Goal: Information Seeking & Learning: Understand process/instructions

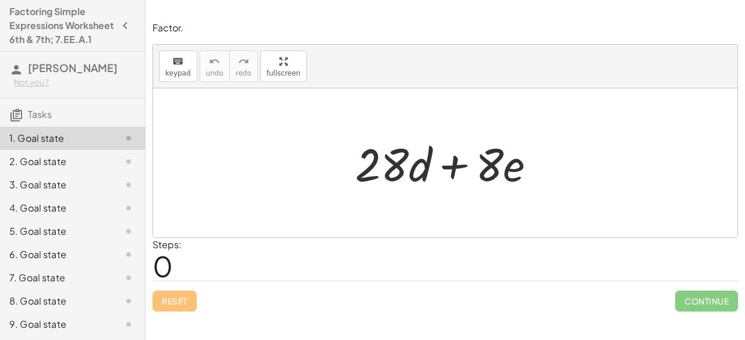
click at [438, 159] on div at bounding box center [449, 163] width 201 height 60
click at [168, 74] on span "keypad" at bounding box center [178, 73] width 26 height 8
click at [164, 268] on span "0" at bounding box center [162, 265] width 20 height 35
click at [182, 266] on div "Steps: 0" at bounding box center [166, 259] width 29 height 43
drag, startPoint x: 171, startPoint y: 266, endPoint x: 152, endPoint y: 269, distance: 18.8
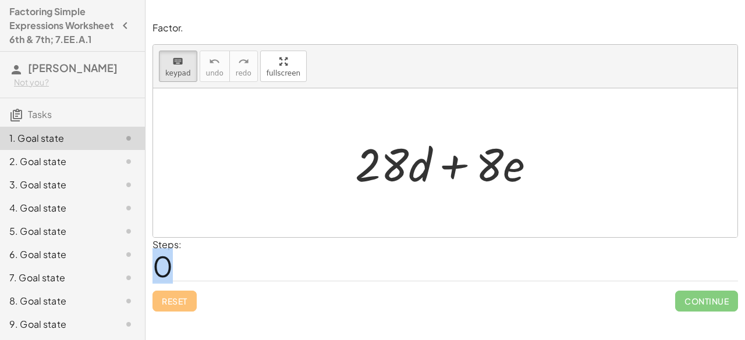
click at [152, 269] on div "Steps: 0" at bounding box center [166, 259] width 29 height 43
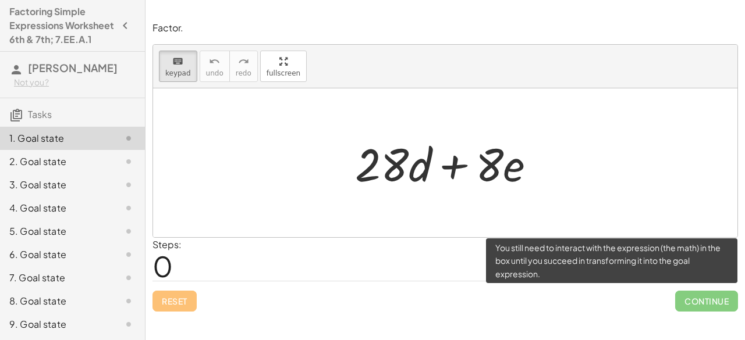
click at [704, 296] on span "Continue" at bounding box center [706, 301] width 63 height 21
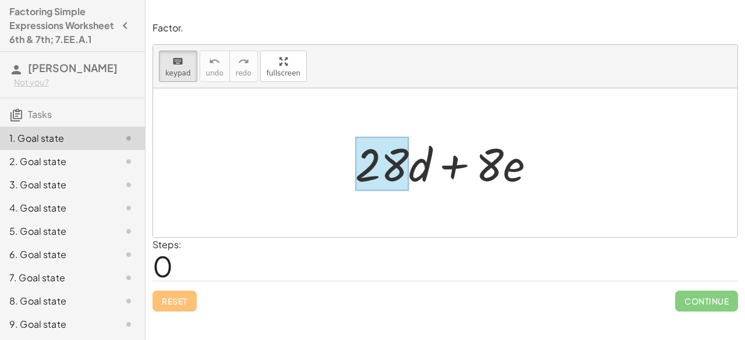
drag, startPoint x: 385, startPoint y: 166, endPoint x: 386, endPoint y: 140, distance: 26.2
click at [399, 140] on div at bounding box center [382, 164] width 54 height 54
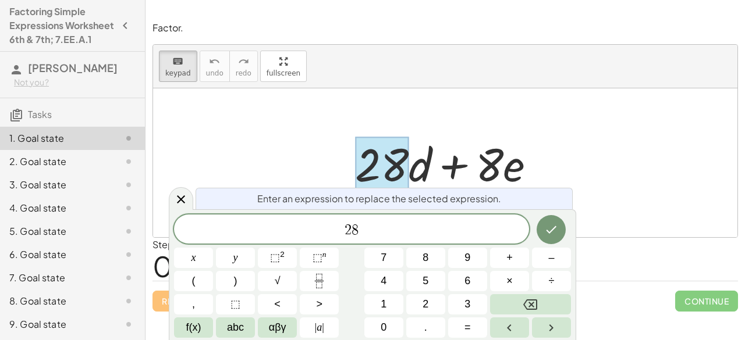
click at [418, 160] on div at bounding box center [449, 163] width 201 height 60
click at [453, 165] on div at bounding box center [449, 163] width 201 height 60
click at [409, 230] on span "2 8" at bounding box center [351, 230] width 355 height 16
click at [554, 228] on icon "Done" at bounding box center [551, 229] width 10 height 8
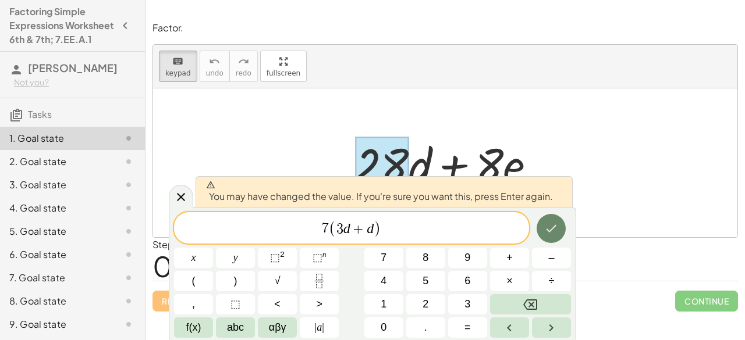
click at [549, 230] on icon "Done" at bounding box center [551, 229] width 14 height 14
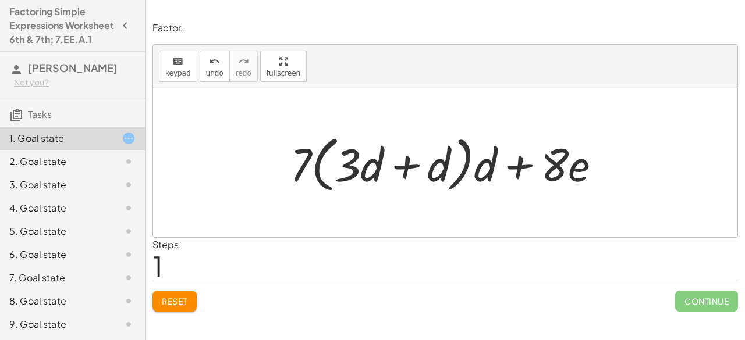
click at [494, 175] on div at bounding box center [450, 163] width 332 height 67
click at [493, 175] on div at bounding box center [450, 163] width 332 height 67
click at [477, 162] on div at bounding box center [450, 163] width 332 height 67
click at [486, 175] on div at bounding box center [450, 163] width 332 height 67
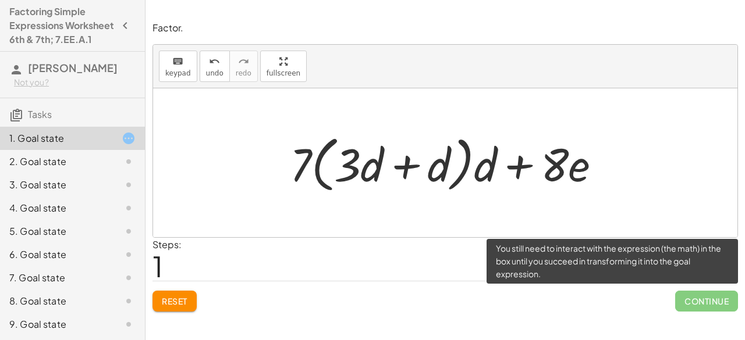
click at [704, 294] on span "Continue" at bounding box center [706, 301] width 63 height 21
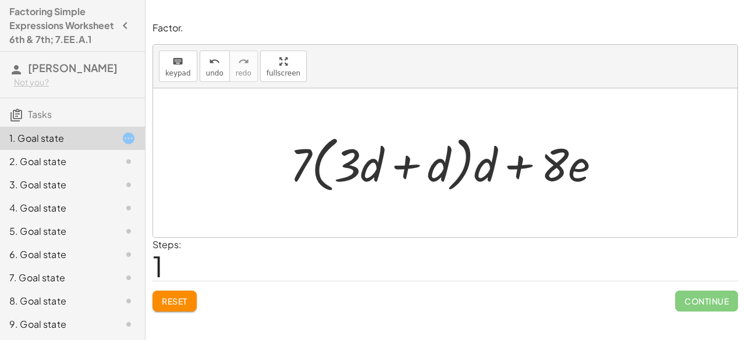
click at [173, 297] on span "Reset" at bounding box center [175, 301] width 26 height 10
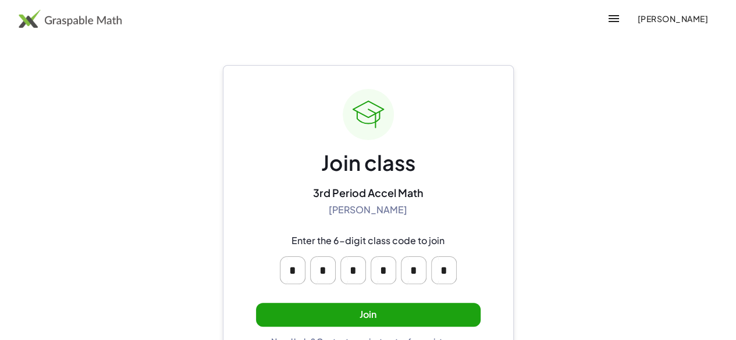
click at [388, 310] on button "Join" at bounding box center [368, 315] width 225 height 24
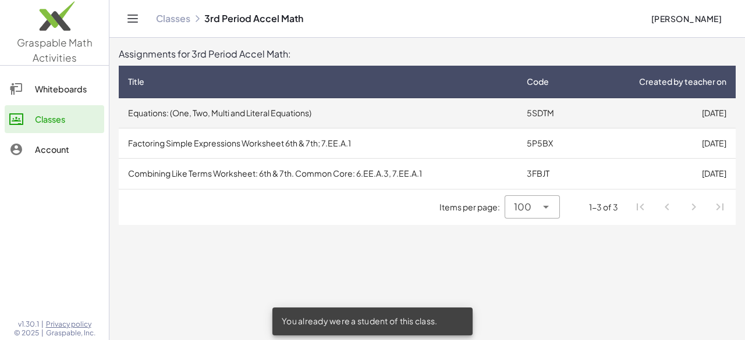
click at [292, 109] on td "Equations: (One, Two, Multi and Literal Equations)" at bounding box center [318, 113] width 399 height 30
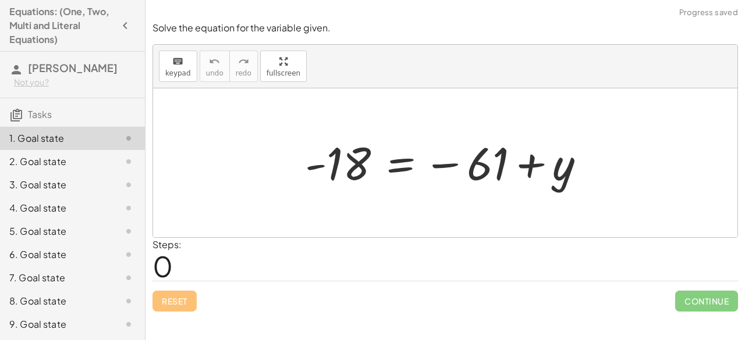
click at [168, 264] on span "0" at bounding box center [162, 265] width 20 height 35
click at [478, 166] on div at bounding box center [449, 163] width 301 height 58
click at [479, 164] on div at bounding box center [449, 163] width 301 height 58
click at [459, 156] on div at bounding box center [449, 163] width 301 height 58
click at [476, 176] on div at bounding box center [449, 163] width 301 height 58
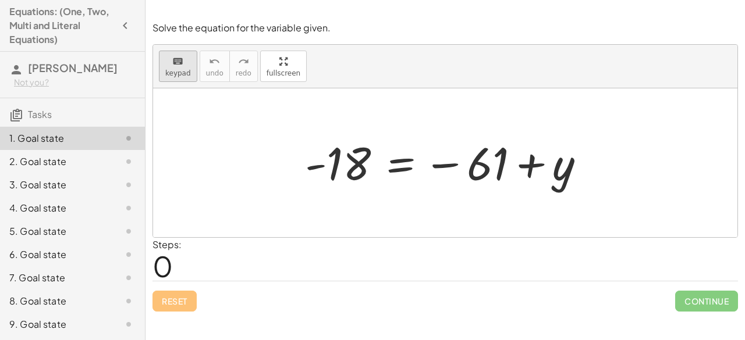
click at [169, 66] on div "keyboard" at bounding box center [178, 61] width 26 height 14
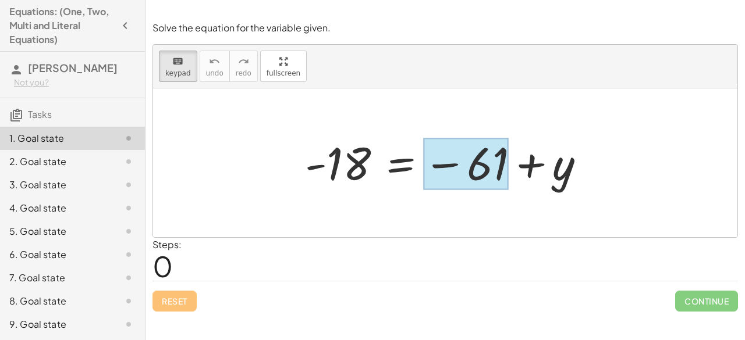
click at [481, 172] on div at bounding box center [466, 164] width 86 height 52
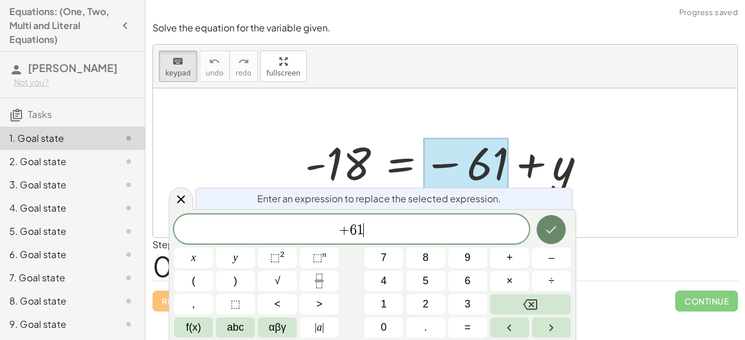
click at [542, 231] on button "Done" at bounding box center [551, 229] width 29 height 29
click at [546, 231] on icon "Done" at bounding box center [551, 229] width 14 height 14
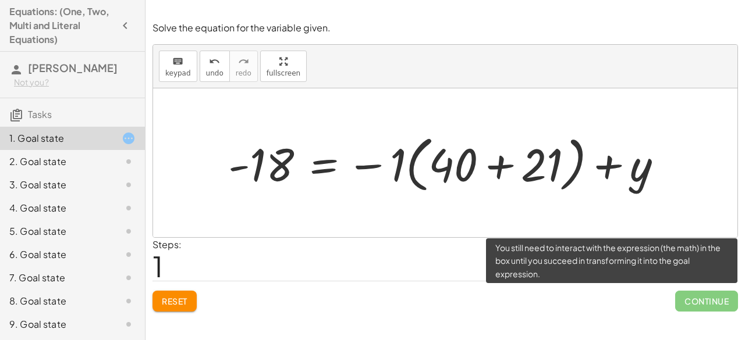
click at [685, 295] on span "Continue" at bounding box center [706, 301] width 63 height 21
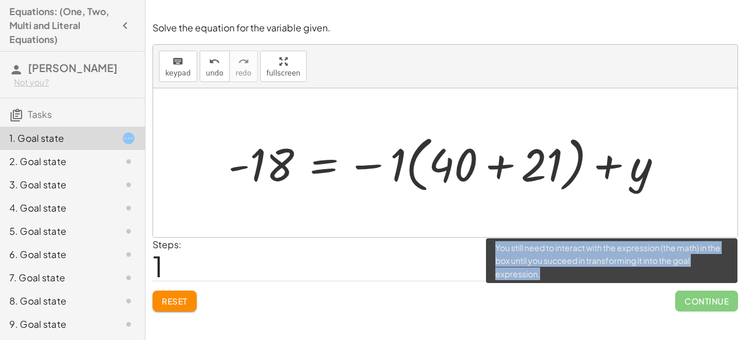
click at [685, 295] on span "Continue" at bounding box center [706, 301] width 63 height 21
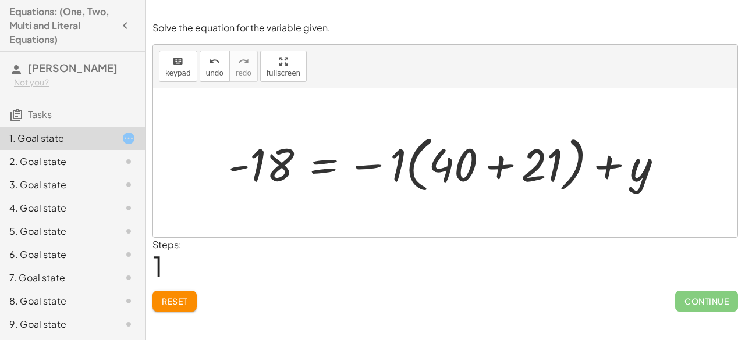
click at [395, 254] on div "Steps: 1" at bounding box center [444, 259] width 585 height 43
click at [173, 299] on span "Reset" at bounding box center [175, 301] width 26 height 10
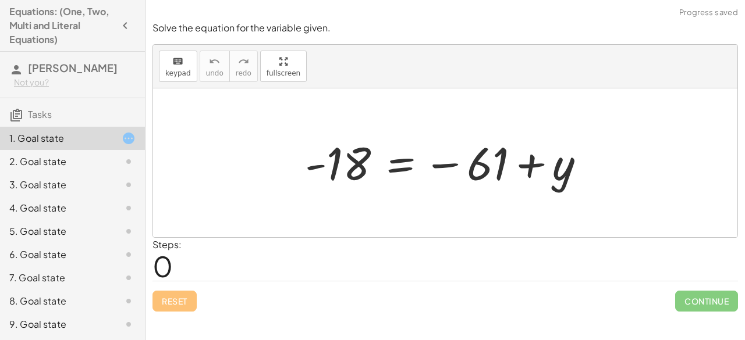
click at [347, 153] on div at bounding box center [449, 163] width 301 height 58
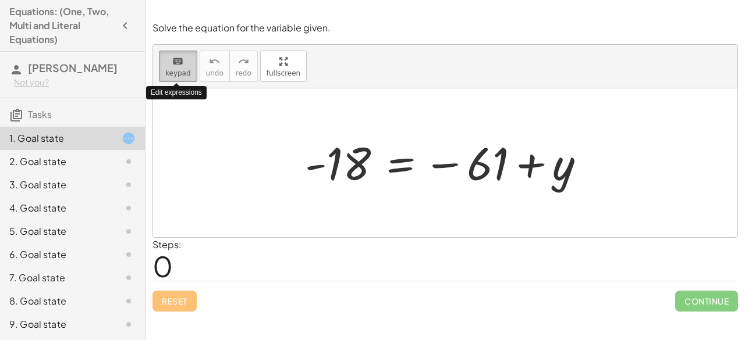
click at [177, 69] on span "keypad" at bounding box center [178, 73] width 26 height 8
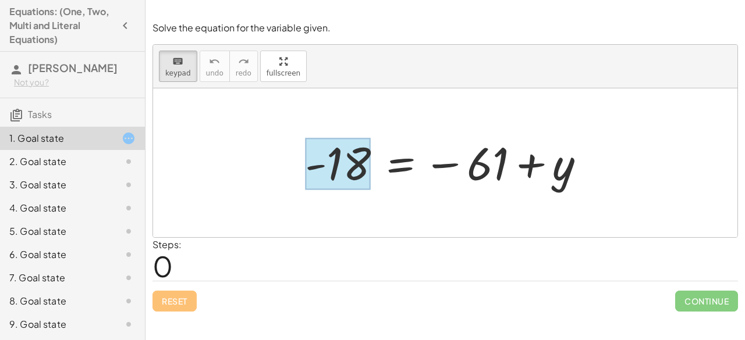
click at [336, 158] on div at bounding box center [338, 164] width 66 height 52
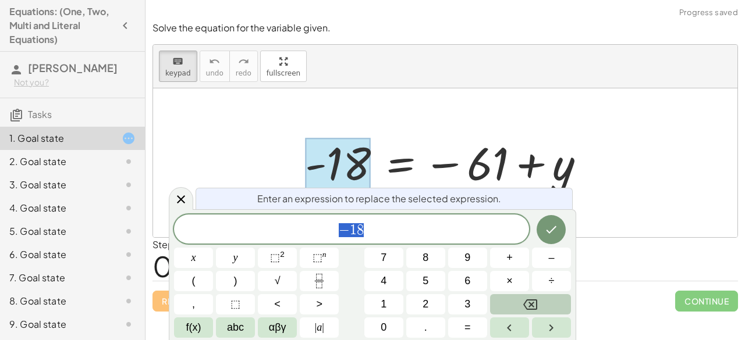
click at [504, 314] on button "Backspace" at bounding box center [530, 304] width 81 height 20
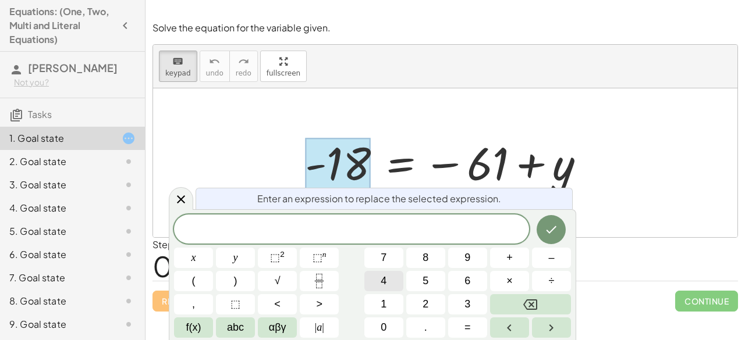
click at [397, 276] on button "4" at bounding box center [383, 281] width 39 height 20
click at [454, 304] on button "3" at bounding box center [467, 304] width 39 height 20
click at [545, 232] on icon "Done" at bounding box center [551, 230] width 14 height 14
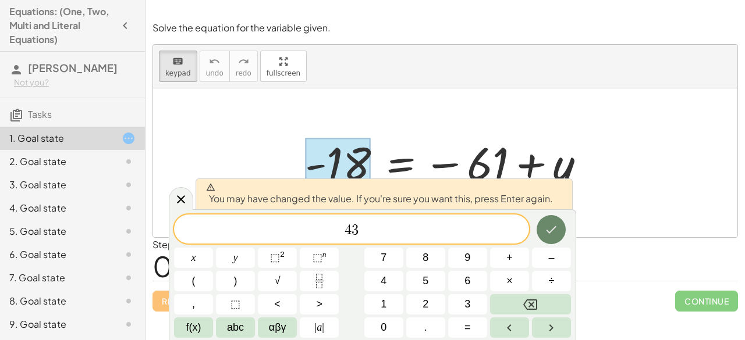
click at [549, 229] on icon "Done" at bounding box center [551, 230] width 14 height 14
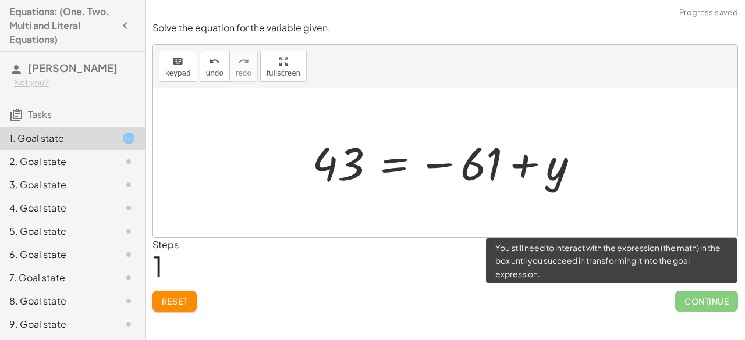
click at [690, 309] on span "Continue" at bounding box center [706, 301] width 63 height 21
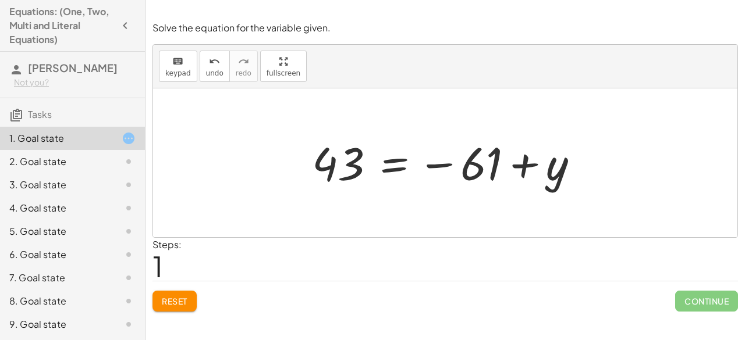
click at [549, 165] on div at bounding box center [449, 163] width 287 height 58
click at [172, 65] on icon "keyboard" at bounding box center [177, 62] width 11 height 14
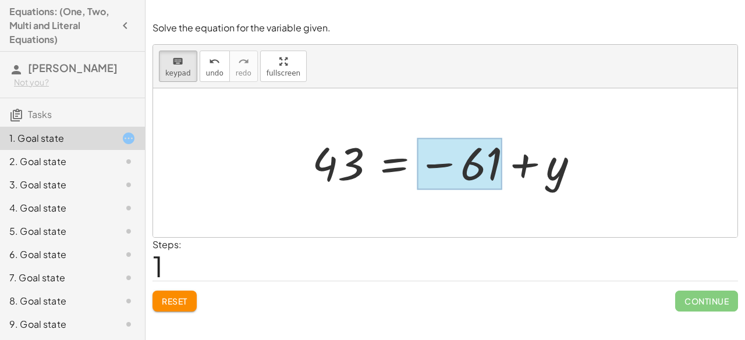
click at [477, 177] on div at bounding box center [460, 164] width 86 height 52
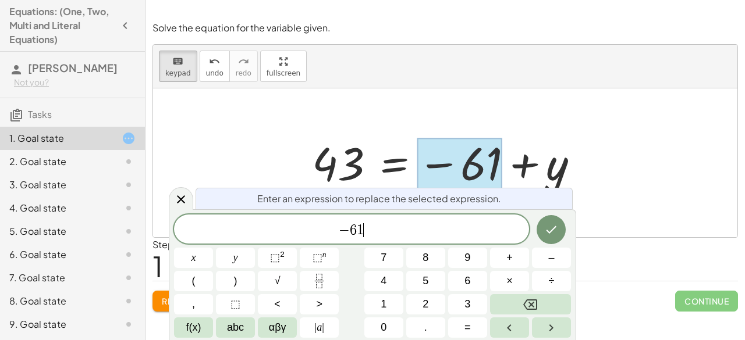
click at [408, 233] on span "− 6 1 ​" at bounding box center [351, 230] width 355 height 16
click at [541, 231] on button "Done" at bounding box center [551, 229] width 29 height 29
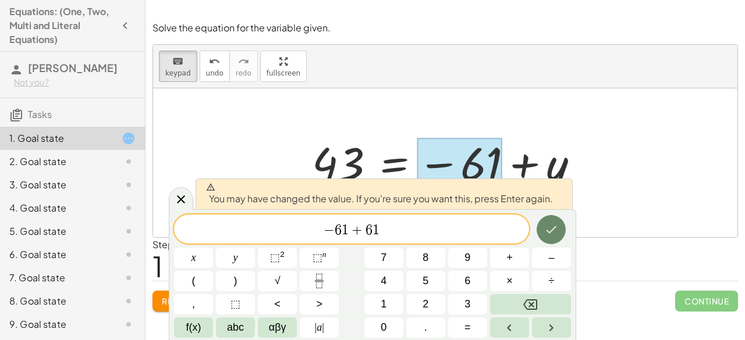
click at [541, 230] on button "Done" at bounding box center [551, 229] width 29 height 29
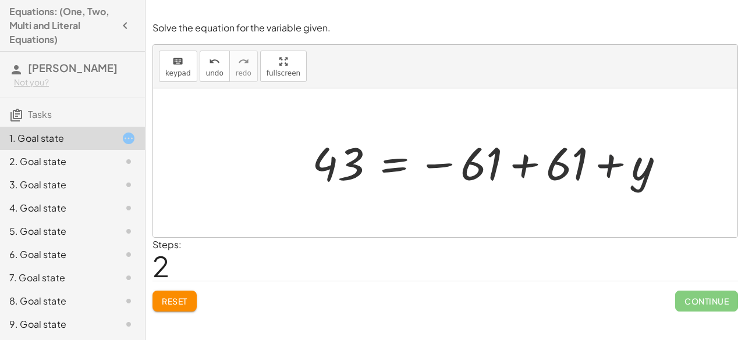
click at [630, 167] on div at bounding box center [492, 163] width 373 height 58
click at [641, 173] on div at bounding box center [492, 163] width 373 height 58
click at [175, 74] on span "keypad" at bounding box center [178, 73] width 26 height 8
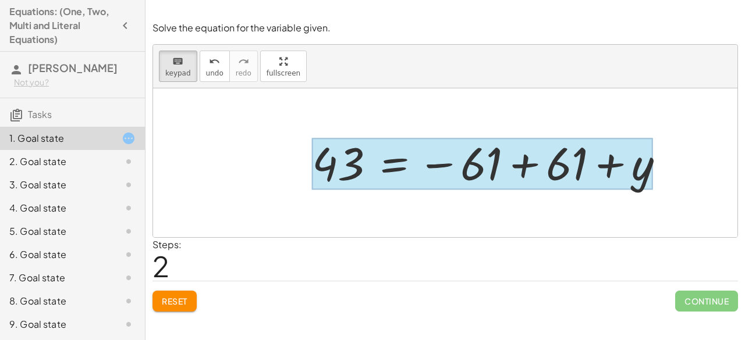
click at [423, 170] on div at bounding box center [482, 164] width 341 height 52
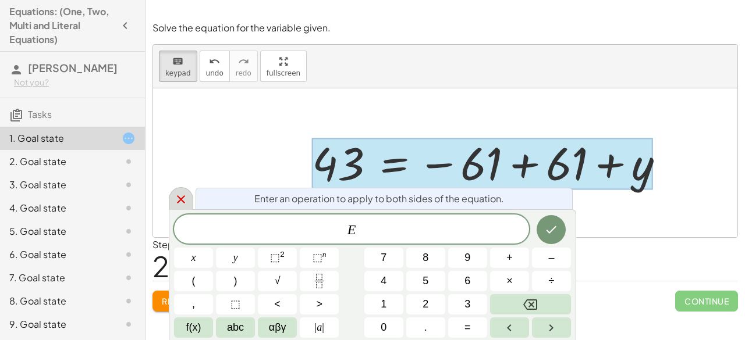
click at [187, 200] on div at bounding box center [181, 198] width 24 height 23
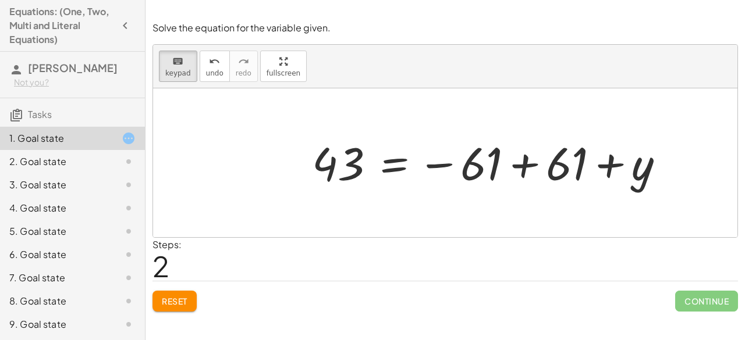
click at [176, 298] on span "Reset" at bounding box center [175, 301] width 26 height 10
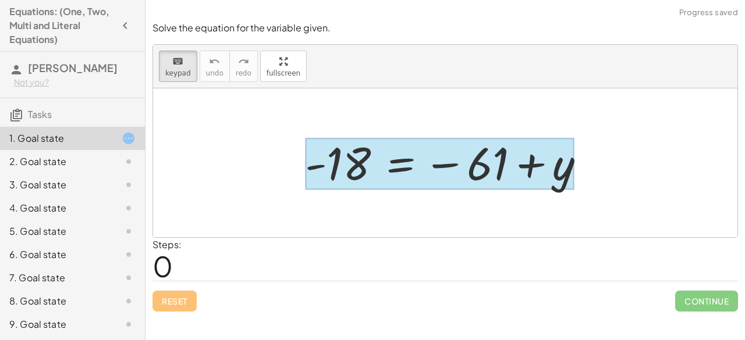
click at [412, 176] on div at bounding box center [439, 164] width 269 height 52
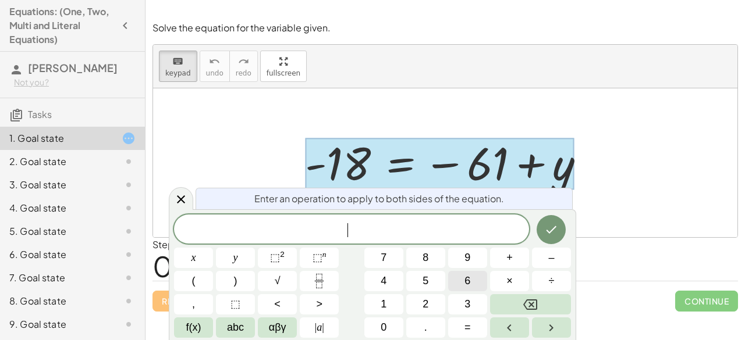
click at [470, 275] on span "6" at bounding box center [467, 281] width 6 height 16
click at [394, 302] on button "1" at bounding box center [383, 304] width 39 height 20
click at [556, 229] on icon "Done" at bounding box center [551, 230] width 14 height 14
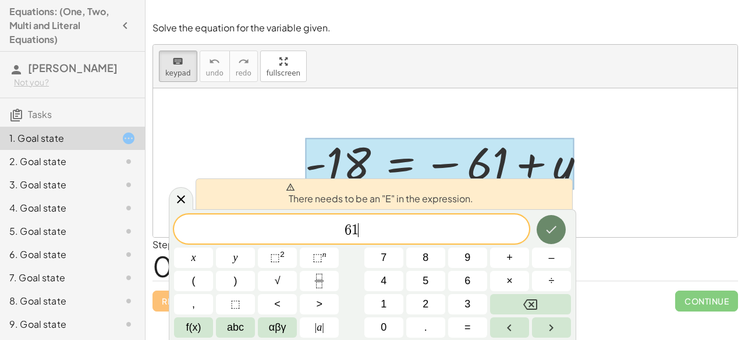
click at [556, 229] on icon "Done" at bounding box center [551, 230] width 14 height 14
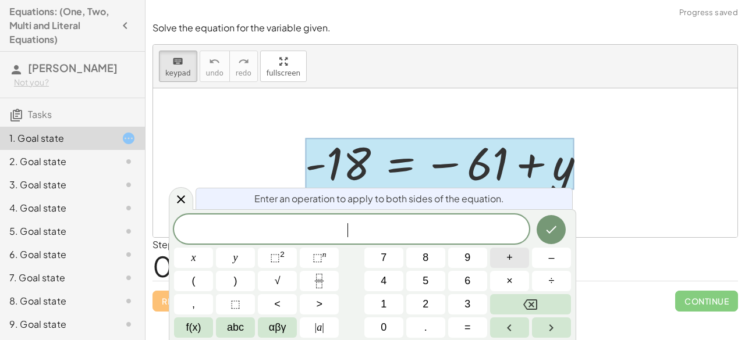
click at [509, 251] on span "+" at bounding box center [509, 258] width 6 height 16
click at [463, 278] on button "6" at bounding box center [467, 281] width 39 height 20
click at [383, 303] on span "1" at bounding box center [384, 305] width 6 height 16
click at [553, 226] on icon "Done" at bounding box center [551, 230] width 14 height 14
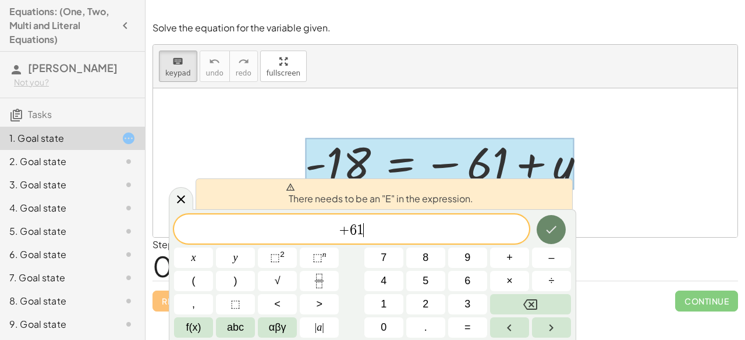
click at [552, 220] on button "Done" at bounding box center [551, 229] width 29 height 29
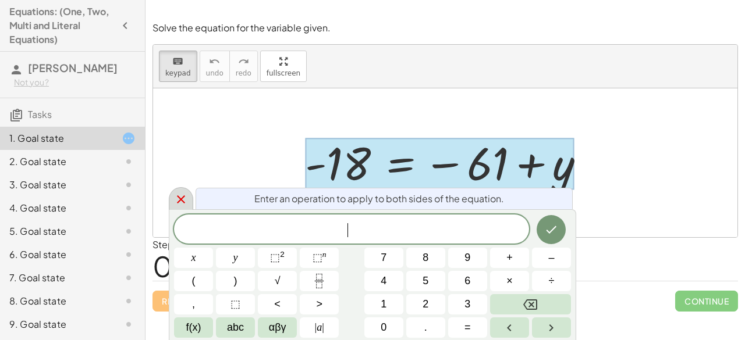
click at [179, 198] on icon at bounding box center [181, 200] width 8 height 8
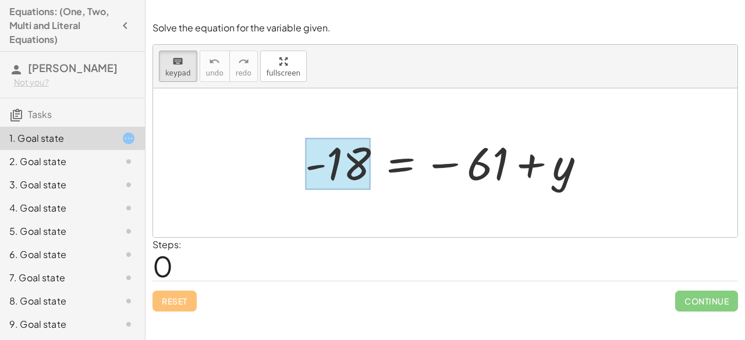
click at [357, 161] on div at bounding box center [338, 164] width 66 height 52
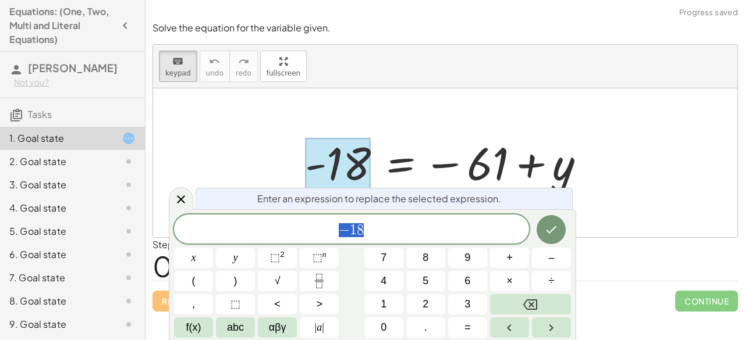
click at [475, 169] on div at bounding box center [449, 163] width 301 height 58
click at [698, 223] on div at bounding box center [445, 162] width 584 height 149
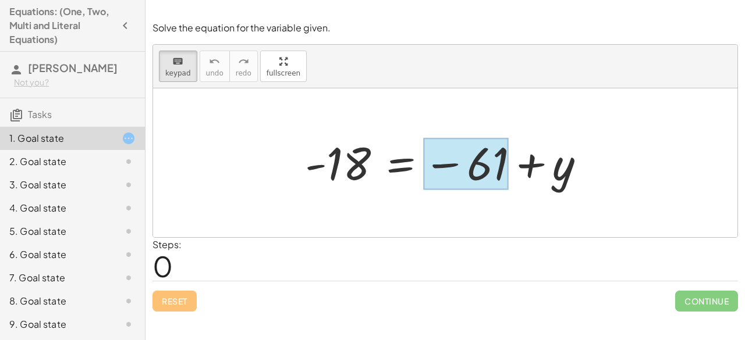
click at [475, 172] on div at bounding box center [466, 164] width 86 height 52
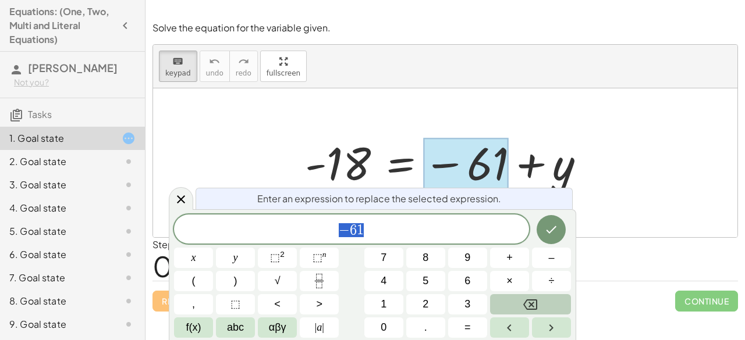
click at [516, 304] on button "Backspace" at bounding box center [530, 304] width 81 height 20
click at [658, 110] on div at bounding box center [445, 162] width 584 height 149
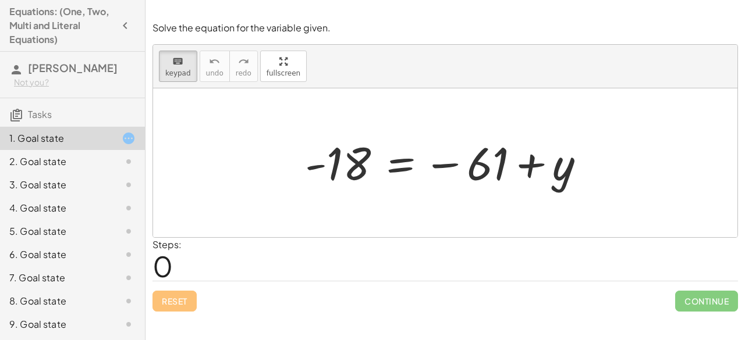
drag, startPoint x: 467, startPoint y: 188, endPoint x: 399, endPoint y: 219, distance: 74.5
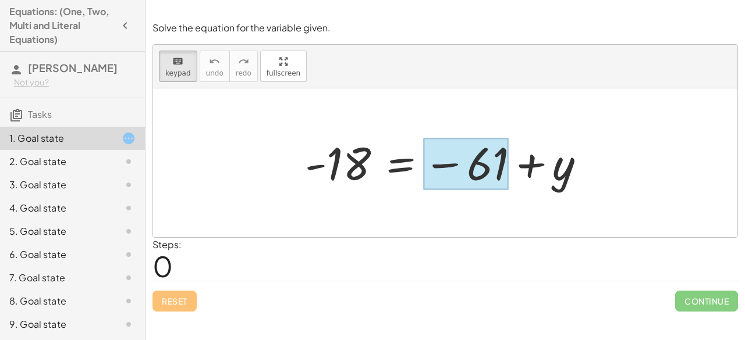
click at [481, 170] on div at bounding box center [466, 164] width 86 height 52
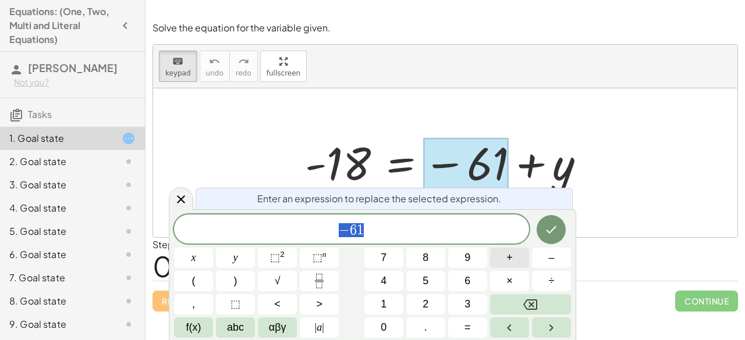
click at [518, 259] on button "+" at bounding box center [509, 258] width 39 height 20
click at [471, 281] on button "6" at bounding box center [467, 281] width 39 height 20
click at [392, 301] on button "1" at bounding box center [383, 304] width 39 height 20
click at [546, 239] on button "Done" at bounding box center [551, 229] width 29 height 29
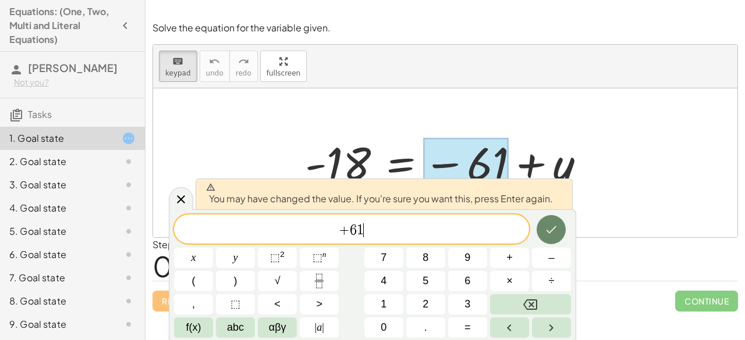
click at [546, 238] on button "Done" at bounding box center [551, 229] width 29 height 29
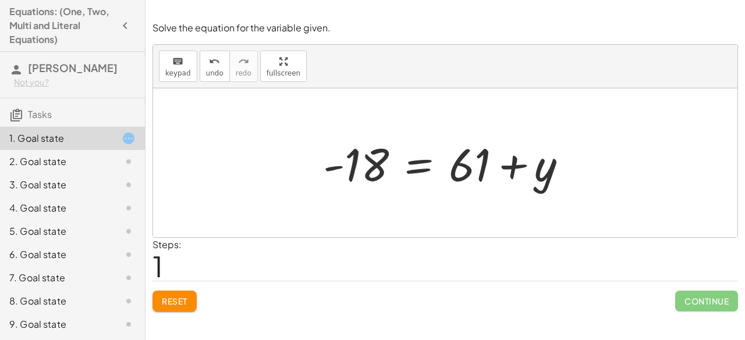
click at [468, 166] on div at bounding box center [449, 163] width 265 height 60
click at [0, 0] on div "Solve the equation for the variable given. keyboard keypad undo undo redo redo …" at bounding box center [0, 0] width 0 height 0
click at [182, 294] on button "Reset" at bounding box center [174, 301] width 44 height 21
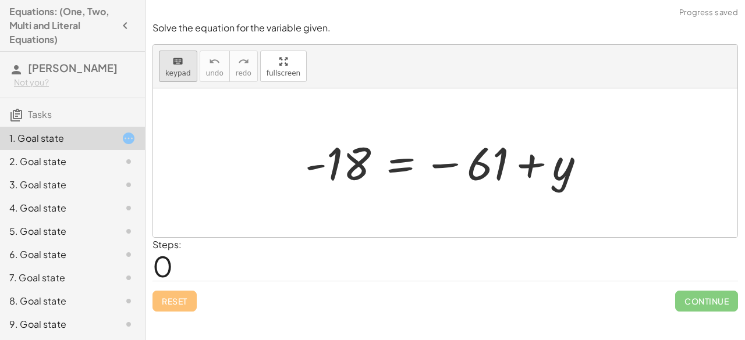
click at [180, 72] on span "keypad" at bounding box center [178, 73] width 26 height 8
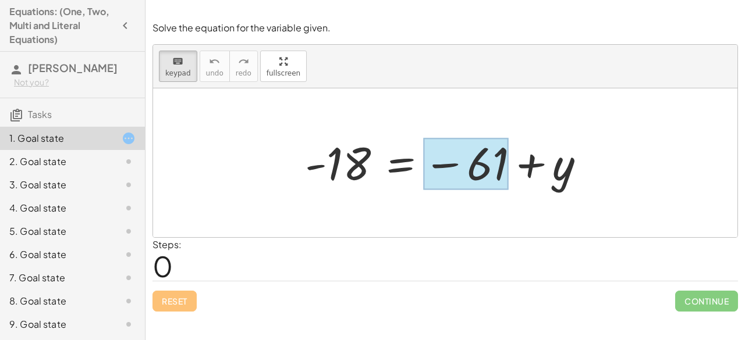
click at [453, 164] on div at bounding box center [466, 164] width 86 height 52
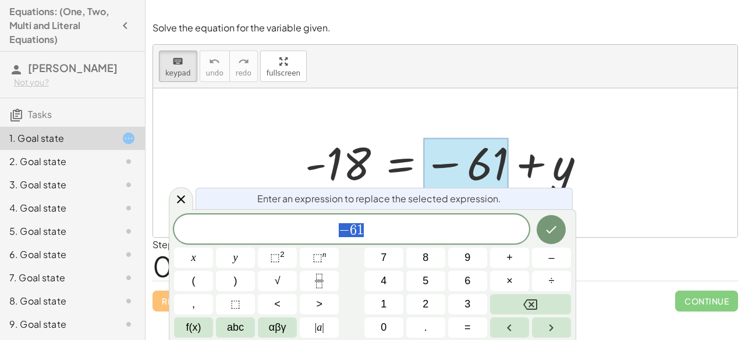
click at [339, 166] on div at bounding box center [449, 163] width 301 height 58
click at [173, 207] on div at bounding box center [181, 198] width 24 height 23
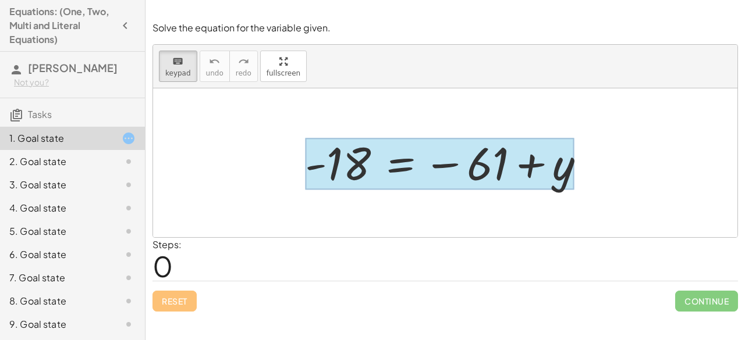
click at [385, 168] on div at bounding box center [439, 164] width 269 height 52
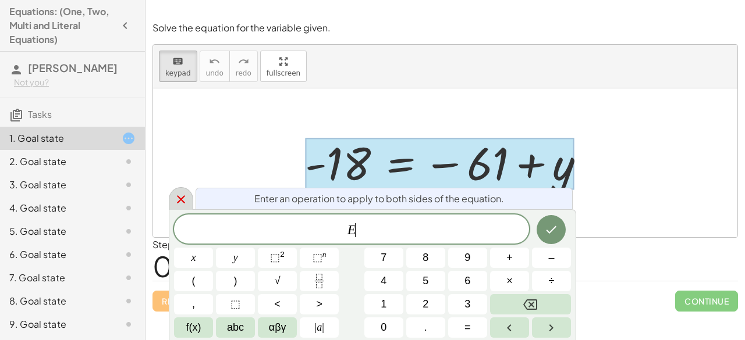
click at [183, 198] on icon at bounding box center [181, 200] width 14 height 14
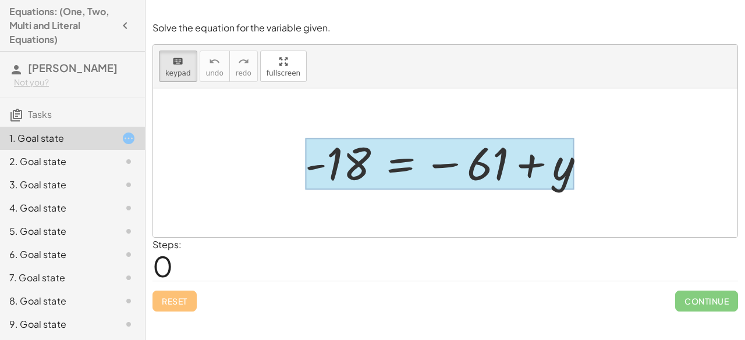
drag, startPoint x: 481, startPoint y: 164, endPoint x: 431, endPoint y: 164, distance: 49.5
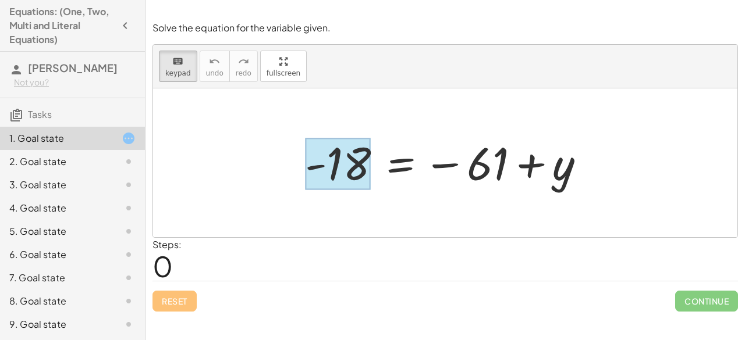
drag, startPoint x: 455, startPoint y: 169, endPoint x: 369, endPoint y: 195, distance: 89.8
click at [361, 188] on div at bounding box center [338, 164] width 66 height 52
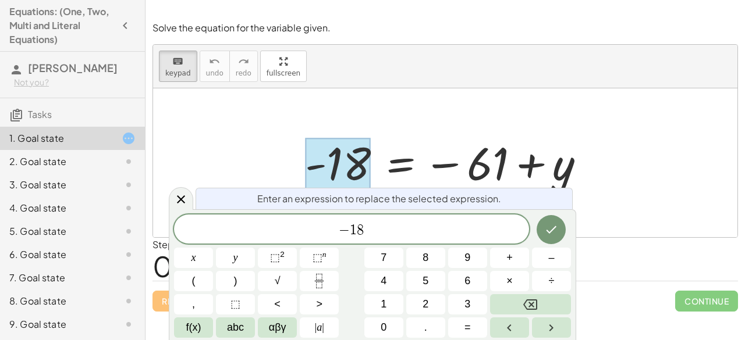
click at [361, 188] on div at bounding box center [338, 164] width 66 height 52
click at [363, 188] on div at bounding box center [338, 164] width 66 height 52
drag, startPoint x: 373, startPoint y: 231, endPoint x: 340, endPoint y: 226, distance: 33.5
click at [340, 226] on span "− 1 8" at bounding box center [351, 230] width 355 height 16
click at [541, 239] on button "Done" at bounding box center [551, 229] width 29 height 29
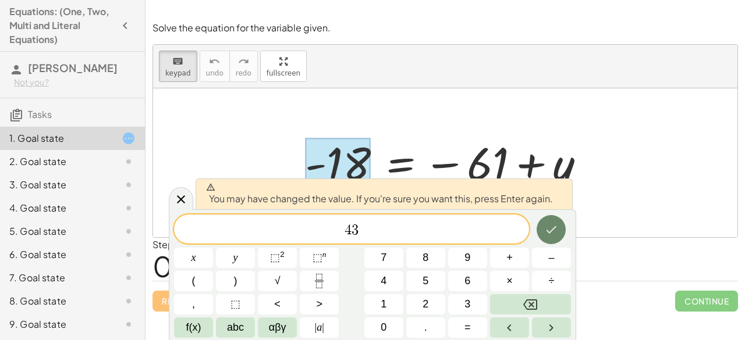
click at [550, 233] on icon "Done" at bounding box center [551, 230] width 14 height 14
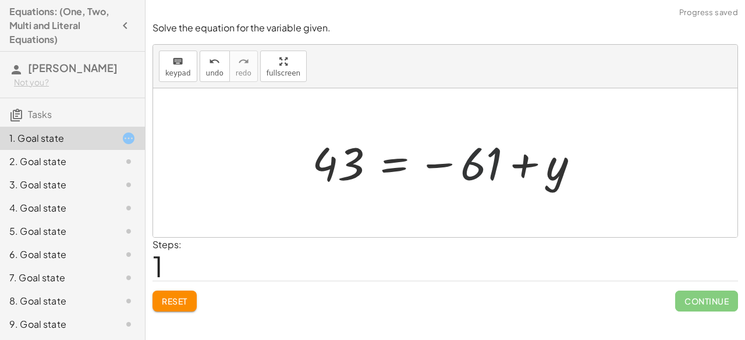
click at [496, 180] on div at bounding box center [449, 163] width 287 height 58
click at [472, 154] on div at bounding box center [449, 163] width 287 height 58
click at [179, 63] on icon "keyboard" at bounding box center [177, 62] width 11 height 14
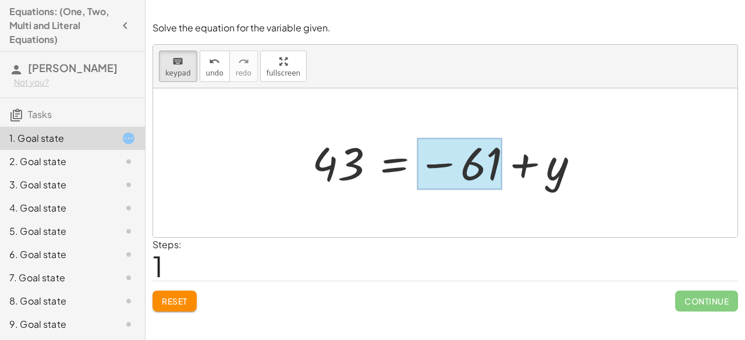
click at [433, 165] on div at bounding box center [460, 164] width 86 height 52
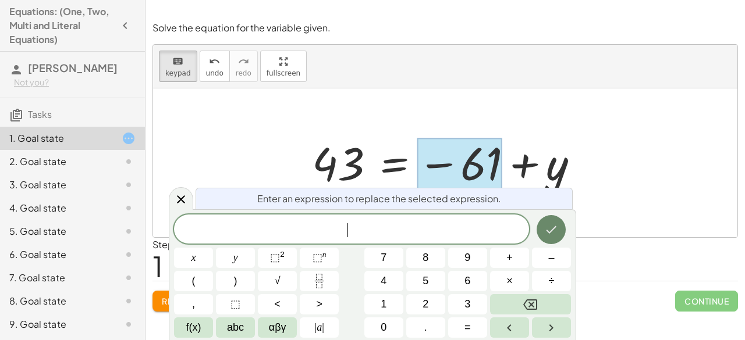
click at [556, 226] on icon "Done" at bounding box center [551, 230] width 14 height 14
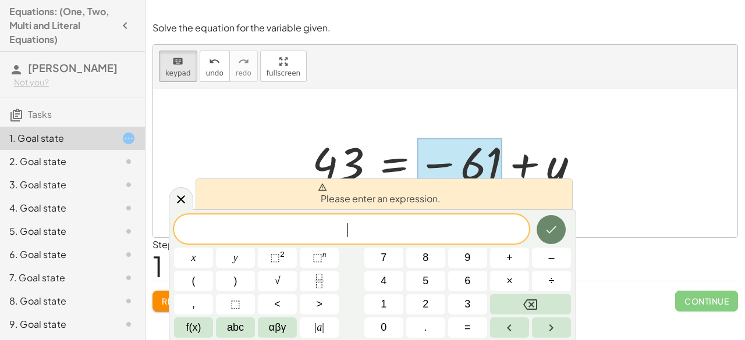
click at [548, 228] on icon "Done" at bounding box center [551, 230] width 14 height 14
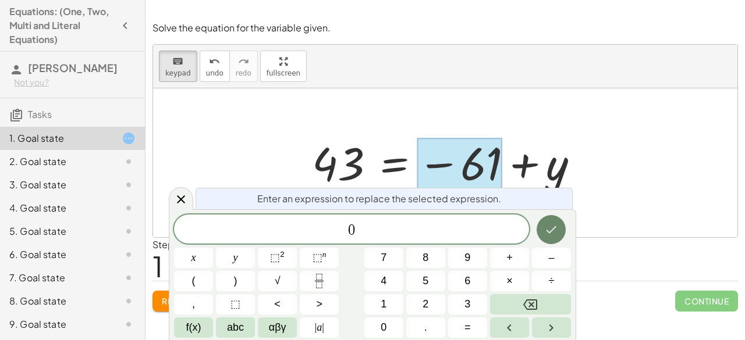
click at [548, 228] on icon "Done" at bounding box center [551, 230] width 14 height 14
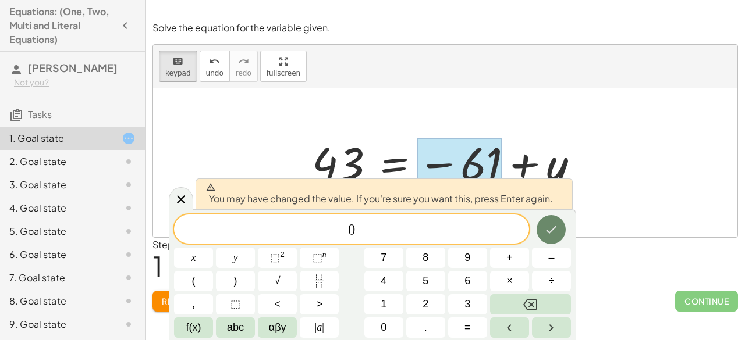
click at [548, 228] on icon "Done" at bounding box center [551, 230] width 14 height 14
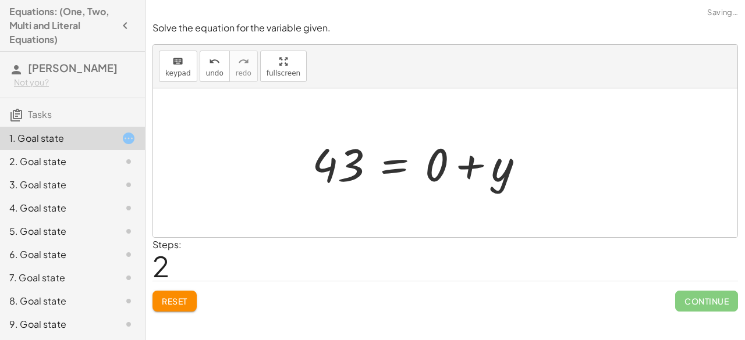
click at [548, 228] on div at bounding box center [445, 162] width 584 height 149
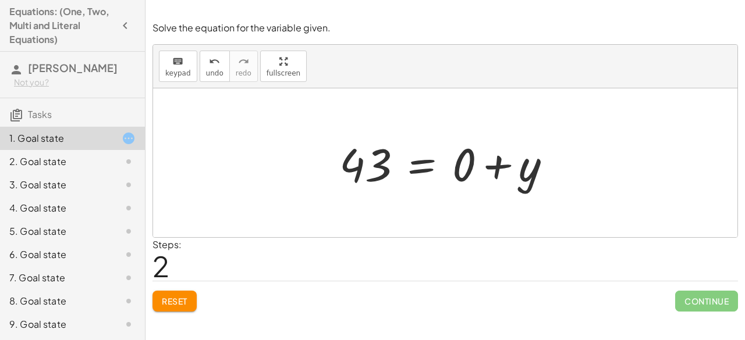
click at [166, 307] on button "Reset" at bounding box center [174, 301] width 44 height 21
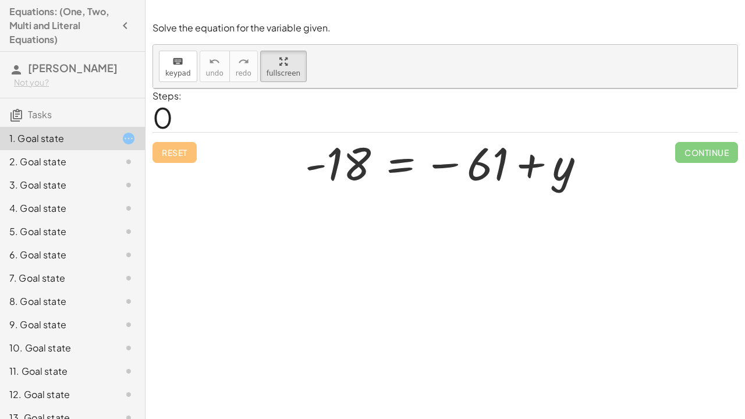
drag, startPoint x: 284, startPoint y: 77, endPoint x: 284, endPoint y: 127, distance: 50.6
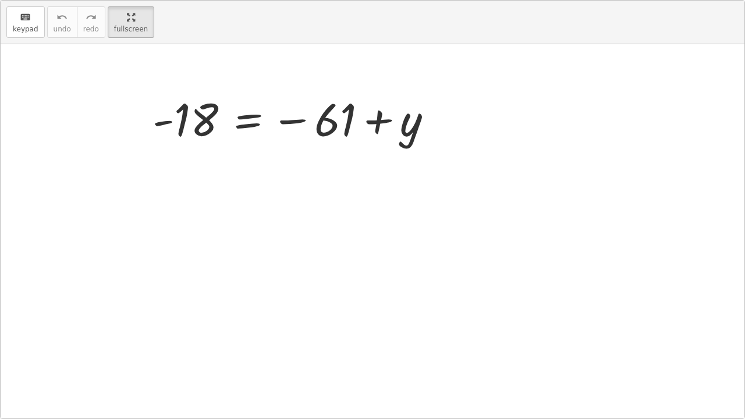
click at [284, 127] on div "keyboard keypad undo undo redo redo fullscreen - 18 = − 61 + y ×" at bounding box center [373, 210] width 744 height 418
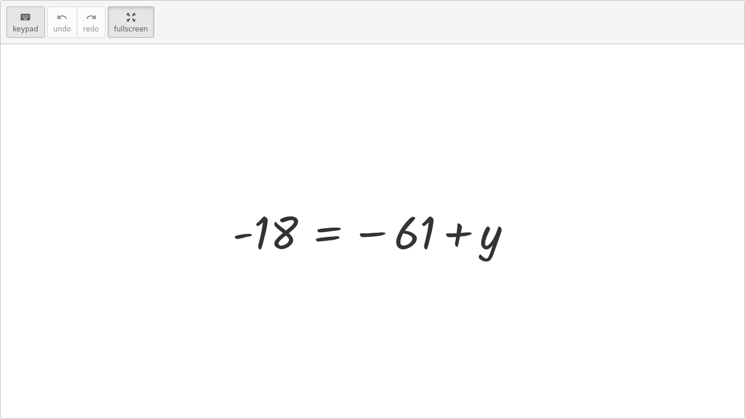
click at [31, 22] on div "keyboard" at bounding box center [26, 17] width 26 height 14
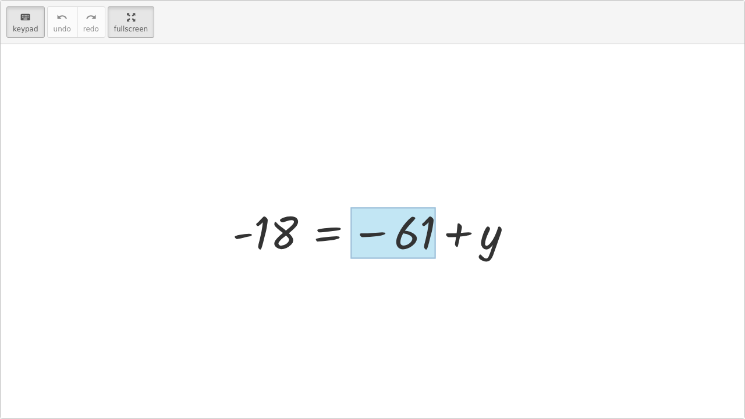
click at [427, 236] on div at bounding box center [393, 233] width 86 height 52
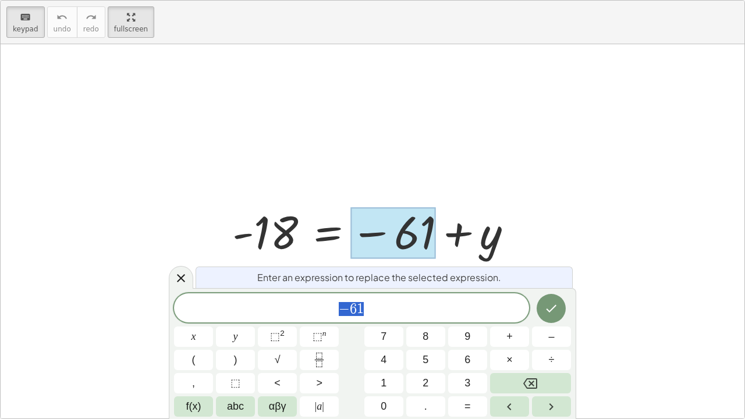
click at [396, 307] on span "− 6 1" at bounding box center [351, 309] width 355 height 16
click at [521, 335] on button "+" at bounding box center [509, 336] width 39 height 20
click at [456, 340] on button "6" at bounding box center [467, 360] width 39 height 20
click at [396, 340] on button "1" at bounding box center [383, 383] width 39 height 20
click at [552, 311] on icon "Done" at bounding box center [551, 308] width 14 height 14
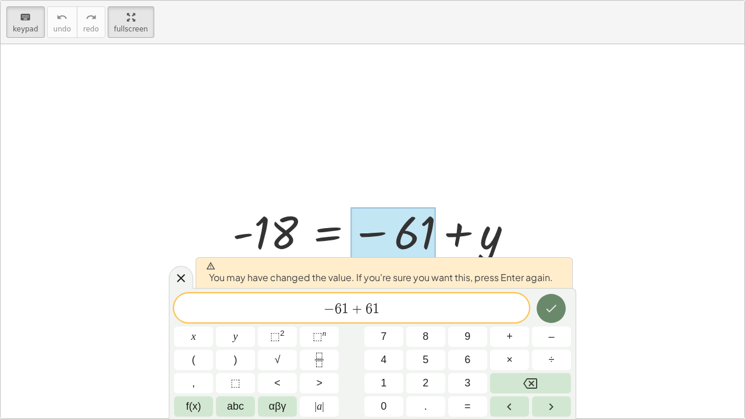
click at [552, 311] on icon "Done" at bounding box center [551, 308] width 14 height 14
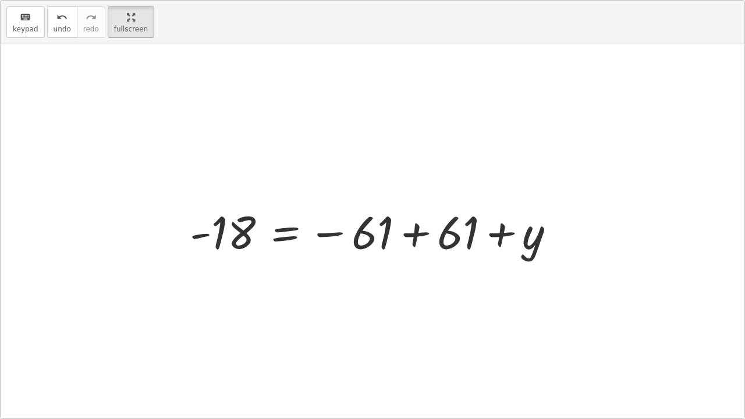
click at [381, 224] on div at bounding box center [377, 232] width 386 height 58
click at [23, 16] on icon "keyboard" at bounding box center [25, 17] width 11 height 14
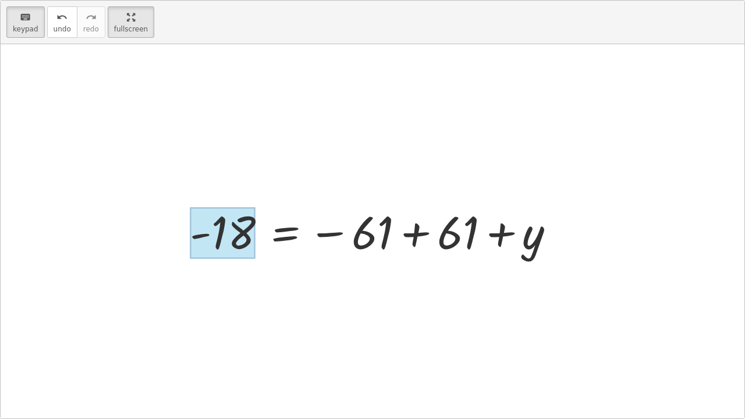
click at [240, 230] on div at bounding box center [223, 233] width 66 height 52
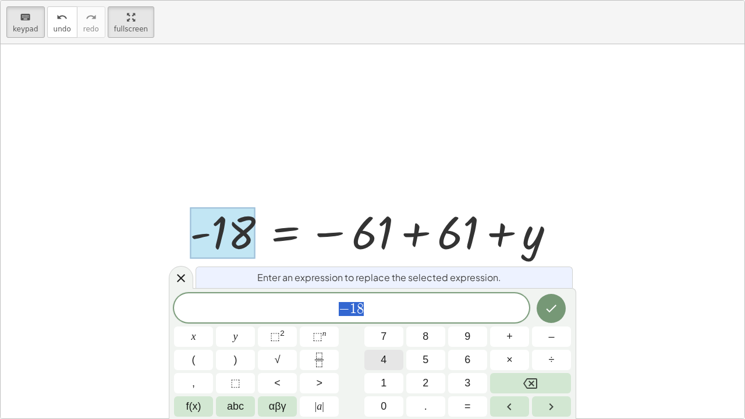
click at [386, 340] on span "4" at bounding box center [384, 360] width 6 height 16
click at [457, 340] on button "3" at bounding box center [467, 383] width 39 height 20
click at [512, 340] on span "+" at bounding box center [509, 337] width 6 height 16
click at [471, 340] on button "6" at bounding box center [467, 360] width 39 height 20
click at [469, 340] on div "− 1 8 + 6 ​ x y ⬚ 2 ⬚ n 7 8 9 + – ( ) √ 4 5 6 × ÷ , ⬚ < > 1 2 3 f(x) abc αβγ | …" at bounding box center [372, 354] width 397 height 123
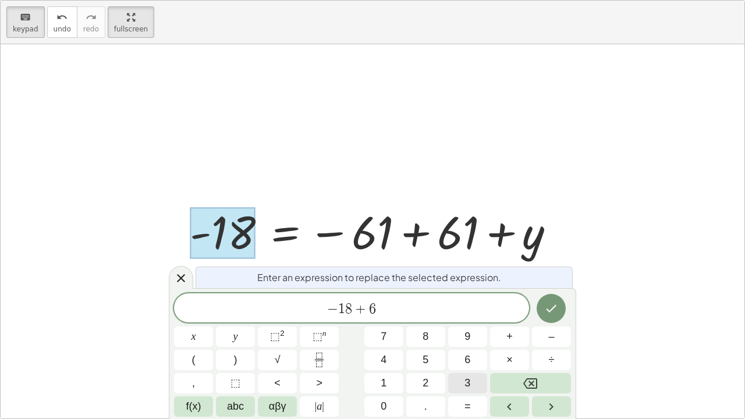
click at [469, 340] on span "3" at bounding box center [467, 383] width 6 height 16
click at [560, 303] on button "Done" at bounding box center [551, 308] width 29 height 29
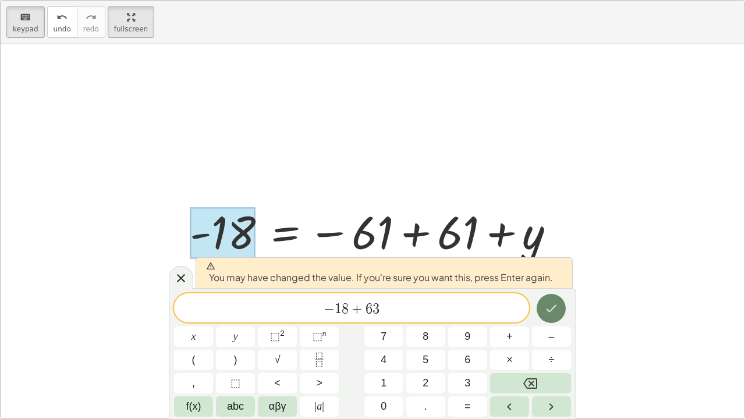
click at [560, 303] on button "Done" at bounding box center [551, 308] width 29 height 29
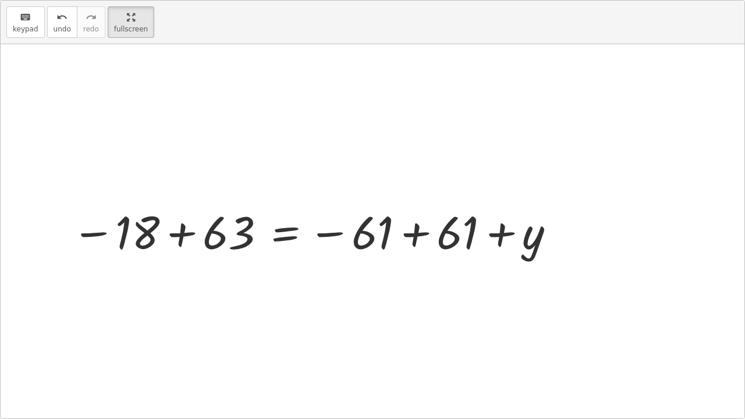
click at [240, 236] on div at bounding box center [314, 232] width 496 height 58
click at [240, 236] on div at bounding box center [384, 232] width 371 height 58
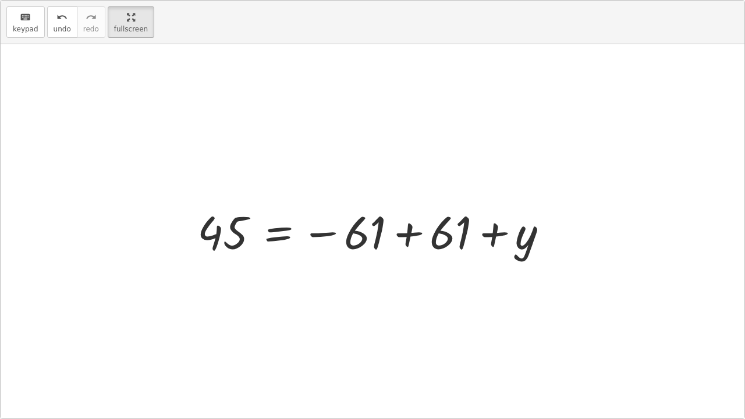
click at [240, 236] on div at bounding box center [376, 232] width 371 height 58
click at [17, 20] on div "keyboard" at bounding box center [26, 17] width 26 height 14
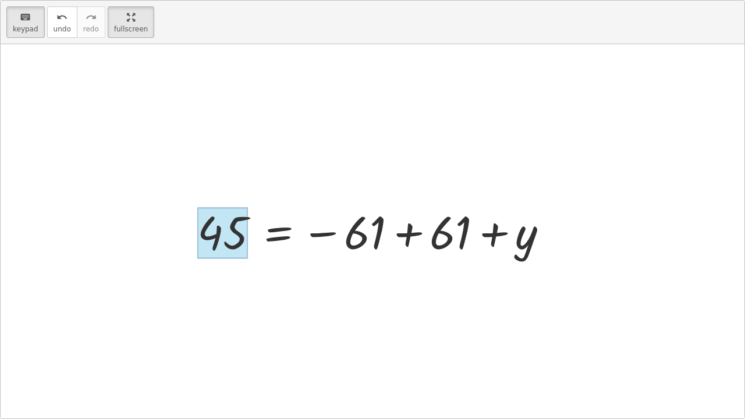
click at [226, 235] on div at bounding box center [222, 233] width 51 height 52
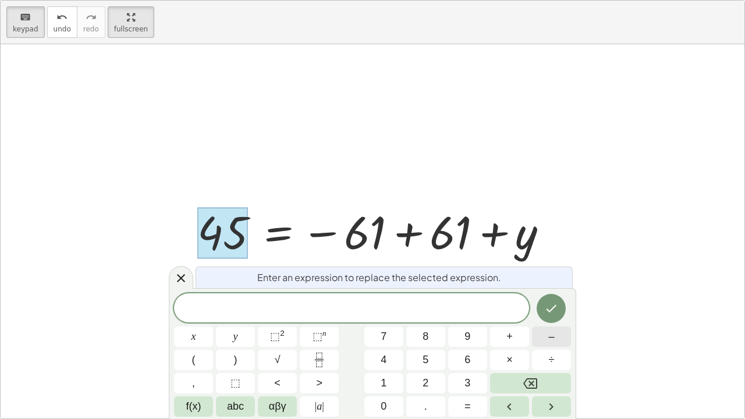
click at [533, 333] on button "–" at bounding box center [551, 336] width 39 height 20
click at [391, 340] on button "1" at bounding box center [383, 383] width 39 height 20
click at [429, 339] on button "8" at bounding box center [425, 336] width 39 height 20
click at [497, 328] on button "+" at bounding box center [509, 336] width 39 height 20
click at [456, 340] on button "6" at bounding box center [467, 360] width 39 height 20
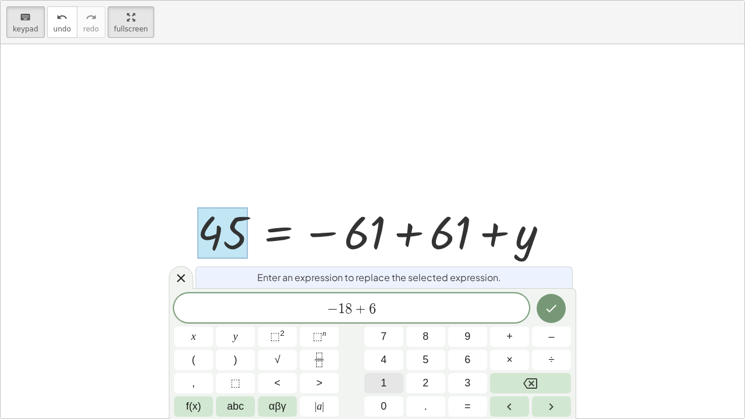
click at [382, 340] on span "1" at bounding box center [384, 383] width 6 height 16
click at [549, 313] on icon "Done" at bounding box center [551, 308] width 14 height 14
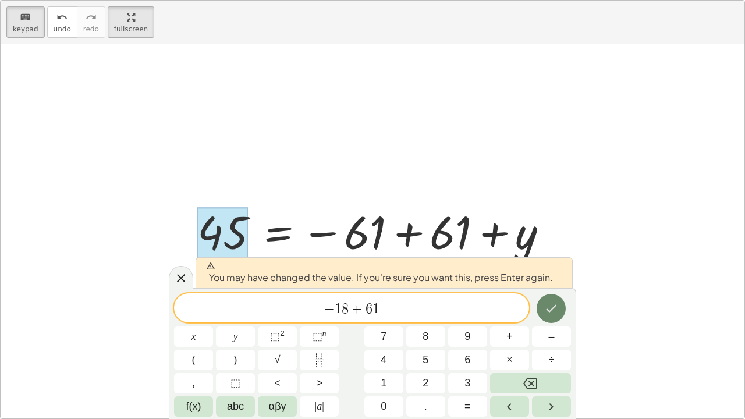
click at [549, 313] on icon "Done" at bounding box center [551, 308] width 14 height 14
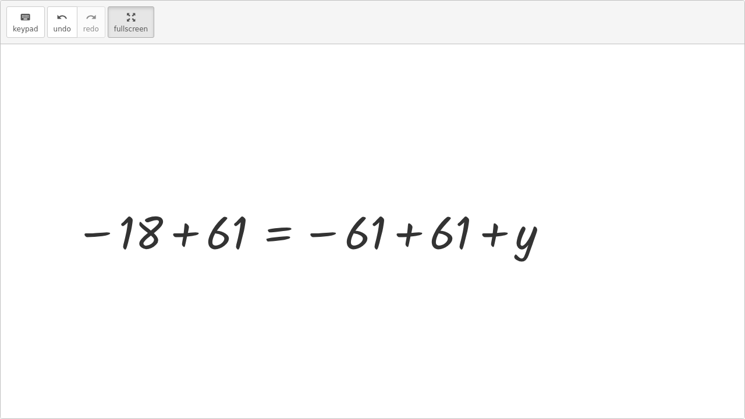
click at [549, 313] on div at bounding box center [373, 231] width 744 height 374
click at [203, 247] on div at bounding box center [312, 232] width 486 height 58
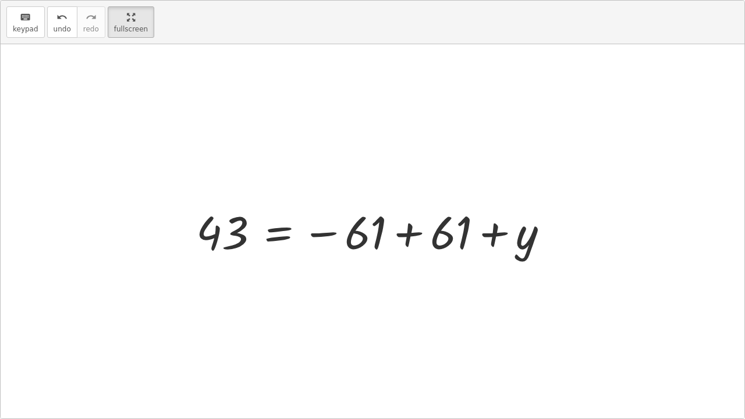
click at [394, 232] on div at bounding box center [376, 232] width 373 height 58
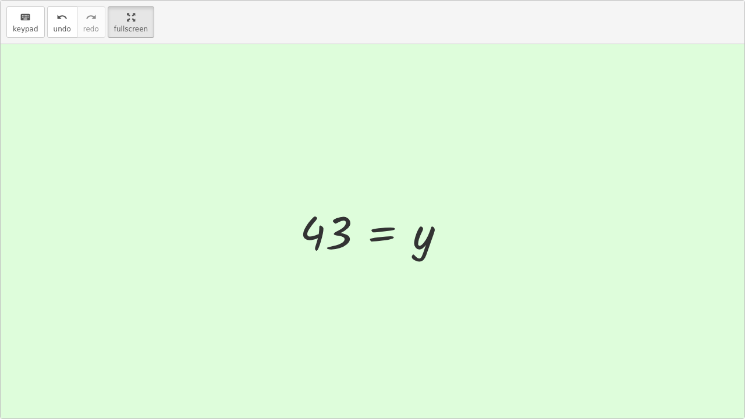
click at [399, 310] on div at bounding box center [373, 231] width 744 height 374
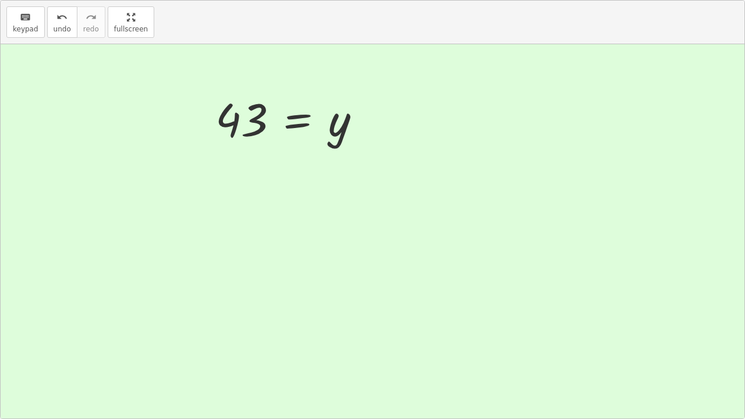
drag, startPoint x: 105, startPoint y: 19, endPoint x: 105, endPoint y: -32, distance: 50.6
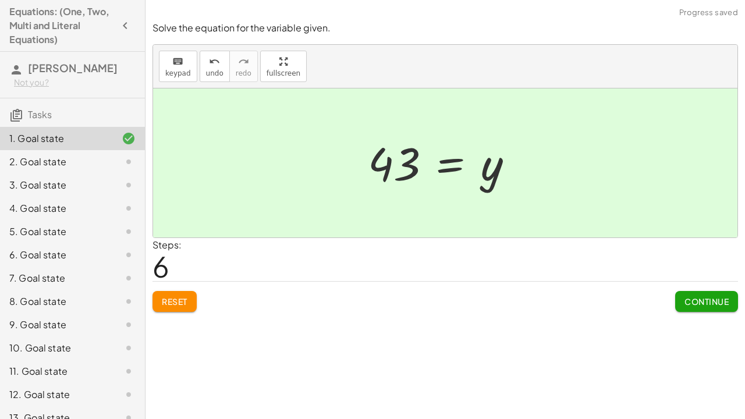
click at [105, 0] on html "Equations: (One, Two, Multi and Literal Equations) Aidan Sijo Not you? Tasks 1.…" at bounding box center [372, 209] width 745 height 419
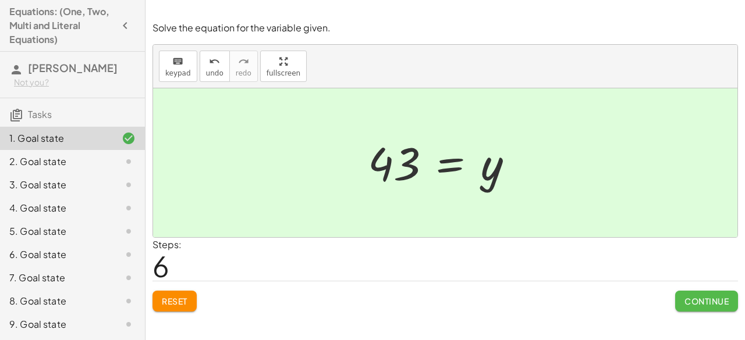
click at [684, 296] on span "Continue" at bounding box center [706, 301] width 44 height 10
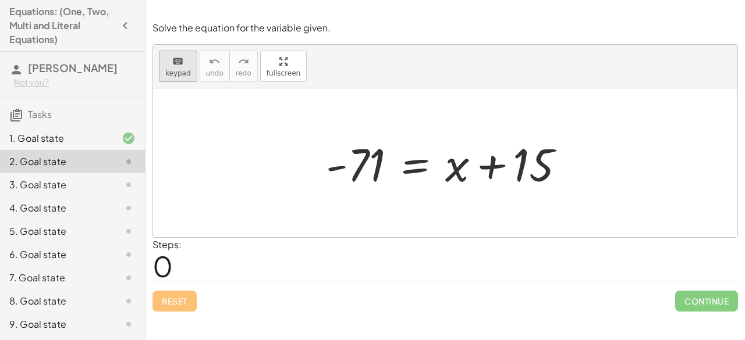
click at [176, 75] on span "keypad" at bounding box center [178, 73] width 26 height 8
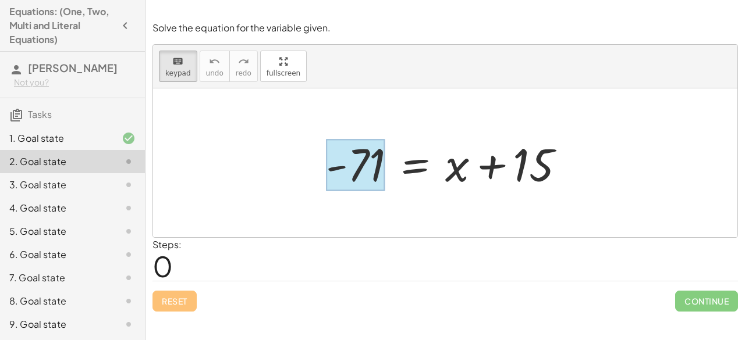
click at [368, 166] on div at bounding box center [355, 166] width 59 height 52
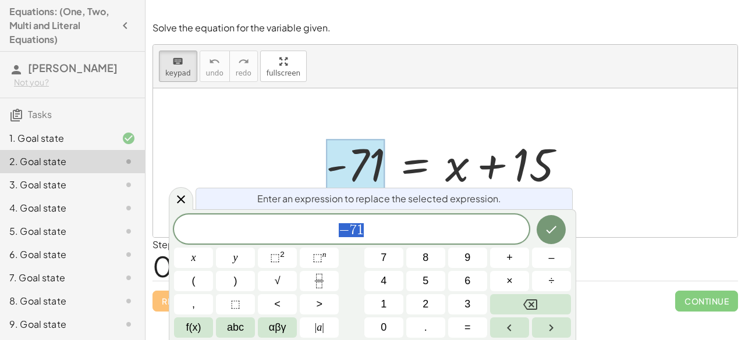
click at [410, 232] on span "− 7 1" at bounding box center [351, 230] width 355 height 16
click at [545, 255] on button "–" at bounding box center [551, 258] width 39 height 20
click at [378, 304] on button "1" at bounding box center [383, 304] width 39 height 20
click at [418, 280] on button "5" at bounding box center [425, 281] width 39 height 20
click at [555, 227] on icon "Done" at bounding box center [551, 230] width 10 height 8
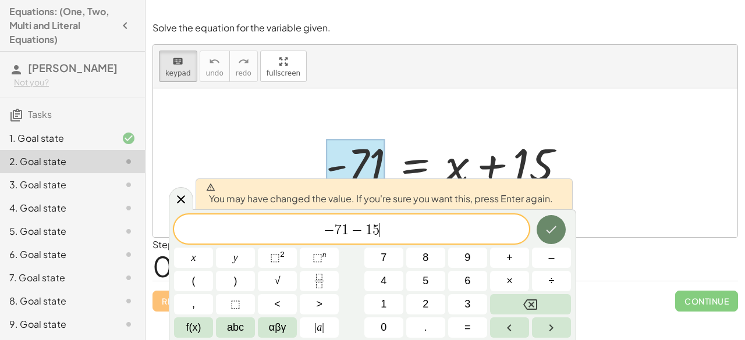
click at [546, 225] on icon "Done" at bounding box center [551, 230] width 14 height 14
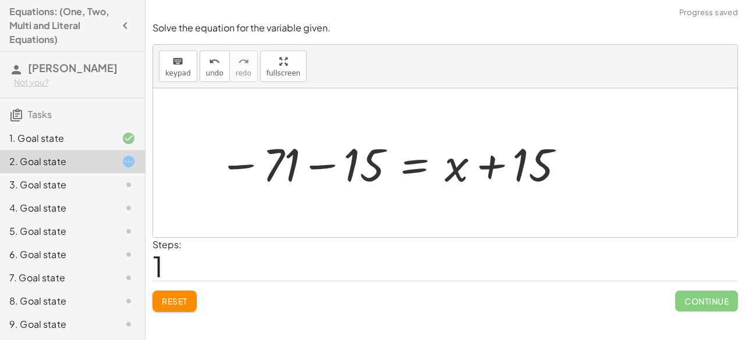
click at [341, 166] on div at bounding box center [392, 163] width 358 height 60
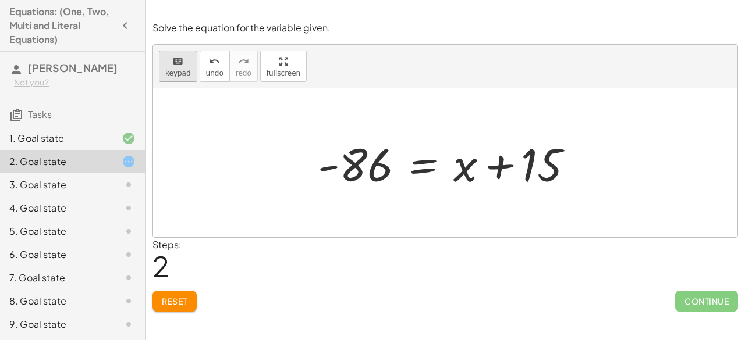
click at [172, 75] on span "keypad" at bounding box center [178, 73] width 26 height 8
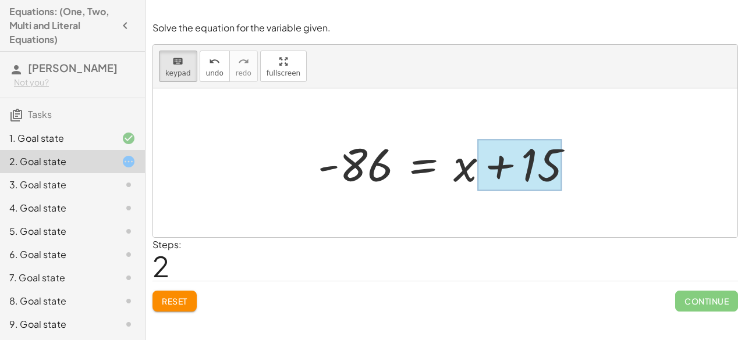
click at [534, 167] on div at bounding box center [519, 166] width 84 height 52
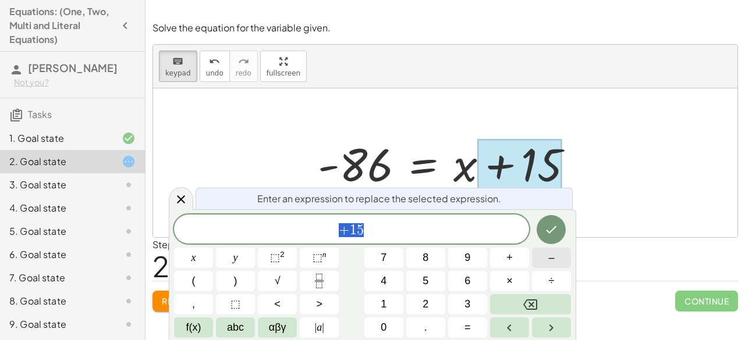
click at [539, 258] on button "–" at bounding box center [551, 258] width 39 height 20
click at [396, 296] on button "1" at bounding box center [383, 304] width 39 height 20
click at [428, 274] on span "5" at bounding box center [425, 281] width 6 height 16
click at [545, 238] on button "Done" at bounding box center [551, 229] width 29 height 29
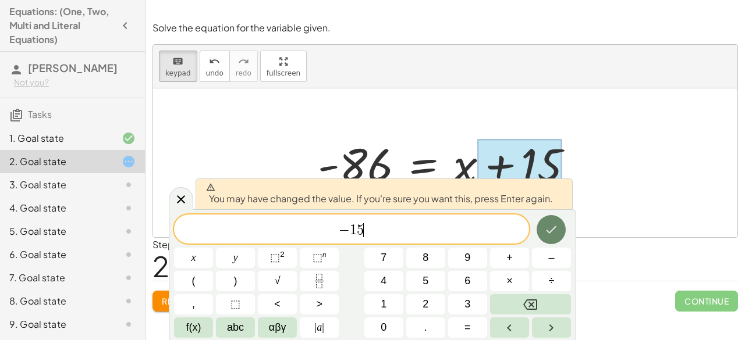
click at [545, 238] on button "Done" at bounding box center [551, 229] width 29 height 29
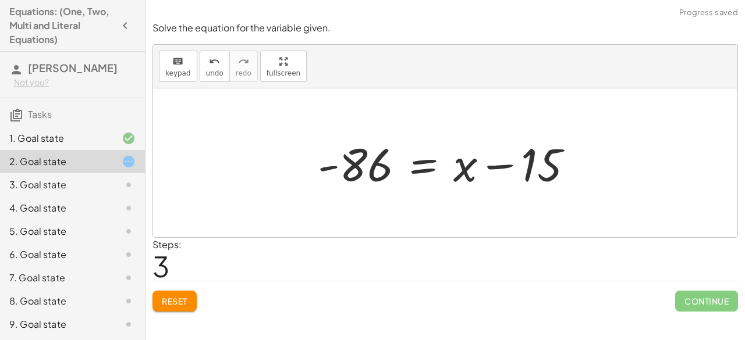
click at [535, 162] on div at bounding box center [450, 163] width 276 height 60
click at [524, 164] on div at bounding box center [450, 163] width 276 height 60
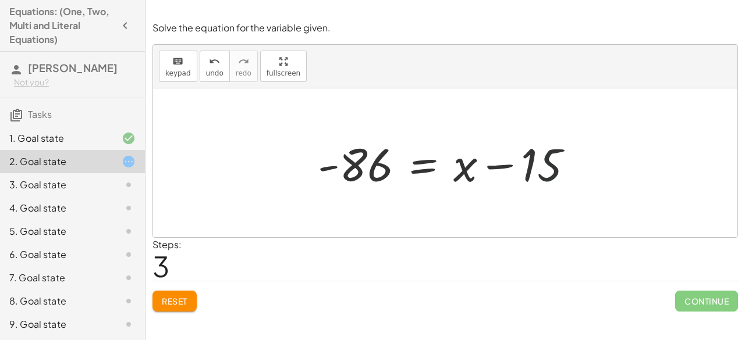
click at [524, 164] on div at bounding box center [450, 163] width 276 height 60
click at [175, 61] on icon "keyboard" at bounding box center [177, 62] width 11 height 14
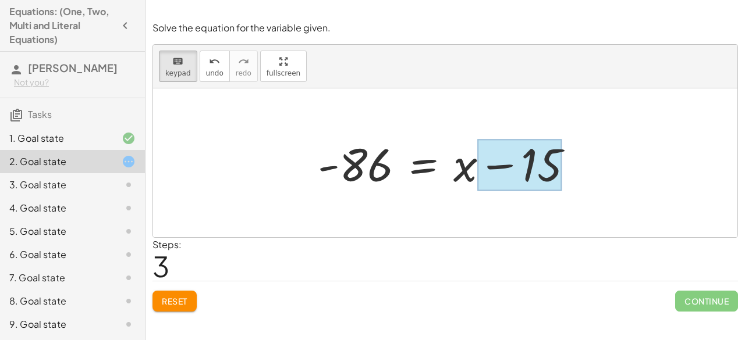
click at [537, 172] on div at bounding box center [519, 166] width 84 height 52
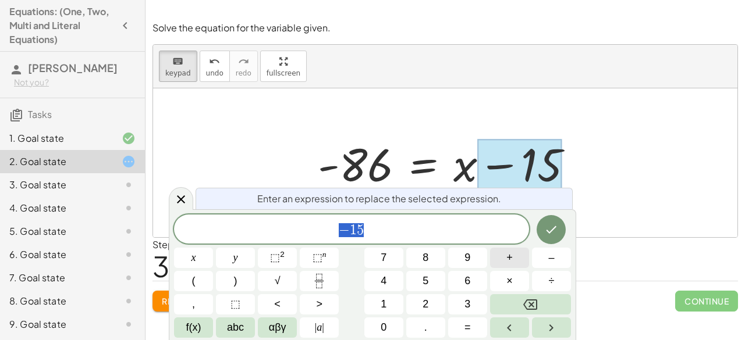
click at [505, 255] on button "+" at bounding box center [509, 258] width 39 height 20
click at [386, 300] on button "1" at bounding box center [383, 304] width 39 height 20
click at [414, 281] on button "5" at bounding box center [425, 281] width 39 height 20
click at [559, 257] on button "–" at bounding box center [551, 258] width 39 height 20
click at [388, 307] on button "1" at bounding box center [383, 304] width 39 height 20
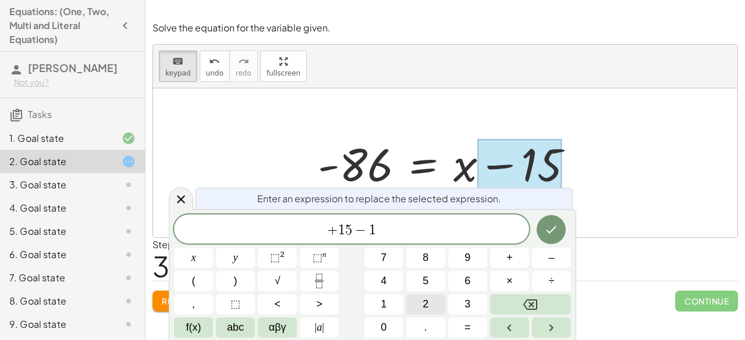
click at [420, 294] on button "2" at bounding box center [425, 304] width 39 height 20
click at [524, 308] on icon "Backspace" at bounding box center [530, 305] width 14 height 14
click at [433, 276] on button "5" at bounding box center [425, 281] width 39 height 20
click at [556, 231] on icon "Done" at bounding box center [551, 230] width 14 height 14
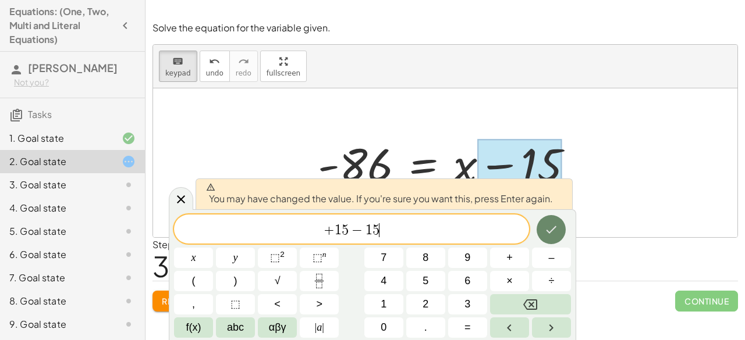
click at [556, 231] on icon "Done" at bounding box center [551, 230] width 14 height 14
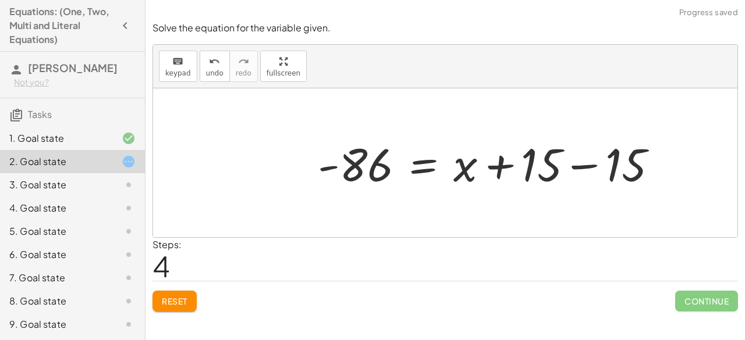
click at [548, 145] on div at bounding box center [492, 163] width 361 height 60
click at [550, 159] on div at bounding box center [492, 163] width 361 height 60
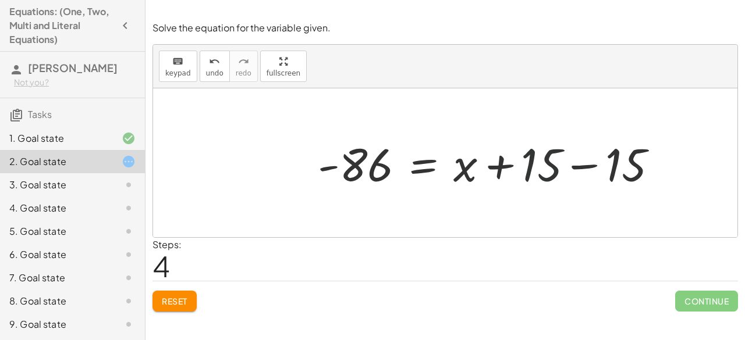
click at [550, 159] on div at bounding box center [492, 163] width 361 height 60
click at [551, 164] on div at bounding box center [492, 163] width 361 height 60
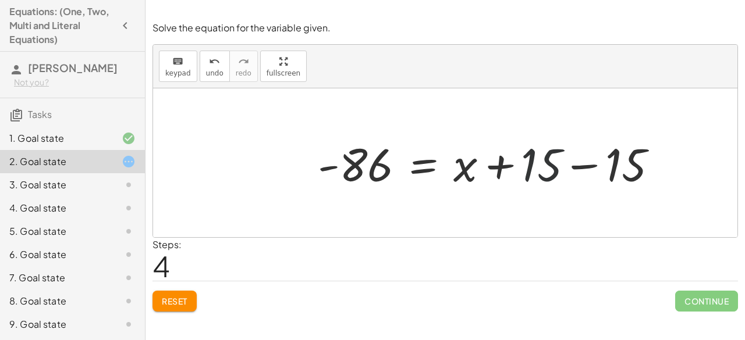
click at [572, 164] on div at bounding box center [492, 163] width 361 height 60
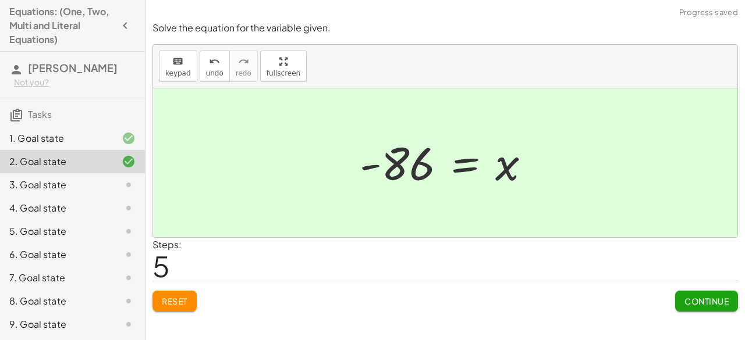
click at [701, 296] on span "Continue" at bounding box center [706, 301] width 44 height 10
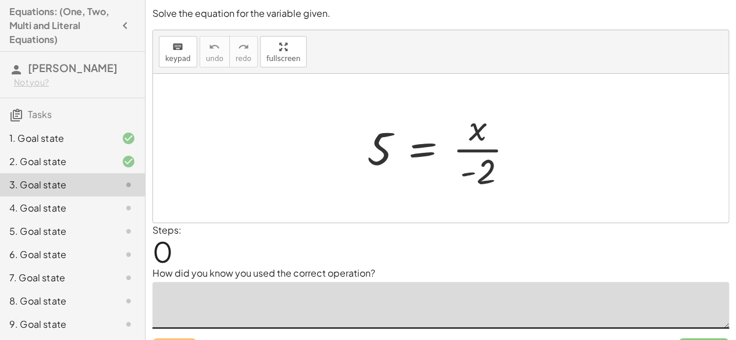
click at [325, 299] on textarea at bounding box center [440, 305] width 577 height 47
click at [176, 48] on icon "keyboard" at bounding box center [177, 47] width 11 height 14
click at [164, 49] on button "keyboard keypad" at bounding box center [178, 51] width 38 height 31
click at [169, 45] on div "keyboard" at bounding box center [178, 47] width 26 height 14
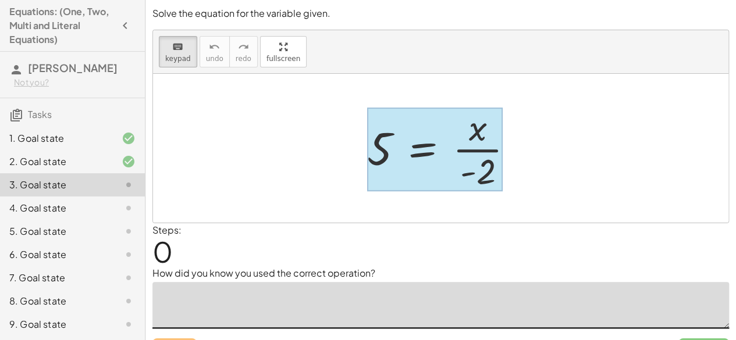
click at [398, 138] on div at bounding box center [435, 150] width 136 height 84
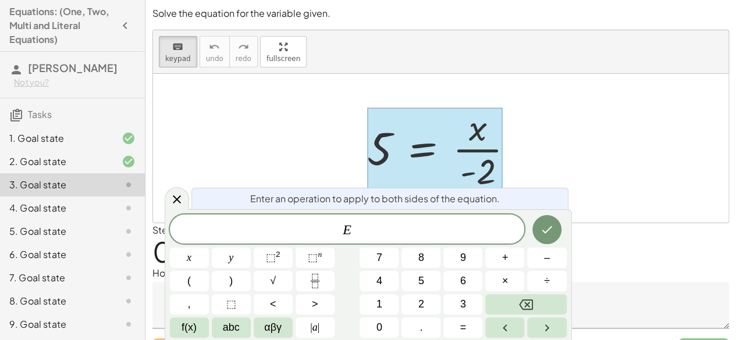
click at [382, 148] on div at bounding box center [435, 150] width 136 height 84
click at [317, 145] on div at bounding box center [440, 148] width 575 height 149
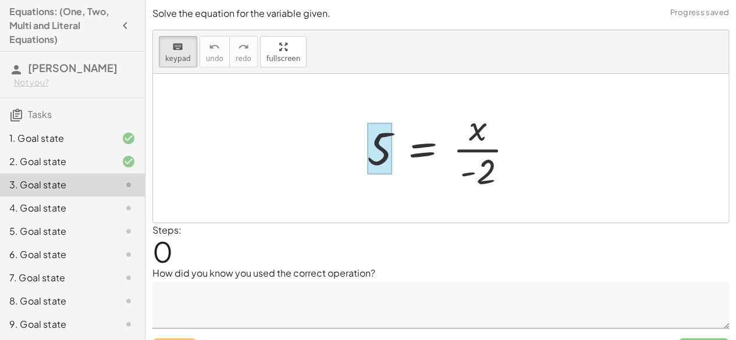
click at [376, 161] on div at bounding box center [379, 149] width 25 height 52
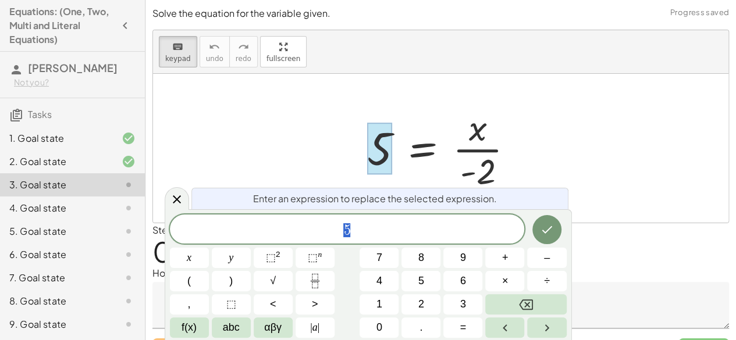
click at [379, 228] on span "5" at bounding box center [347, 230] width 355 height 16
click at [497, 286] on button "×" at bounding box center [504, 281] width 39 height 20
click at [556, 257] on button "–" at bounding box center [546, 258] width 39 height 20
click at [411, 305] on button "2" at bounding box center [421, 304] width 39 height 20
click at [548, 230] on icon "Done" at bounding box center [547, 230] width 10 height 8
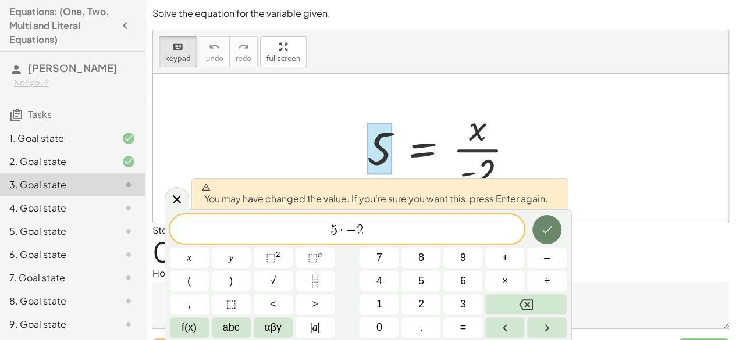
click at [548, 230] on icon "Done" at bounding box center [547, 230] width 10 height 8
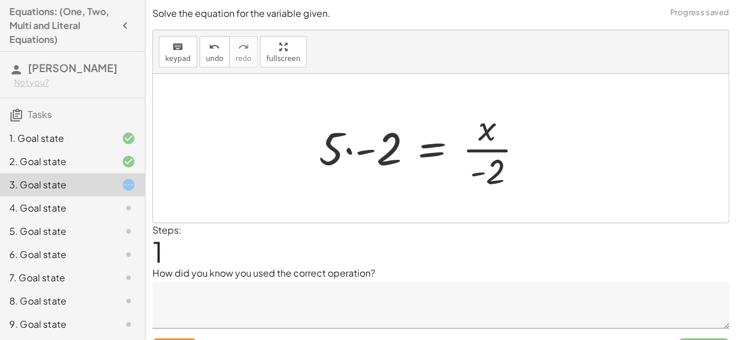
click at [383, 148] on div at bounding box center [426, 149] width 226 height 90
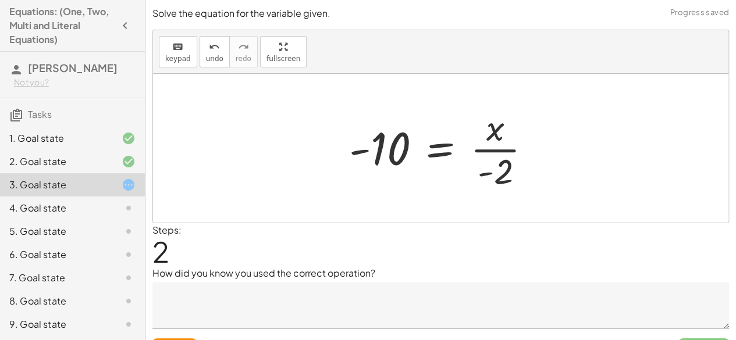
click at [305, 278] on p "How did you know you used the correct operation?" at bounding box center [440, 274] width 577 height 14
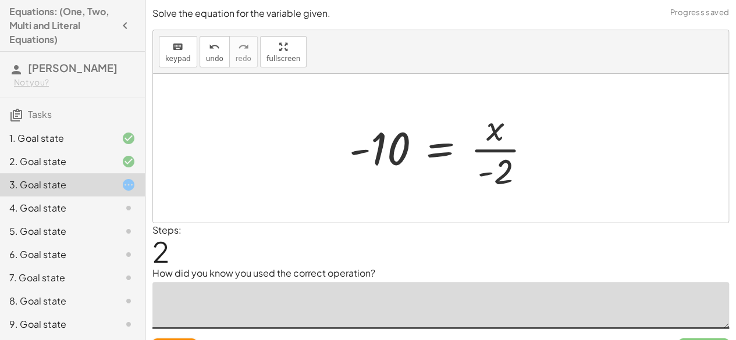
click at [304, 282] on textarea at bounding box center [440, 305] width 577 height 47
type textarea "**********"
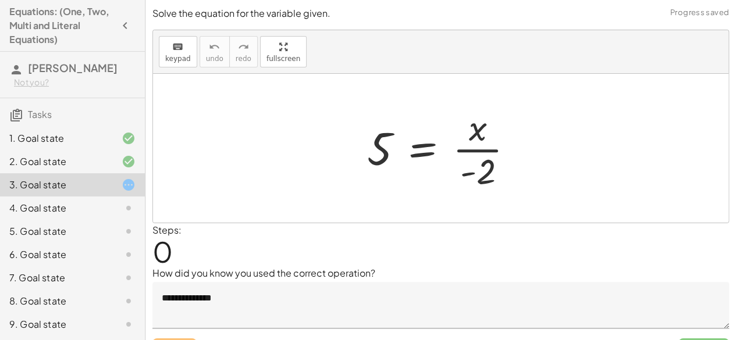
scroll to position [24, 0]
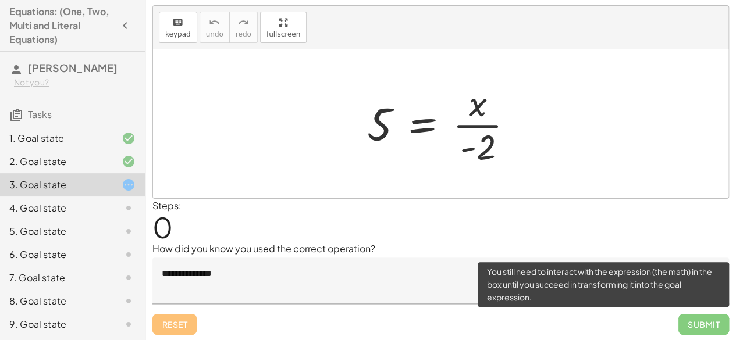
click at [700, 314] on span "Submit" at bounding box center [703, 324] width 51 height 21
click at [701, 314] on span "Submit" at bounding box center [703, 324] width 51 height 21
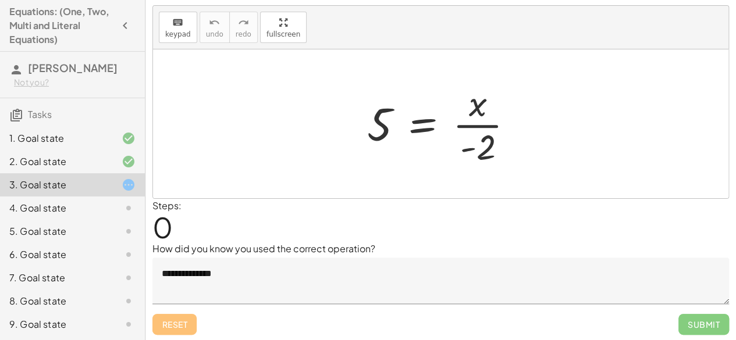
click at [279, 79] on div at bounding box center [440, 123] width 575 height 149
click at [187, 25] on button "keyboard keypad" at bounding box center [178, 27] width 38 height 31
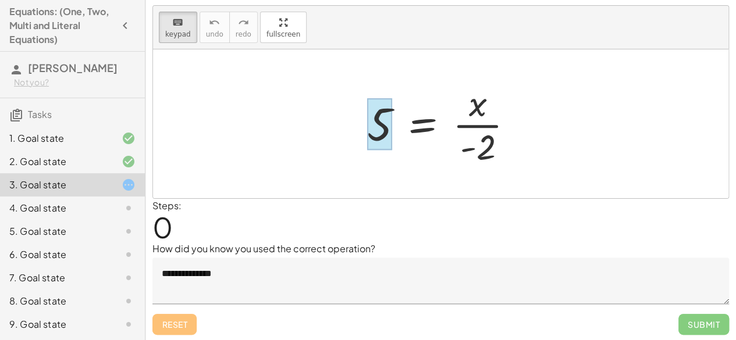
click at [389, 133] on div at bounding box center [379, 124] width 25 height 52
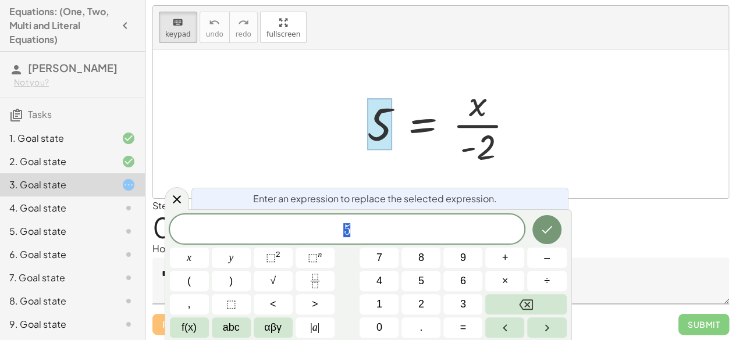
click at [392, 229] on span "5" at bounding box center [347, 230] width 355 height 16
drag, startPoint x: 504, startPoint y: 269, endPoint x: 504, endPoint y: 276, distance: 7.0
click at [504, 275] on div "5 ​ x y ⬚ 2 ⬚ n 7 8 9 + – ( ) √ 4 5 6 × ÷ , ⬚ < > 1 2 3 f(x) abc αβγ | a | 0 . =" at bounding box center [368, 276] width 397 height 123
click at [505, 280] on span "×" at bounding box center [505, 281] width 6 height 16
click at [553, 228] on icon "Done" at bounding box center [547, 230] width 14 height 14
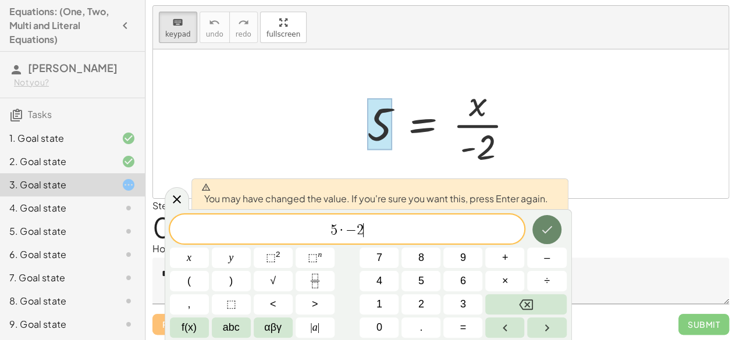
click at [548, 222] on button "Done" at bounding box center [546, 229] width 29 height 29
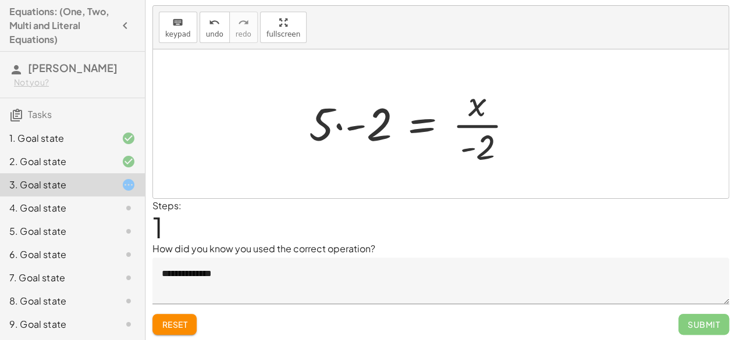
click at [362, 120] on div at bounding box center [416, 124] width 226 height 90
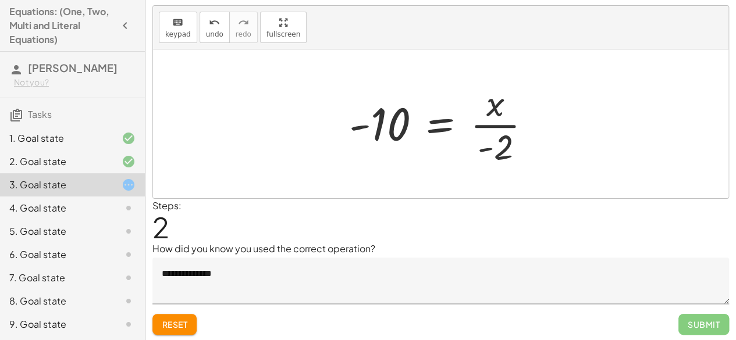
click at [495, 118] on div at bounding box center [445, 124] width 204 height 90
click at [495, 130] on div at bounding box center [445, 124] width 204 height 90
click at [172, 28] on button "keyboard keypad" at bounding box center [178, 27] width 38 height 31
click at [495, 118] on div at bounding box center [495, 103] width 18 height 41
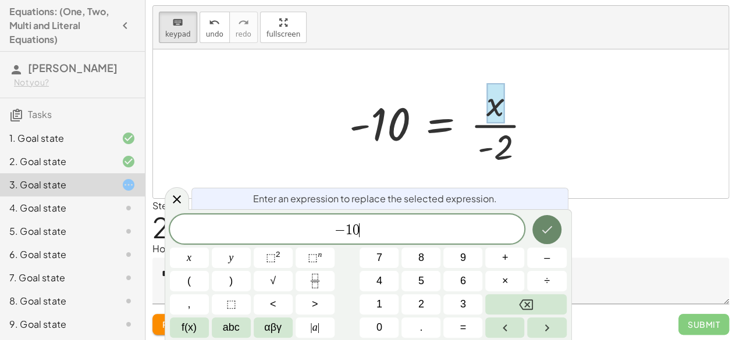
click at [543, 229] on icon "Done" at bounding box center [547, 230] width 14 height 14
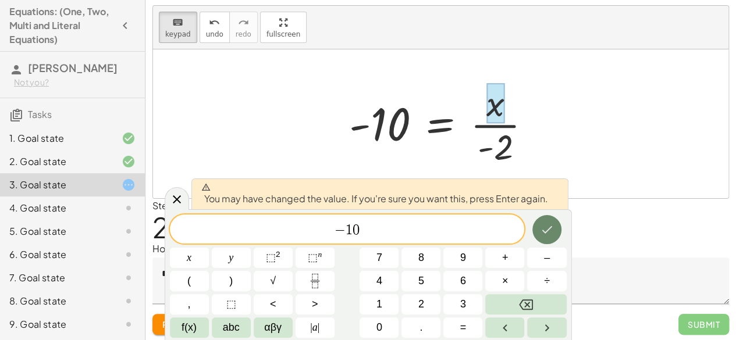
click at [543, 229] on icon "Done" at bounding box center [547, 230] width 14 height 14
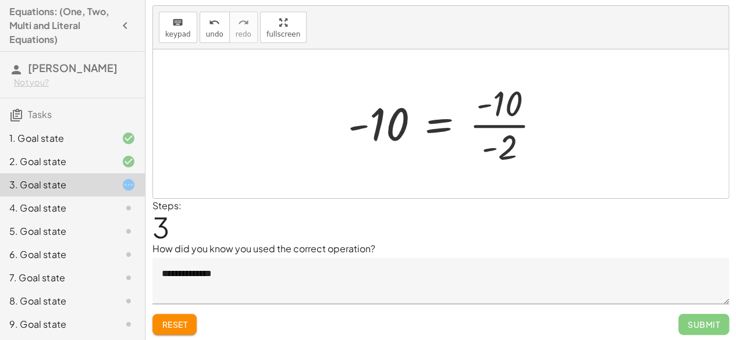
click at [498, 126] on div at bounding box center [449, 124] width 214 height 90
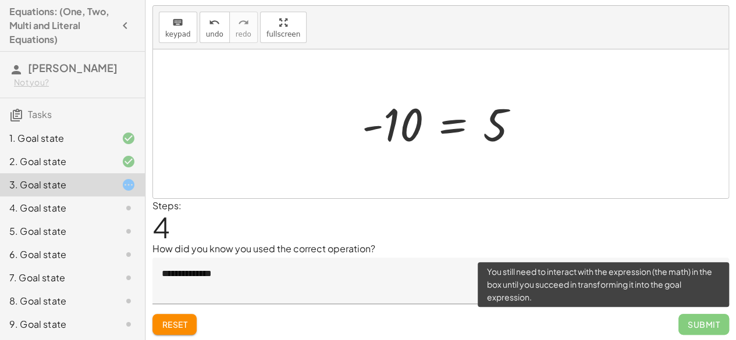
click at [706, 325] on span "Submit" at bounding box center [703, 324] width 51 height 21
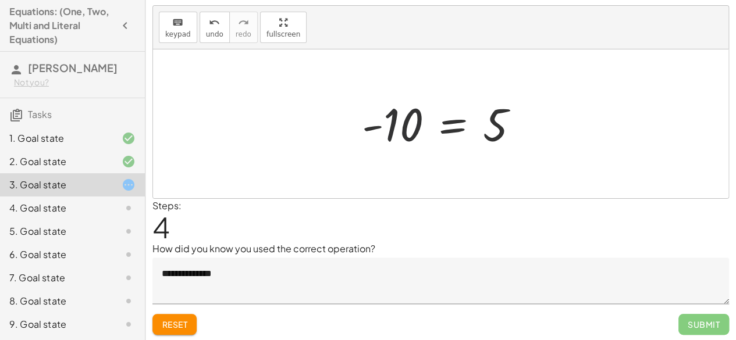
click at [393, 125] on div at bounding box center [445, 124] width 178 height 58
click at [180, 328] on span "Reset" at bounding box center [175, 324] width 26 height 10
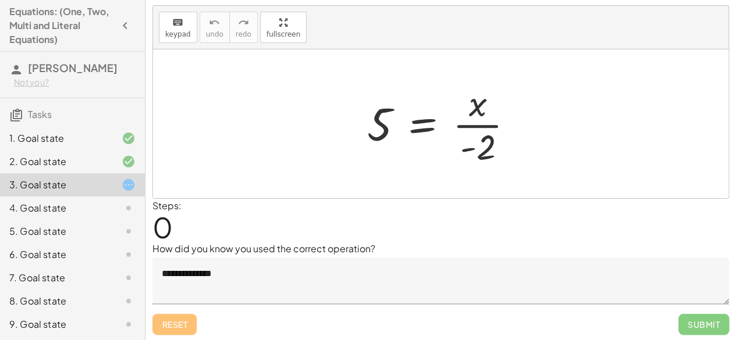
click at [390, 130] on div at bounding box center [445, 124] width 168 height 90
click at [397, 130] on div at bounding box center [445, 124] width 168 height 90
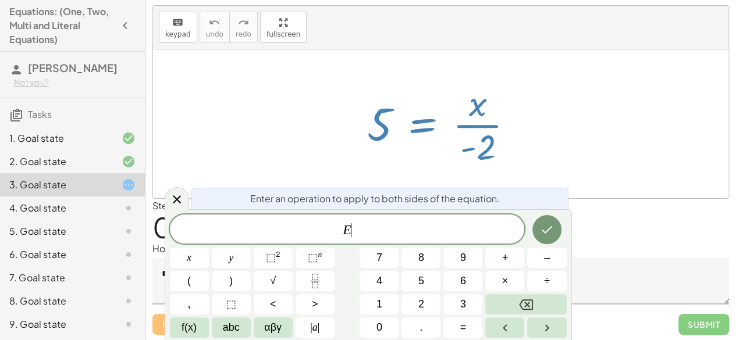
click at [379, 127] on div at bounding box center [445, 124] width 168 height 90
click at [169, 203] on div at bounding box center [177, 198] width 24 height 23
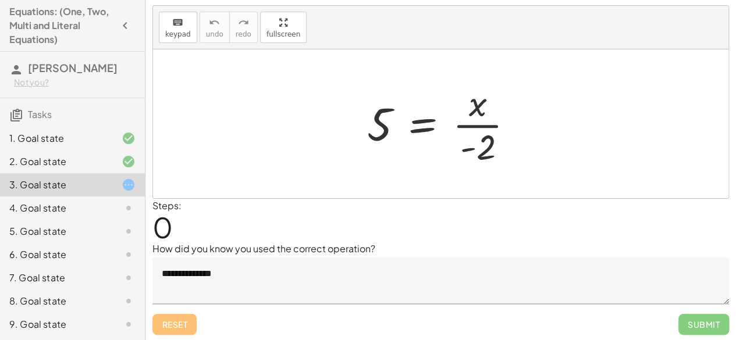
click at [374, 123] on div at bounding box center [445, 124] width 168 height 90
click at [382, 136] on div at bounding box center [445, 124] width 168 height 90
click at [376, 125] on div at bounding box center [445, 124] width 168 height 90
click at [179, 30] on span "keypad" at bounding box center [178, 34] width 26 height 8
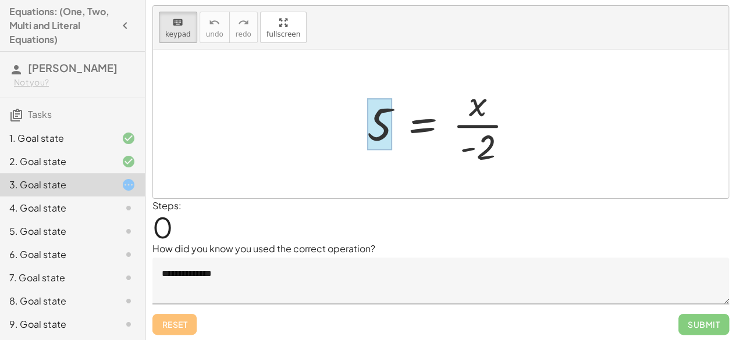
click at [372, 124] on div at bounding box center [379, 124] width 25 height 52
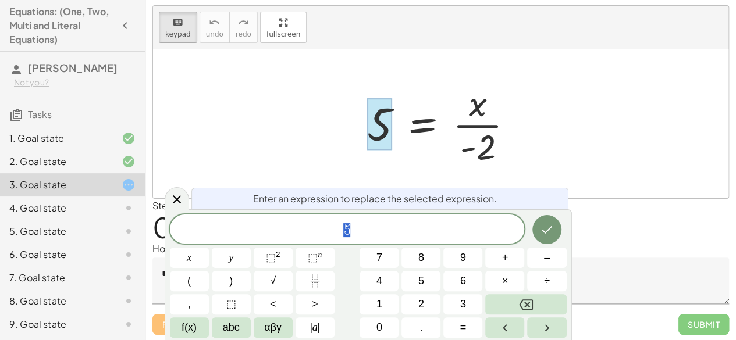
click at [403, 231] on span "5" at bounding box center [347, 230] width 355 height 16
click at [509, 278] on button "×" at bounding box center [504, 281] width 39 height 20
click at [534, 255] on button "–" at bounding box center [546, 258] width 39 height 20
click at [422, 303] on span "2" at bounding box center [421, 305] width 6 height 16
click at [534, 229] on button "Done" at bounding box center [546, 229] width 29 height 29
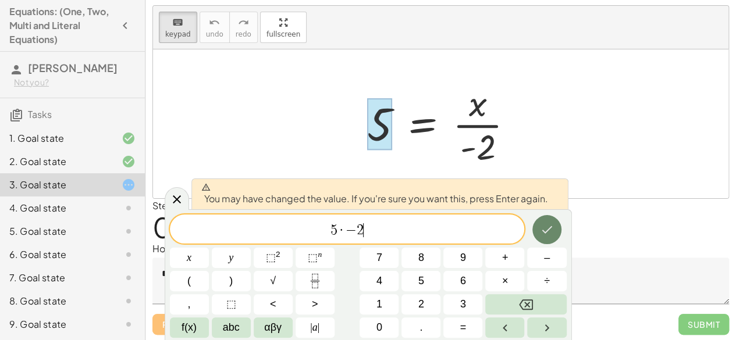
click at [534, 229] on button "Done" at bounding box center [546, 229] width 29 height 29
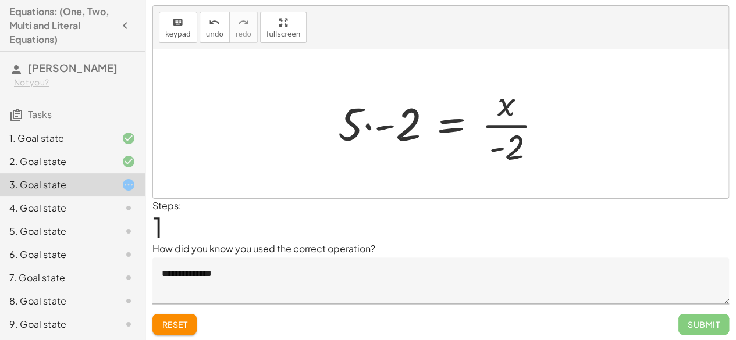
click at [364, 132] on div at bounding box center [445, 124] width 226 height 90
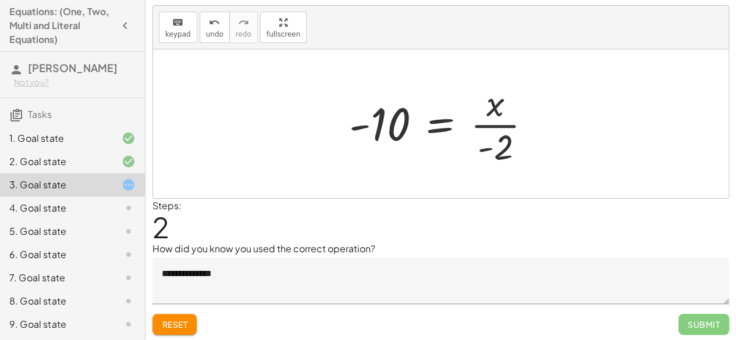
click at [491, 103] on div at bounding box center [445, 124] width 204 height 90
click at [489, 101] on div at bounding box center [445, 124] width 204 height 90
click at [493, 106] on div at bounding box center [445, 124] width 204 height 90
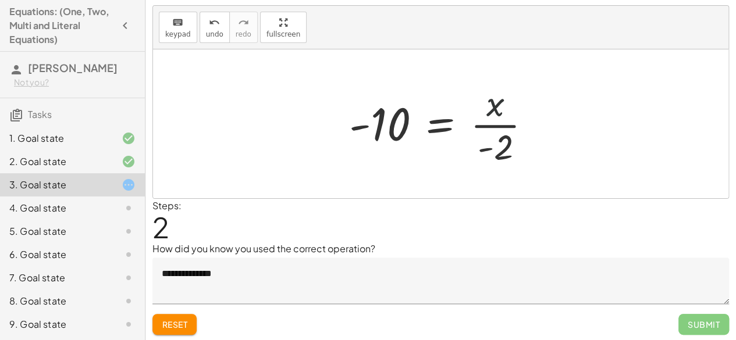
click at [493, 106] on div at bounding box center [445, 124] width 204 height 90
click at [189, 29] on button "keyboard keypad" at bounding box center [178, 27] width 38 height 31
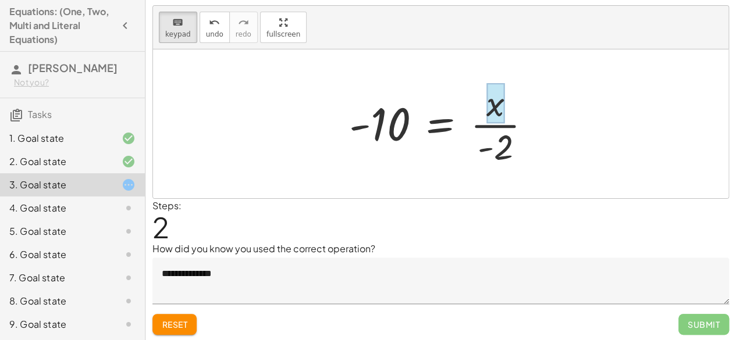
click at [491, 106] on div at bounding box center [495, 103] width 18 height 41
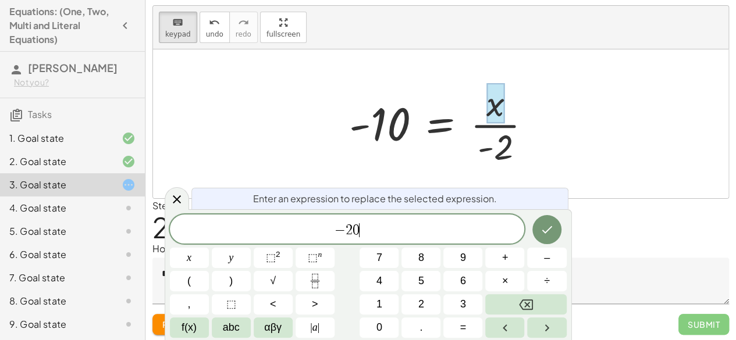
click at [209, 248] on div at bounding box center [189, 258] width 39 height 20
click at [542, 216] on button "Done" at bounding box center [546, 229] width 29 height 29
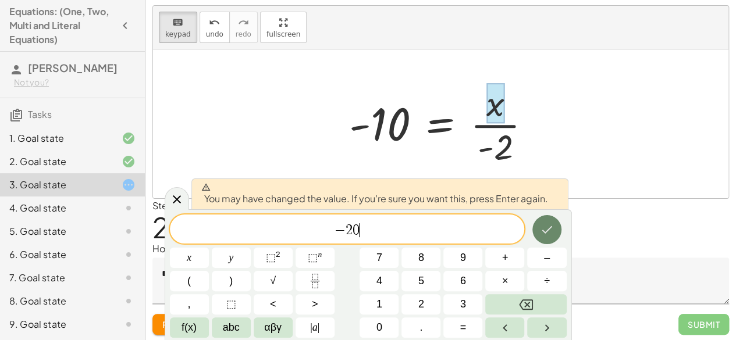
click at [542, 216] on button "Done" at bounding box center [546, 229] width 29 height 29
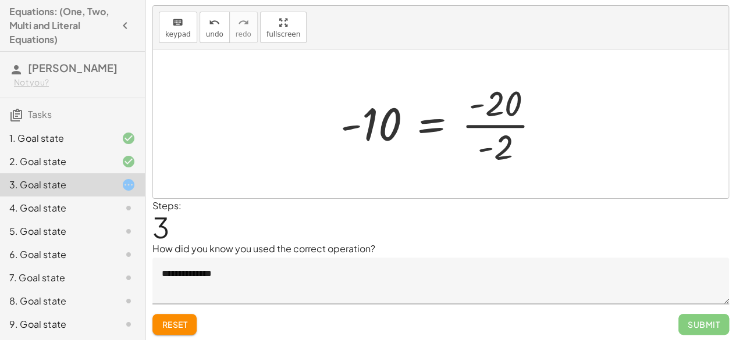
click at [483, 123] on div at bounding box center [445, 124] width 221 height 90
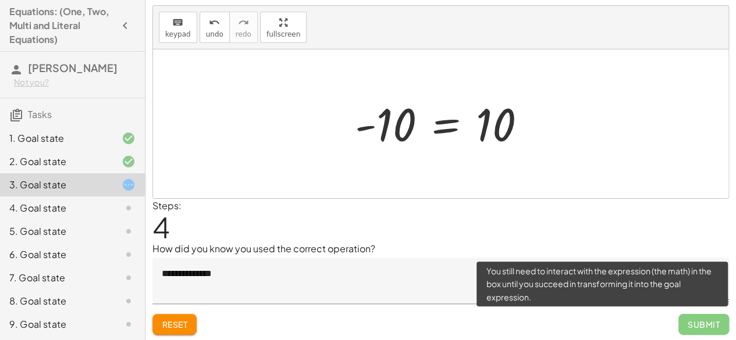
click at [711, 325] on span "Submit" at bounding box center [703, 324] width 51 height 21
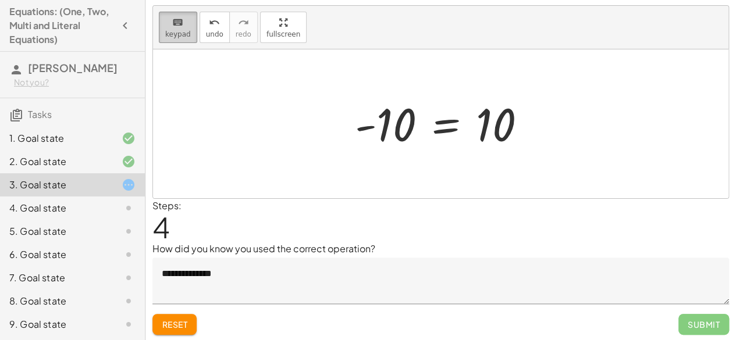
click at [170, 22] on div "keyboard" at bounding box center [178, 22] width 26 height 14
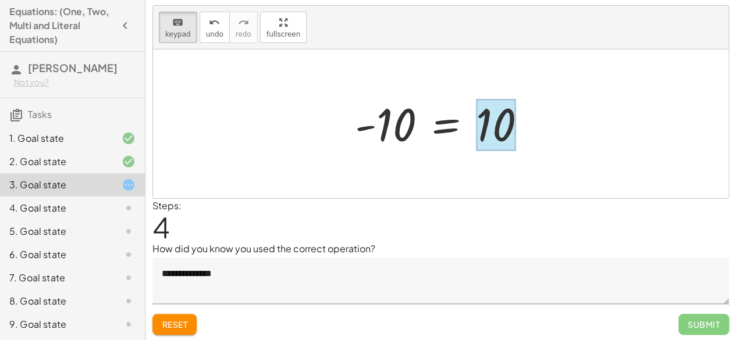
click at [512, 123] on div at bounding box center [496, 126] width 40 height 52
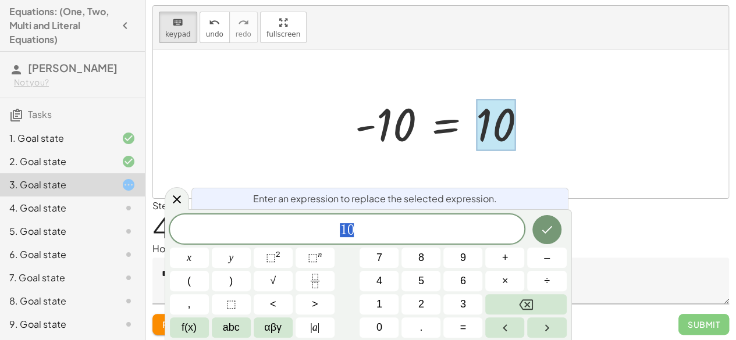
click at [336, 229] on span "1 0" at bounding box center [347, 230] width 355 height 16
click at [209, 248] on div at bounding box center [189, 258] width 39 height 20
click at [545, 230] on icon "Done" at bounding box center [547, 230] width 14 height 14
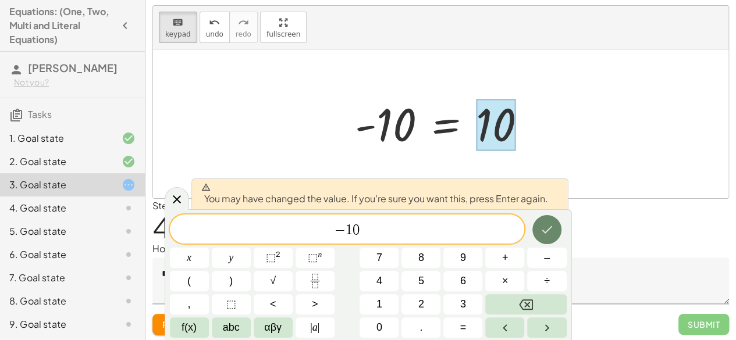
click at [545, 230] on icon "Done" at bounding box center [547, 230] width 14 height 14
click at [545, 230] on div "Steps: 4" at bounding box center [440, 220] width 577 height 43
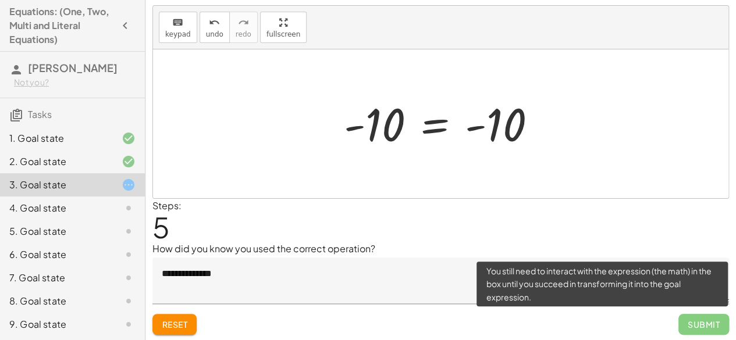
click at [695, 319] on span "Submit" at bounding box center [703, 324] width 51 height 21
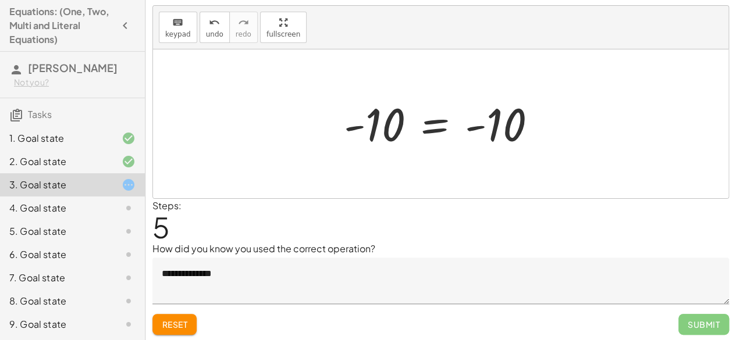
click at [172, 328] on span "Reset" at bounding box center [175, 324] width 26 height 10
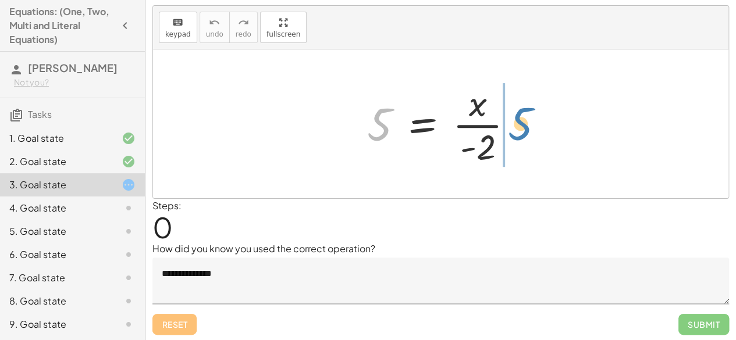
drag, startPoint x: 372, startPoint y: 116, endPoint x: 514, endPoint y: 116, distance: 142.0
click at [514, 116] on div at bounding box center [445, 124] width 168 height 90
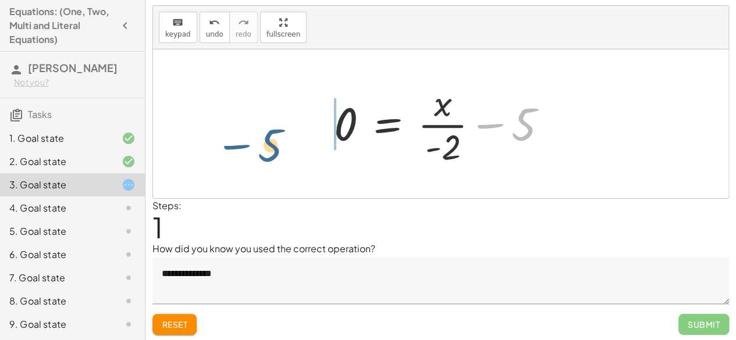
drag, startPoint x: 528, startPoint y: 119, endPoint x: 276, endPoint y: 138, distance: 252.7
click at [276, 138] on div "5 = · x · - 2 − 5 5 = · x · - 2 0 + −" at bounding box center [440, 123] width 575 height 149
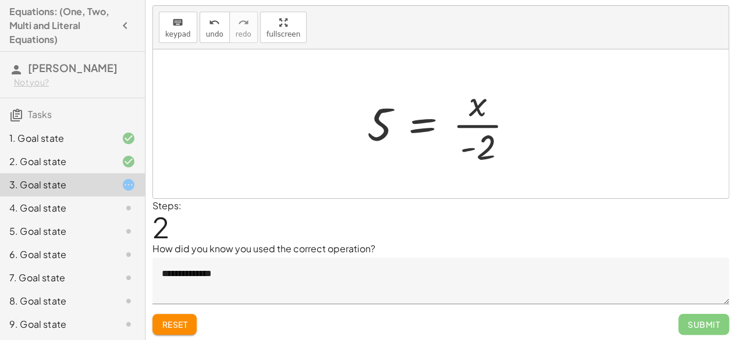
click at [176, 323] on span "Reset" at bounding box center [175, 324] width 26 height 10
click at [180, 40] on button "keyboard keypad" at bounding box center [178, 27] width 38 height 31
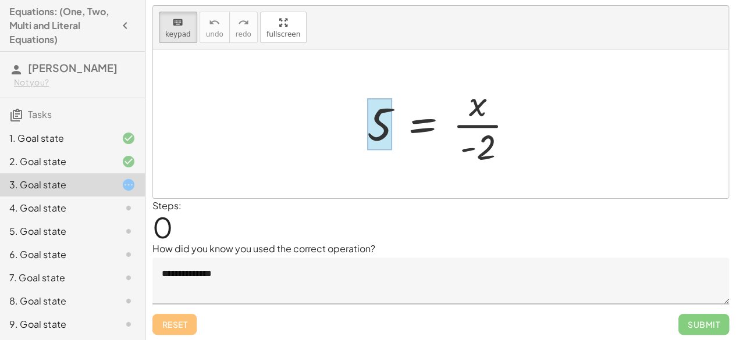
click at [377, 130] on div at bounding box center [379, 124] width 25 height 52
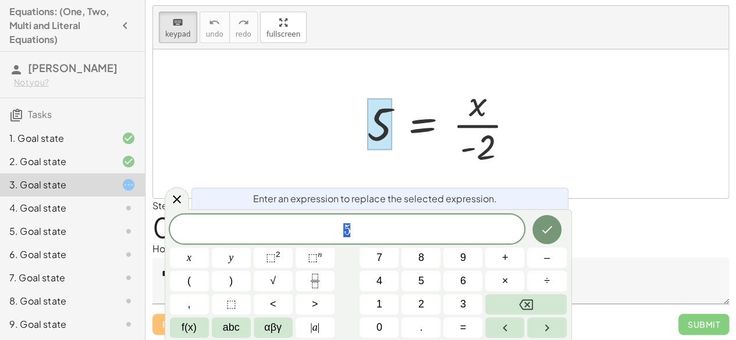
click at [364, 232] on span "5" at bounding box center [347, 230] width 355 height 16
click at [498, 279] on button "×" at bounding box center [504, 281] width 39 height 20
click at [531, 261] on button "–" at bounding box center [546, 258] width 39 height 20
click at [435, 302] on button "2" at bounding box center [421, 304] width 39 height 20
click at [537, 230] on button "Done" at bounding box center [546, 229] width 29 height 29
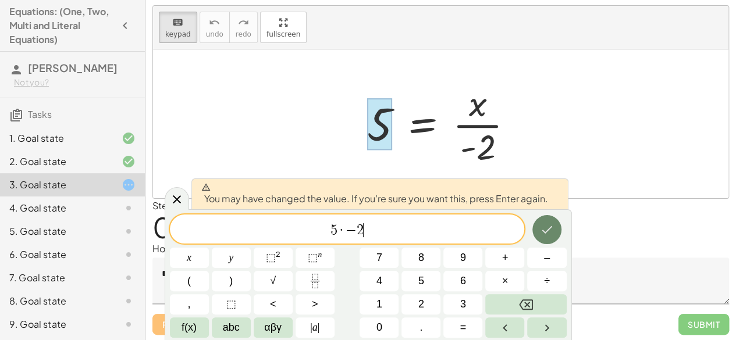
click at [538, 231] on button "Done" at bounding box center [546, 229] width 29 height 29
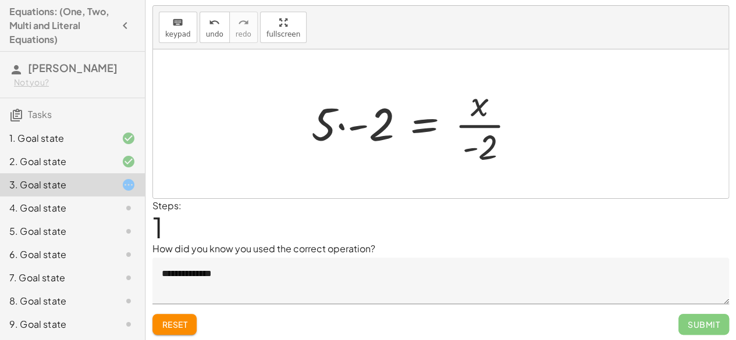
click at [356, 133] on div at bounding box center [418, 124] width 226 height 90
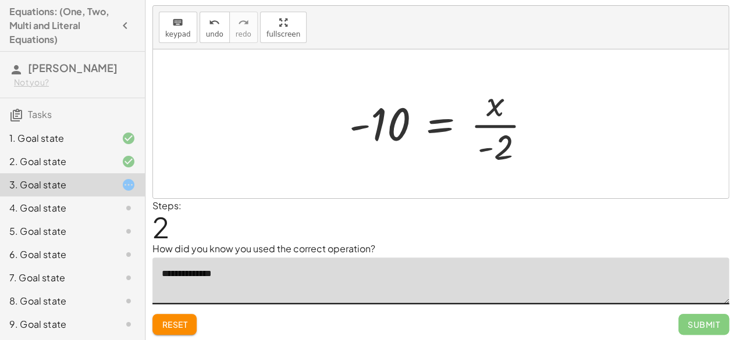
drag, startPoint x: 265, startPoint y: 265, endPoint x: 127, endPoint y: 261, distance: 138.5
click at [127, 261] on main "Equations: (One, Two, Multi and Literal Equations) Aidan Sijo Not you? Tasks 1.…" at bounding box center [368, 159] width 736 height 367
click at [396, 133] on div at bounding box center [445, 124] width 204 height 90
drag, startPoint x: 405, startPoint y: 129, endPoint x: 395, endPoint y: 130, distance: 10.5
click at [403, 130] on div at bounding box center [445, 124] width 204 height 90
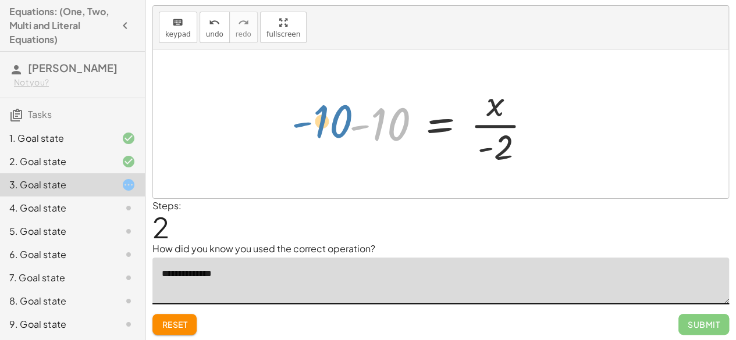
drag, startPoint x: 385, startPoint y: 129, endPoint x: 329, endPoint y: 127, distance: 56.5
click at [328, 128] on div "5 = · x · - 2 · 5 · - 2 = · x · - 2 - 10 = · x · - 2 - 10" at bounding box center [440, 123] width 575 height 149
click at [180, 324] on span "Reset" at bounding box center [175, 324] width 26 height 10
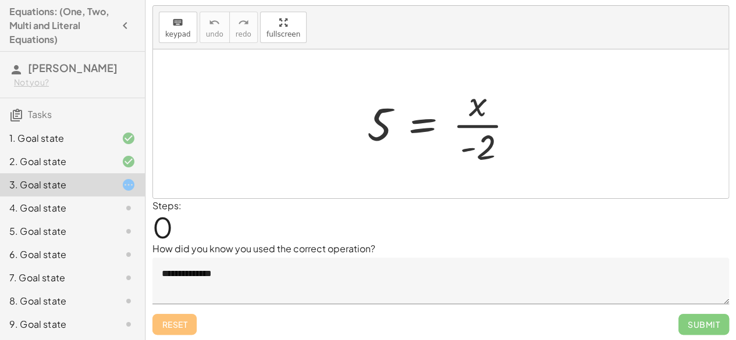
click at [471, 108] on div at bounding box center [445, 124] width 168 height 90
click at [472, 100] on div at bounding box center [445, 124] width 168 height 90
click at [481, 110] on div at bounding box center [445, 124] width 168 height 90
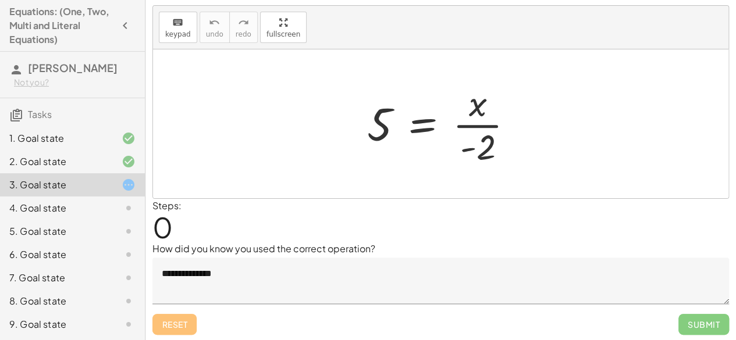
click at [193, 39] on button "keyboard keypad" at bounding box center [178, 27] width 38 height 31
click at [478, 109] on div at bounding box center [478, 103] width 18 height 41
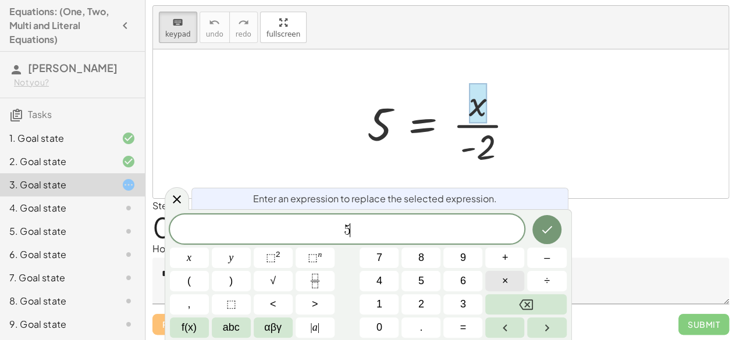
click at [516, 278] on button "×" at bounding box center [504, 281] width 39 height 20
click at [549, 259] on span "–" at bounding box center [547, 258] width 6 height 16
click at [426, 300] on button "2" at bounding box center [421, 304] width 39 height 20
click at [556, 233] on button "Done" at bounding box center [546, 229] width 29 height 29
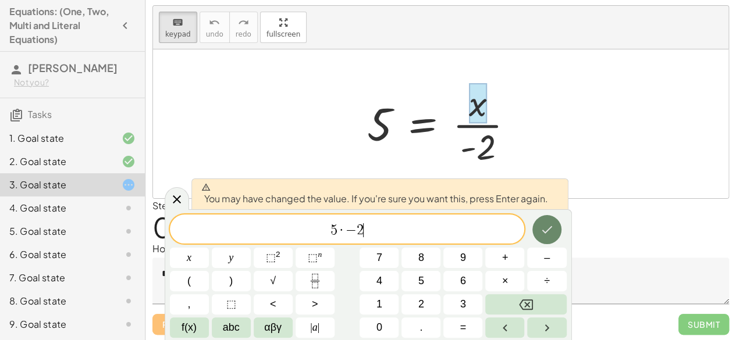
click at [556, 233] on button "Done" at bounding box center [546, 229] width 29 height 29
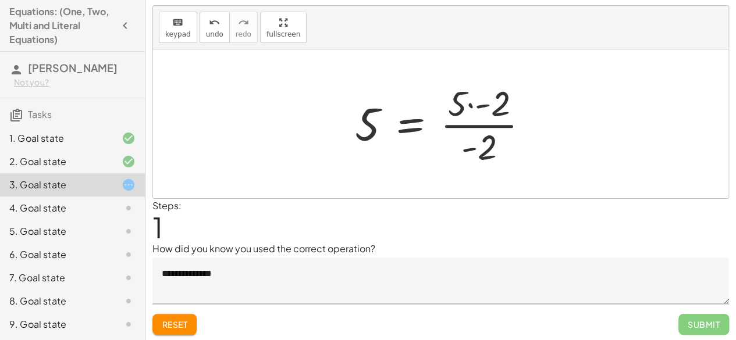
click at [501, 108] on div at bounding box center [446, 124] width 195 height 90
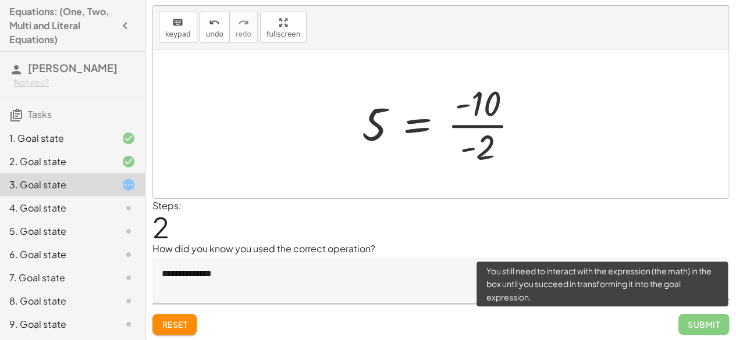
click at [684, 329] on span "Submit" at bounding box center [703, 324] width 51 height 21
click at [682, 329] on span "Submit" at bounding box center [703, 324] width 51 height 21
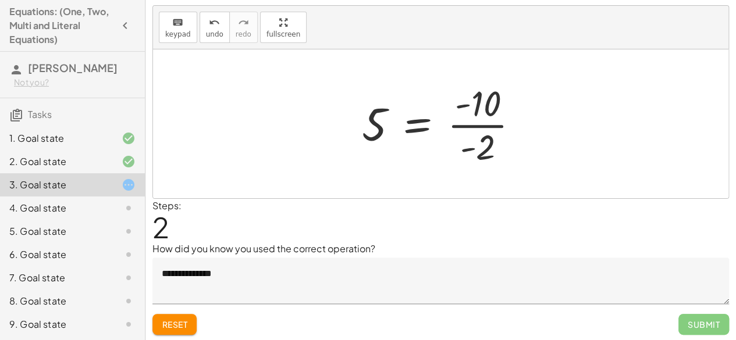
click at [482, 120] on div at bounding box center [445, 124] width 178 height 90
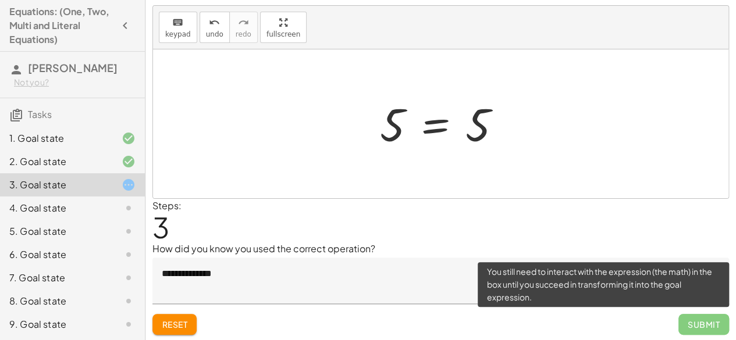
click at [698, 322] on span "Submit" at bounding box center [703, 324] width 51 height 21
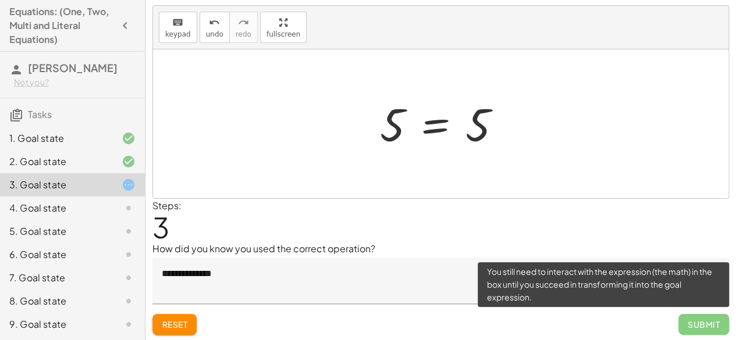
click at [698, 322] on span "Submit" at bounding box center [703, 324] width 51 height 21
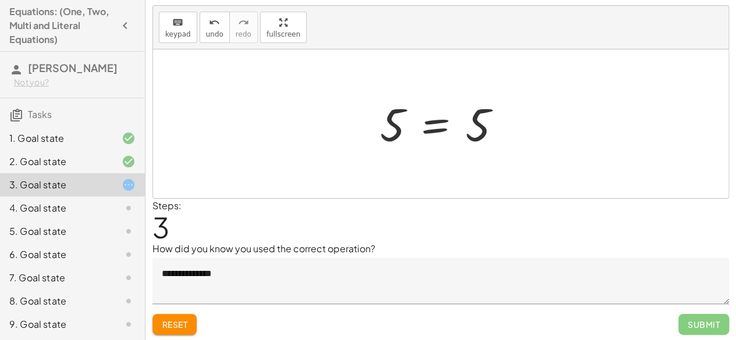
click at [392, 132] on div at bounding box center [445, 124] width 143 height 58
click at [183, 319] on span "Reset" at bounding box center [175, 324] width 26 height 10
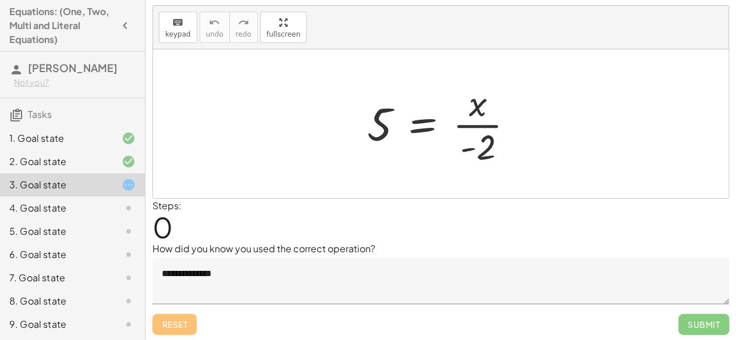
drag, startPoint x: 400, startPoint y: 177, endPoint x: 347, endPoint y: 198, distance: 57.7
click at [347, 199] on div "Steps: 0" at bounding box center [440, 220] width 577 height 43
click at [474, 105] on div at bounding box center [445, 124] width 168 height 90
click at [482, 108] on div at bounding box center [445, 124] width 168 height 90
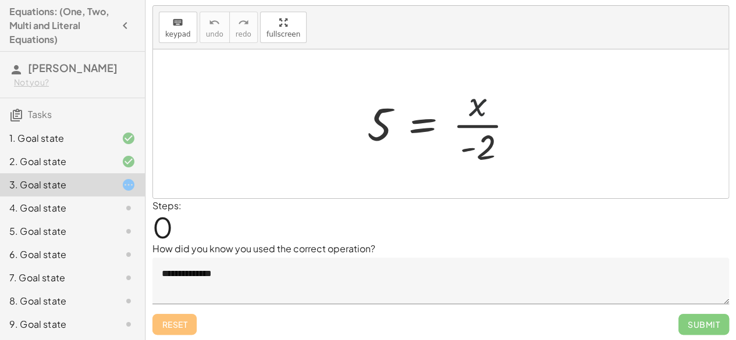
click at [482, 108] on div at bounding box center [445, 124] width 168 height 90
click at [172, 24] on icon "keyboard" at bounding box center [177, 23] width 11 height 14
click at [477, 100] on div at bounding box center [478, 103] width 18 height 41
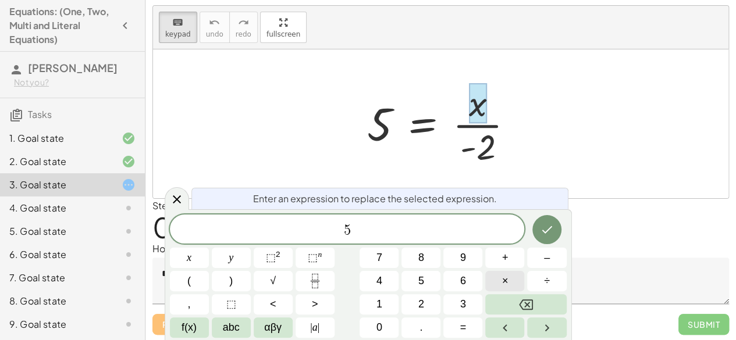
click at [504, 273] on button "×" at bounding box center [504, 281] width 39 height 20
click at [556, 254] on button "–" at bounding box center [546, 258] width 39 height 20
click at [420, 302] on span "2" at bounding box center [421, 305] width 6 height 16
click at [546, 243] on button "Done" at bounding box center [546, 229] width 29 height 29
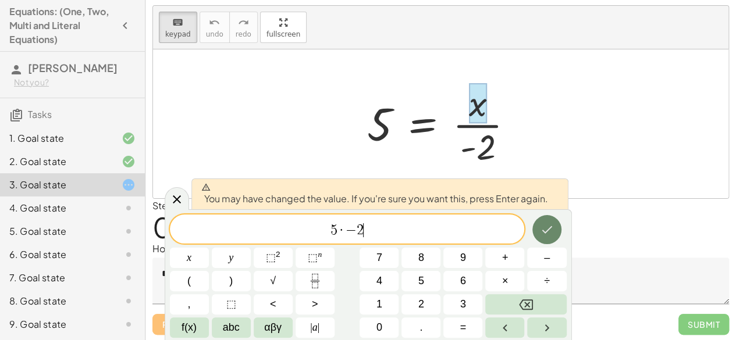
click at [540, 226] on icon "Done" at bounding box center [547, 230] width 14 height 14
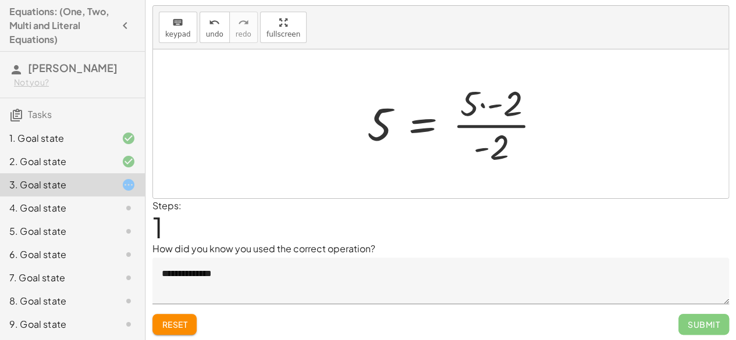
click at [506, 95] on div at bounding box center [458, 124] width 195 height 90
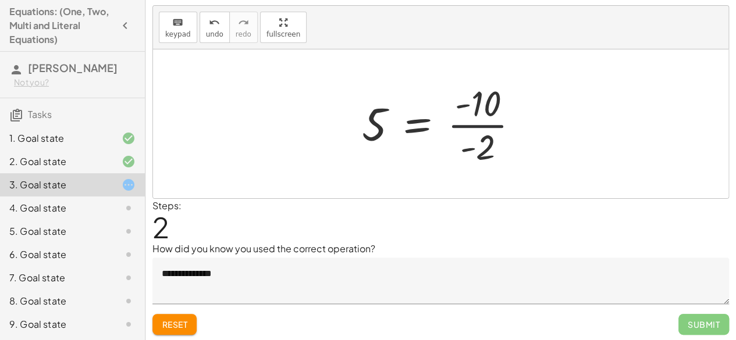
click at [477, 123] on div at bounding box center [445, 124] width 178 height 90
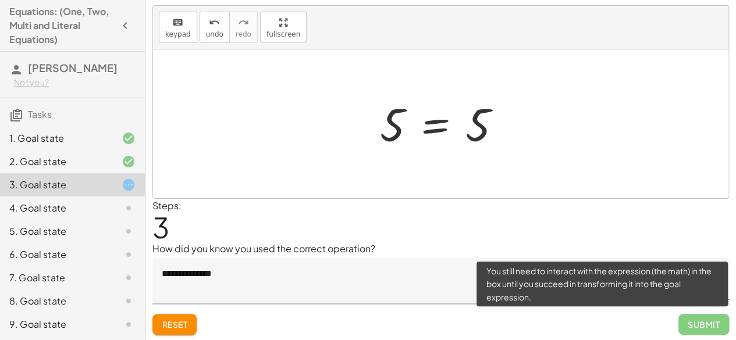
click at [707, 329] on span "Submit" at bounding box center [703, 324] width 51 height 21
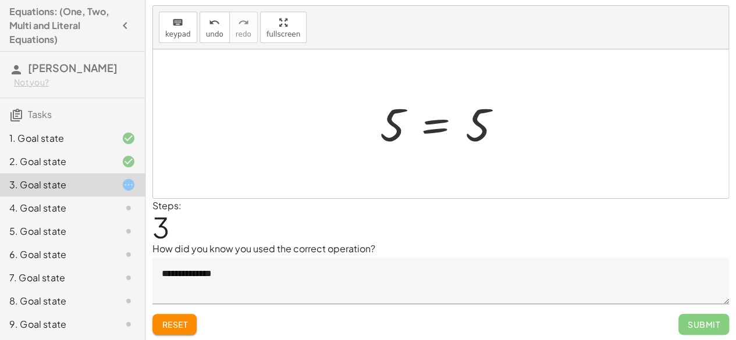
click at [179, 319] on span "Reset" at bounding box center [175, 324] width 26 height 10
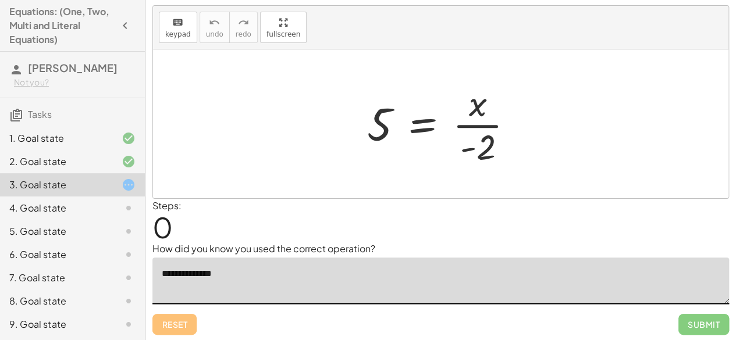
drag, startPoint x: 178, startPoint y: 277, endPoint x: 152, endPoint y: 268, distance: 27.2
click at [152, 268] on textarea "**********" at bounding box center [440, 281] width 577 height 47
click at [484, 101] on div at bounding box center [445, 124] width 168 height 90
click at [189, 30] on button "keyboard keypad" at bounding box center [178, 27] width 38 height 31
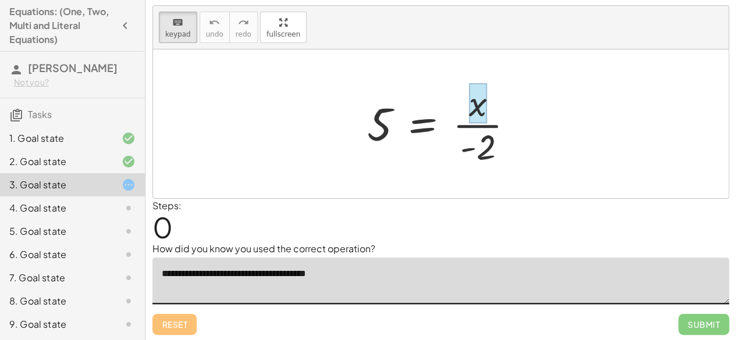
type textarea "**********"
click at [477, 113] on div at bounding box center [478, 103] width 18 height 41
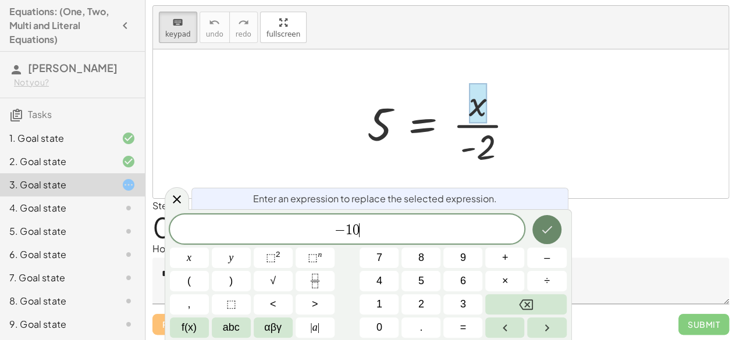
click at [548, 238] on button "Done" at bounding box center [546, 229] width 29 height 29
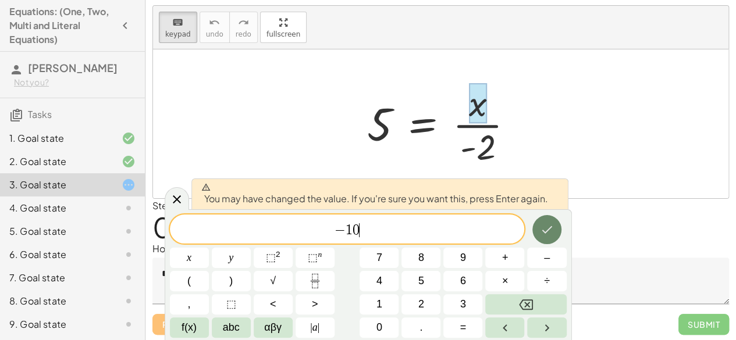
click at [551, 238] on button "Done" at bounding box center [546, 229] width 29 height 29
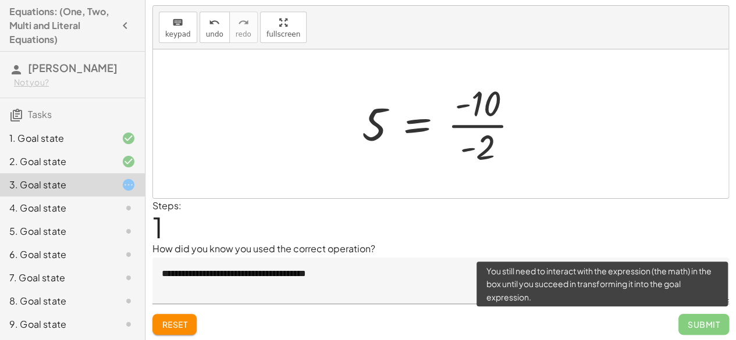
click at [692, 325] on span "Submit" at bounding box center [703, 324] width 51 height 21
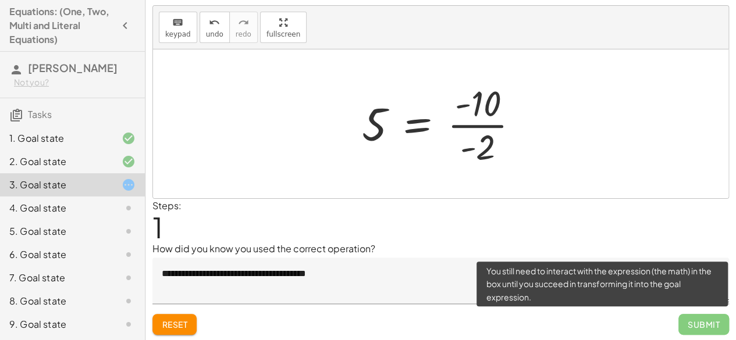
click at [692, 325] on span "Submit" at bounding box center [703, 324] width 51 height 21
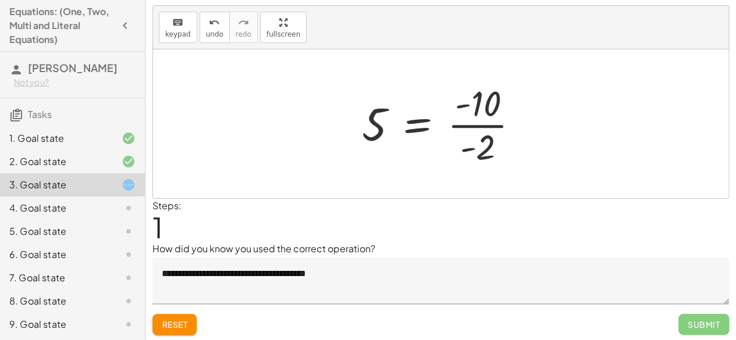
click at [511, 76] on div "5 = · x · - 2 5 = · · - 2 - 10" at bounding box center [440, 123] width 193 height 95
click at [491, 118] on div at bounding box center [445, 124] width 178 height 90
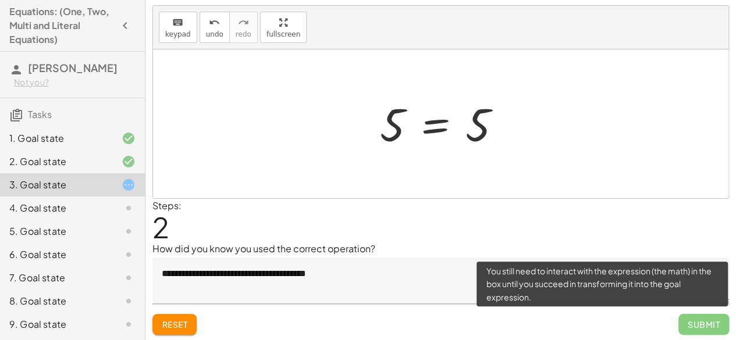
click at [696, 328] on span "Submit" at bounding box center [703, 324] width 51 height 21
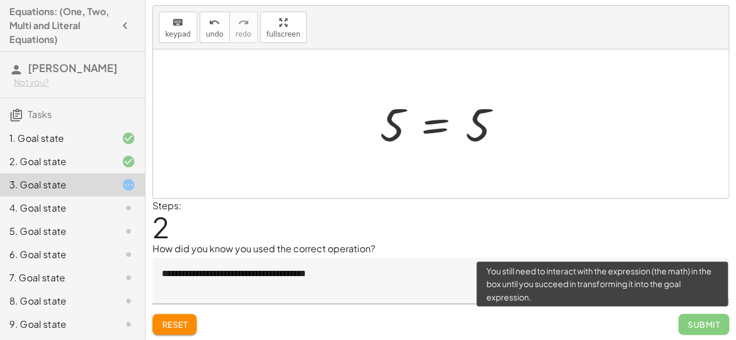
click at [696, 328] on span "Submit" at bounding box center [703, 324] width 51 height 21
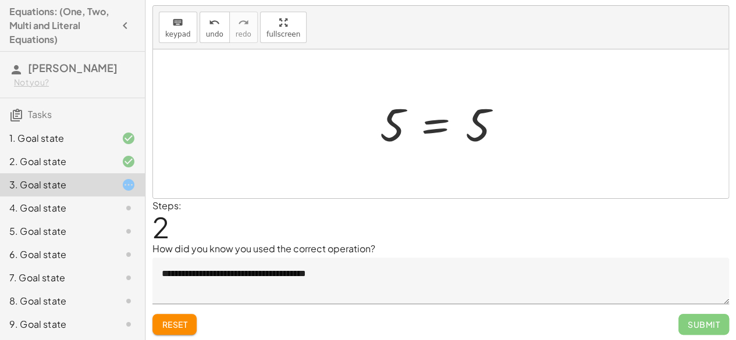
drag, startPoint x: 734, startPoint y: 184, endPoint x: 744, endPoint y: 66, distance: 118.0
click at [736, 66] on html "Equations: (One, Two, Multi and Literal Equations) Aidan Sijo Not you? Tasks 1.…" at bounding box center [368, 159] width 736 height 367
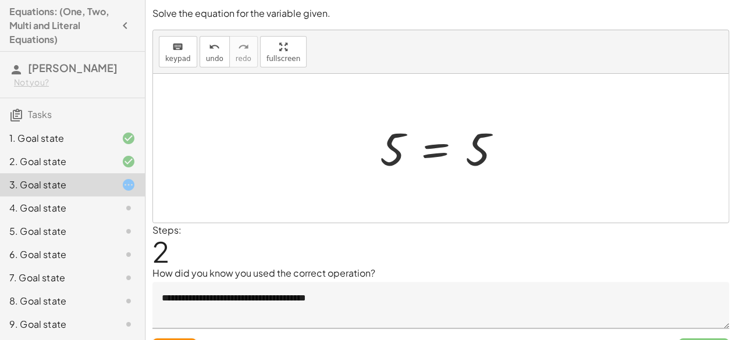
scroll to position [14, 0]
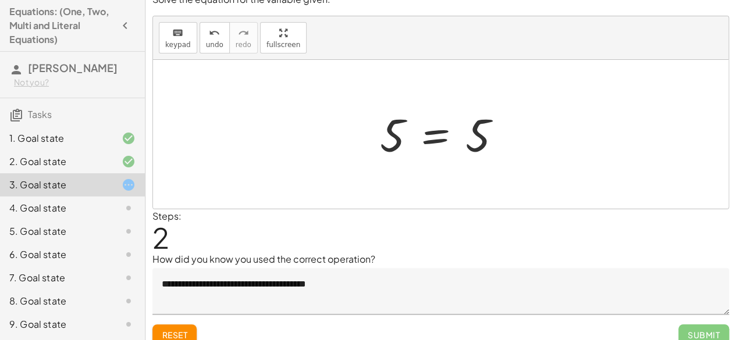
click at [723, 107] on div at bounding box center [440, 134] width 575 height 149
click at [399, 146] on div at bounding box center [445, 135] width 143 height 58
click at [173, 44] on span "keypad" at bounding box center [178, 45] width 26 height 8
click at [185, 330] on span "Reset" at bounding box center [175, 335] width 26 height 10
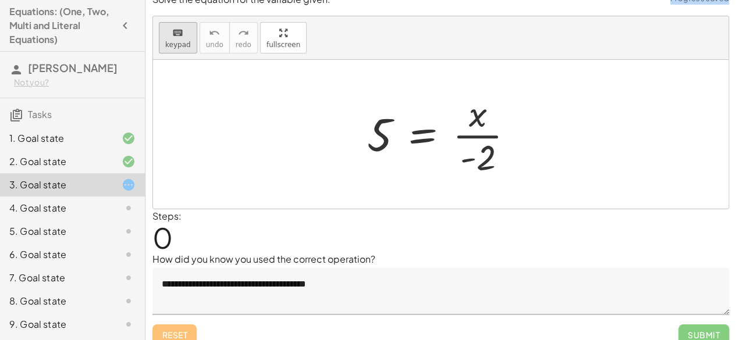
click at [185, 45] on span "keypad" at bounding box center [178, 45] width 26 height 8
click at [474, 116] on div at bounding box center [445, 135] width 168 height 90
click at [184, 42] on span "keypad" at bounding box center [178, 45] width 26 height 8
click at [477, 116] on div at bounding box center [478, 114] width 18 height 41
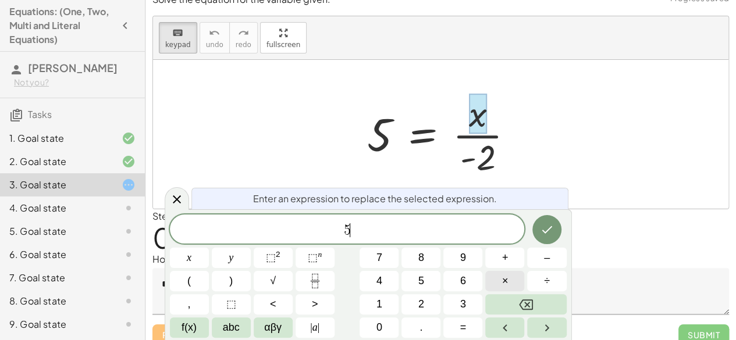
click at [504, 278] on span "×" at bounding box center [505, 281] width 6 height 16
click at [209, 248] on div at bounding box center [189, 258] width 39 height 20
click at [559, 221] on button "Done" at bounding box center [546, 229] width 29 height 29
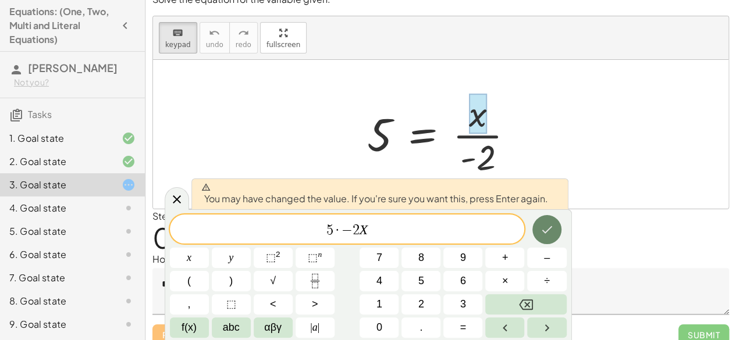
click at [543, 229] on icon "Done" at bounding box center [547, 230] width 14 height 14
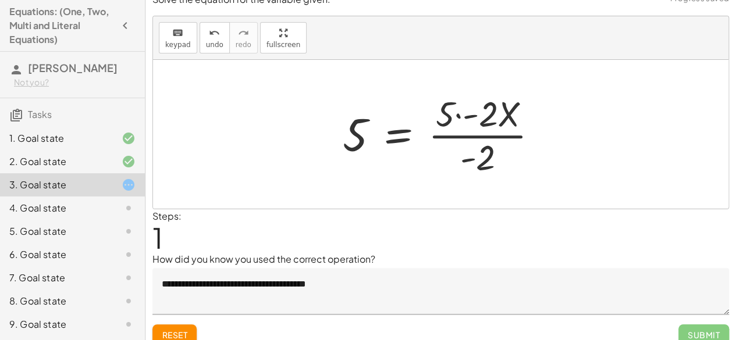
click at [489, 99] on div at bounding box center [445, 135] width 216 height 90
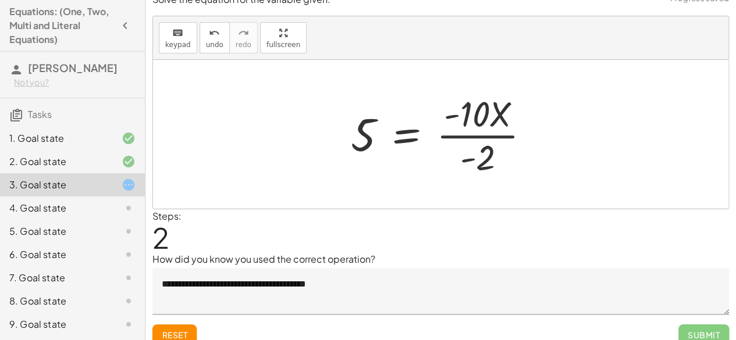
click at [498, 145] on div at bounding box center [445, 135] width 200 height 90
click at [498, 140] on div at bounding box center [431, 135] width 172 height 60
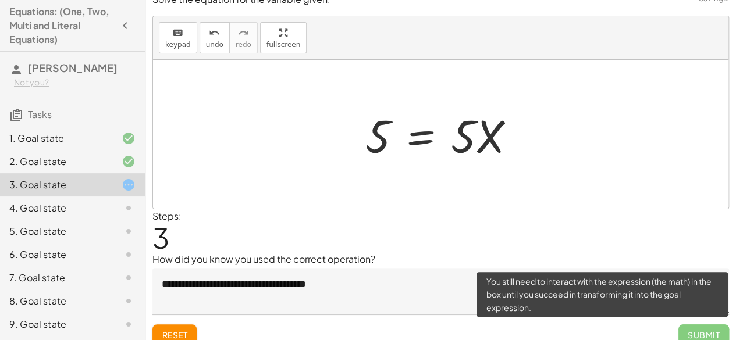
click at [700, 329] on span "Submit" at bounding box center [703, 335] width 51 height 21
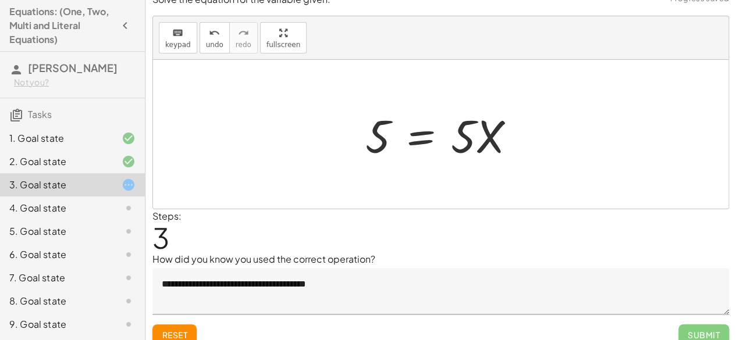
click at [494, 140] on div at bounding box center [446, 135] width 172 height 60
click at [180, 336] on span "Reset" at bounding box center [175, 335] width 26 height 10
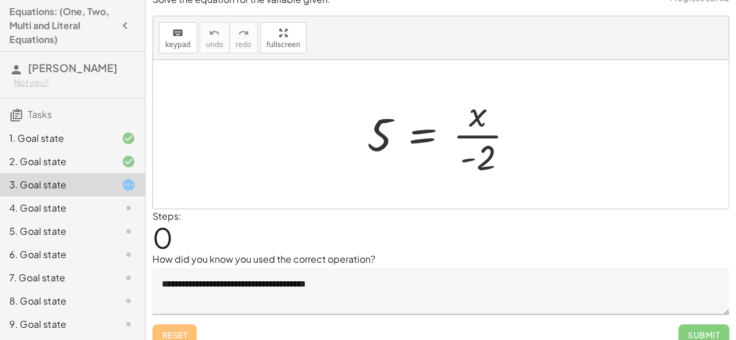
click at [475, 119] on div at bounding box center [445, 135] width 168 height 90
click at [386, 134] on div at bounding box center [445, 135] width 168 height 90
click at [180, 44] on span "keypad" at bounding box center [178, 45] width 26 height 8
click at [370, 126] on div at bounding box center [379, 135] width 25 height 52
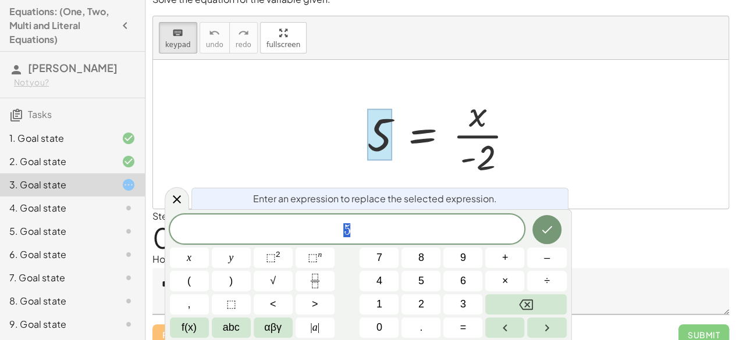
click at [378, 236] on span "5" at bounding box center [347, 230] width 355 height 16
click at [520, 276] on button "×" at bounding box center [504, 281] width 39 height 20
click at [550, 257] on button "–" at bounding box center [546, 258] width 39 height 20
click at [424, 303] on span "2" at bounding box center [421, 305] width 6 height 16
click at [545, 241] on button "Done" at bounding box center [546, 229] width 29 height 29
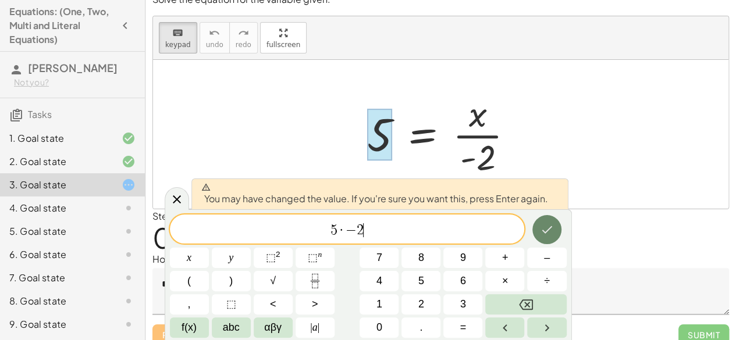
click at [545, 239] on button "Done" at bounding box center [546, 229] width 29 height 29
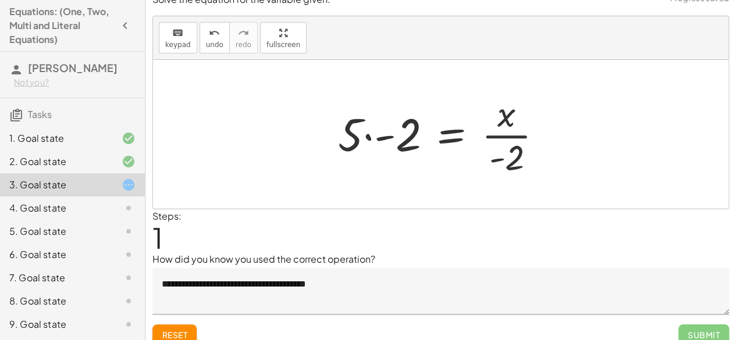
click at [370, 136] on div at bounding box center [445, 135] width 226 height 90
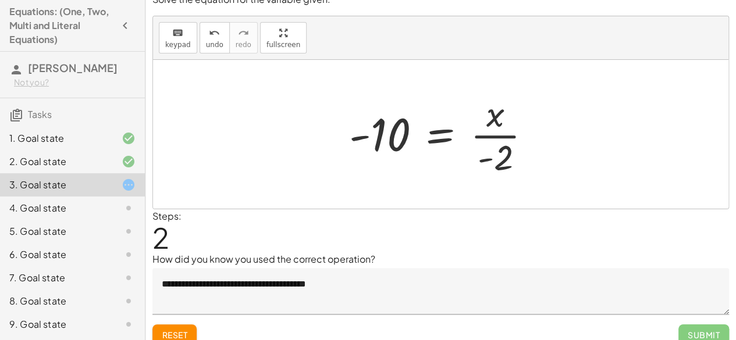
click at [488, 136] on div at bounding box center [445, 135] width 204 height 90
click at [496, 118] on div at bounding box center [445, 135] width 204 height 90
click at [182, 38] on div "keyboard" at bounding box center [178, 33] width 26 height 14
click at [496, 129] on div at bounding box center [495, 114] width 18 height 41
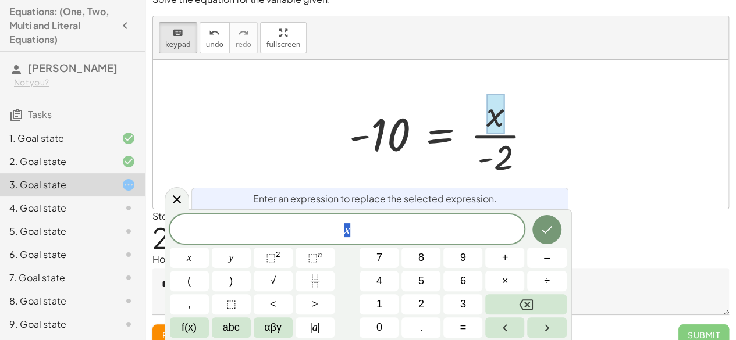
click at [500, 118] on div at bounding box center [495, 114] width 18 height 41
click at [549, 233] on icon "Done" at bounding box center [547, 230] width 14 height 14
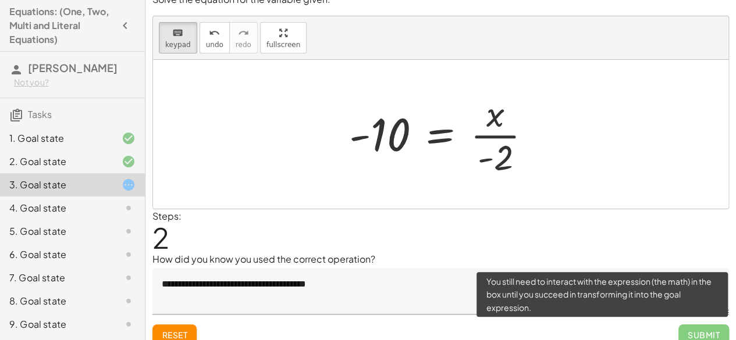
click at [698, 334] on span "Submit" at bounding box center [703, 335] width 51 height 21
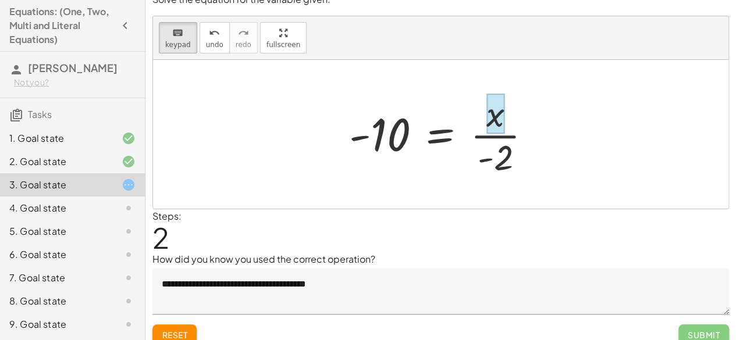
click at [498, 115] on div at bounding box center [495, 114] width 18 height 41
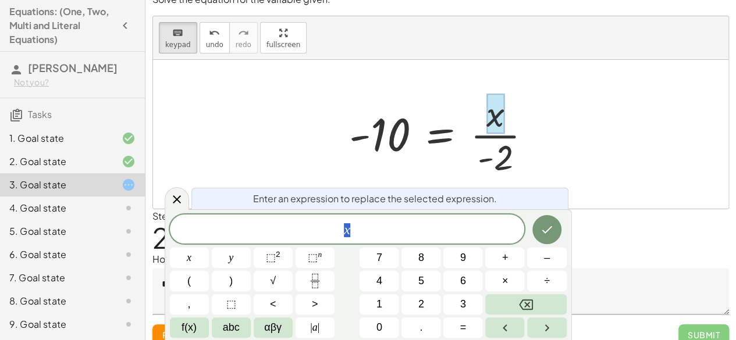
click at [398, 140] on div at bounding box center [445, 135] width 204 height 90
click at [395, 136] on div at bounding box center [445, 135] width 204 height 90
click at [318, 116] on div at bounding box center [440, 134] width 575 height 149
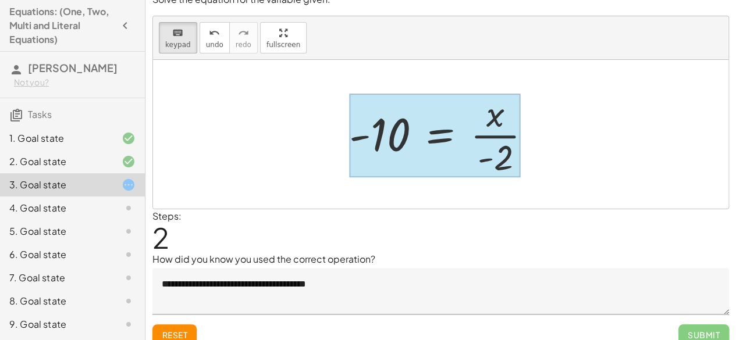
click at [432, 151] on div at bounding box center [435, 136] width 172 height 84
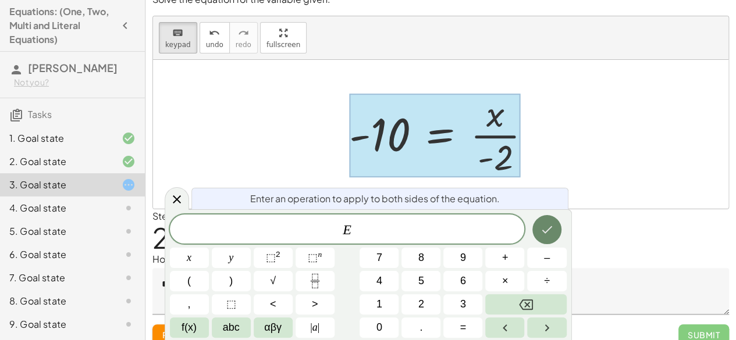
click at [542, 232] on icon "Done" at bounding box center [547, 230] width 14 height 14
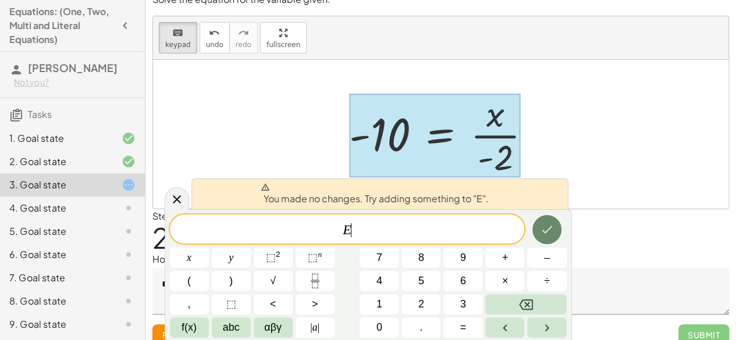
click at [542, 232] on icon "Done" at bounding box center [547, 230] width 14 height 14
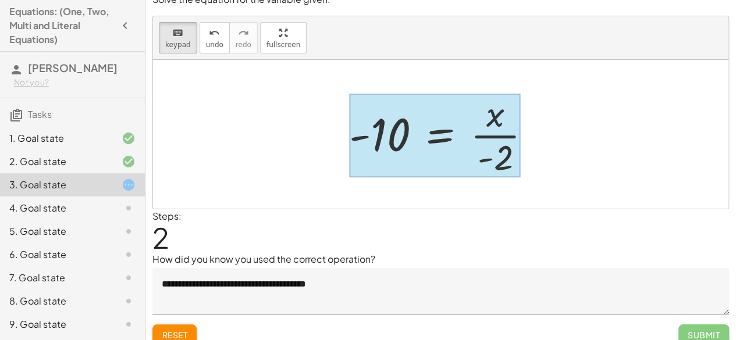
click at [457, 154] on div at bounding box center [435, 136] width 172 height 84
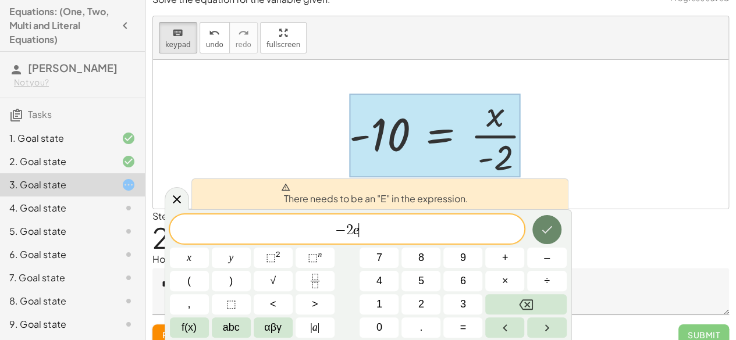
click at [540, 237] on button "Done" at bounding box center [546, 229] width 29 height 29
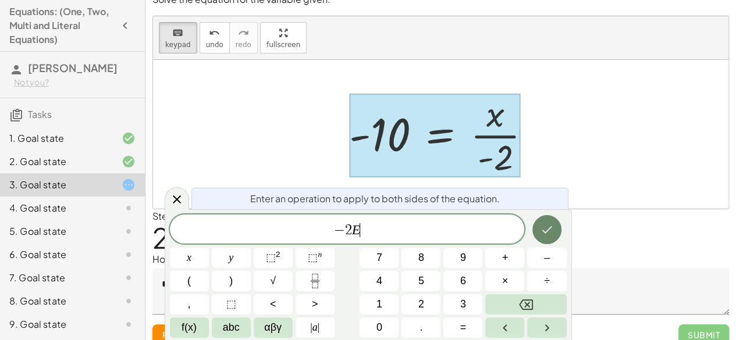
click at [548, 228] on icon "Done" at bounding box center [547, 230] width 14 height 14
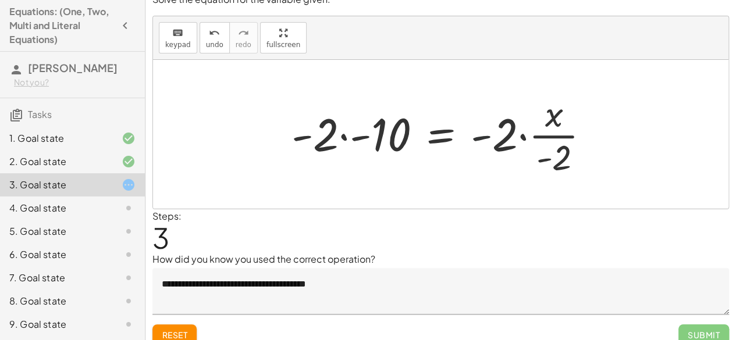
click at [478, 151] on div at bounding box center [445, 135] width 319 height 90
click at [169, 45] on span "keypad" at bounding box center [178, 45] width 26 height 8
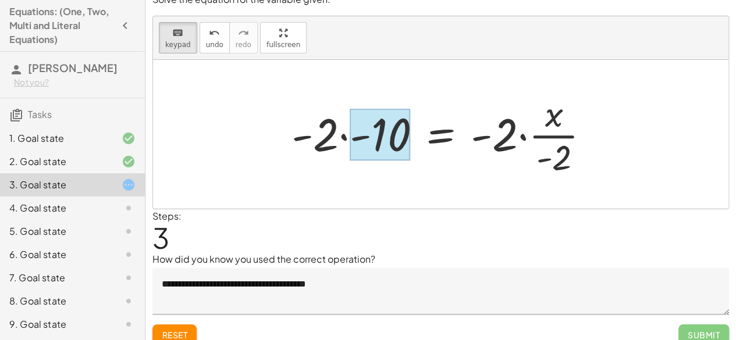
click at [385, 136] on div at bounding box center [380, 135] width 61 height 52
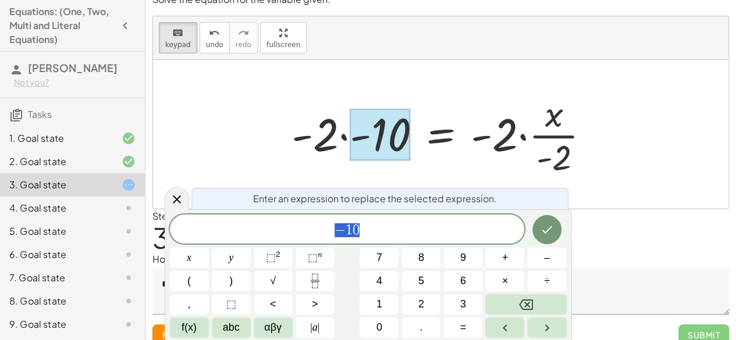
click at [645, 294] on textarea "**********" at bounding box center [440, 291] width 577 height 47
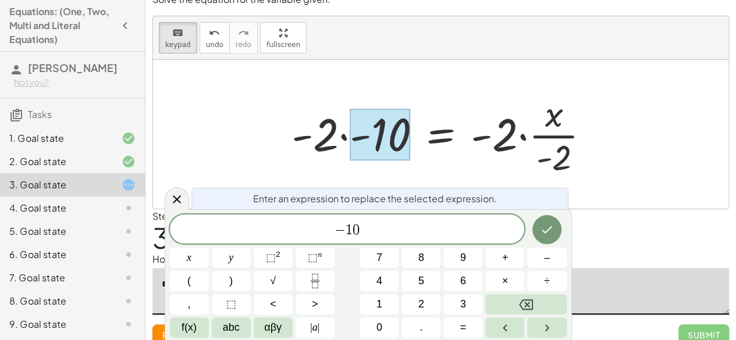
click at [629, 180] on div at bounding box center [440, 134] width 575 height 149
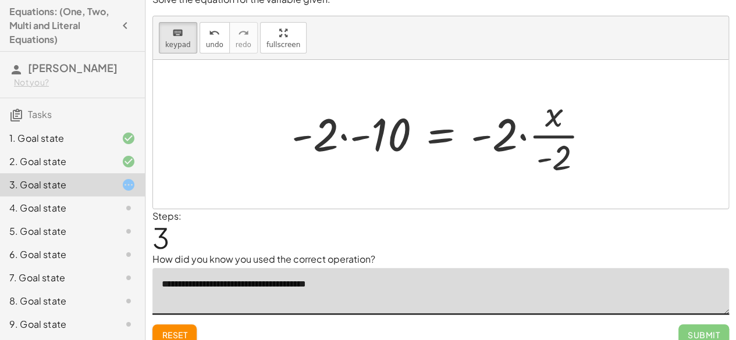
click at [182, 333] on span "Reset" at bounding box center [175, 335] width 26 height 10
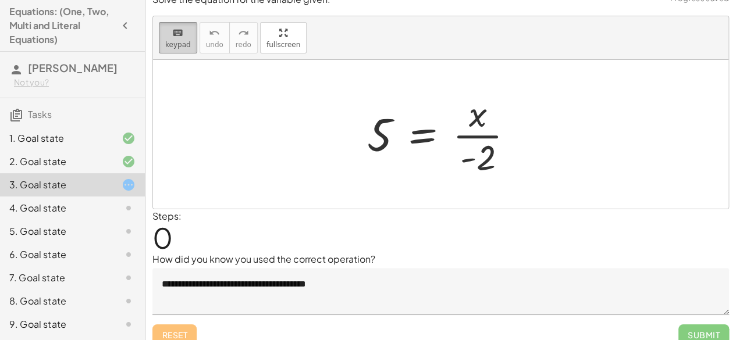
click at [182, 42] on span "keypad" at bounding box center [178, 45] width 26 height 8
click at [173, 44] on span "keypad" at bounding box center [178, 45] width 26 height 8
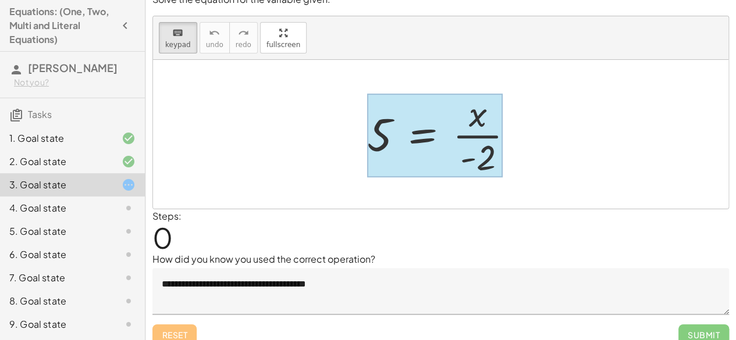
click at [415, 142] on div at bounding box center [435, 136] width 136 height 84
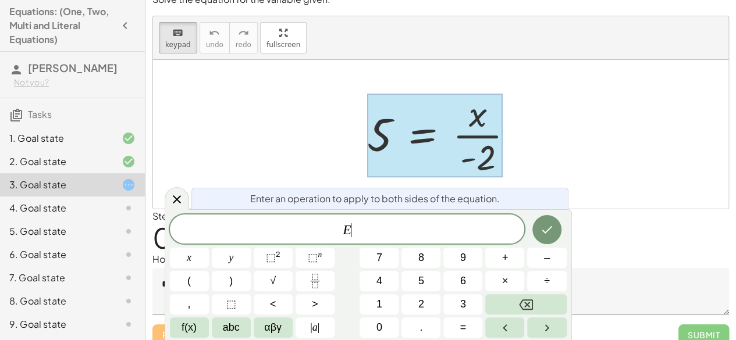
click at [343, 228] on var "E" at bounding box center [347, 229] width 9 height 15
click at [209, 248] on div at bounding box center [189, 258] width 39 height 20
click at [553, 228] on icon "Done" at bounding box center [547, 230] width 14 height 14
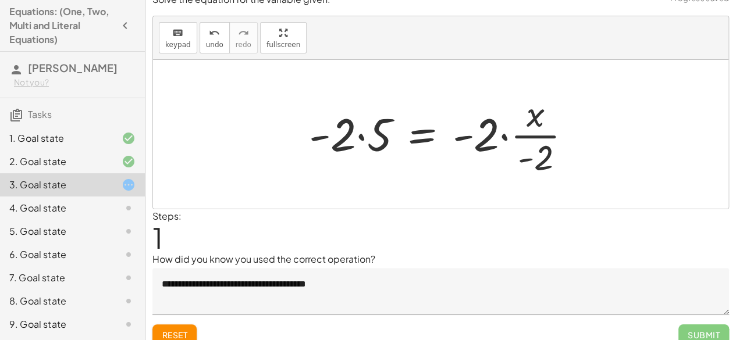
click at [356, 126] on div at bounding box center [445, 135] width 284 height 90
click at [368, 139] on div at bounding box center [445, 135] width 284 height 90
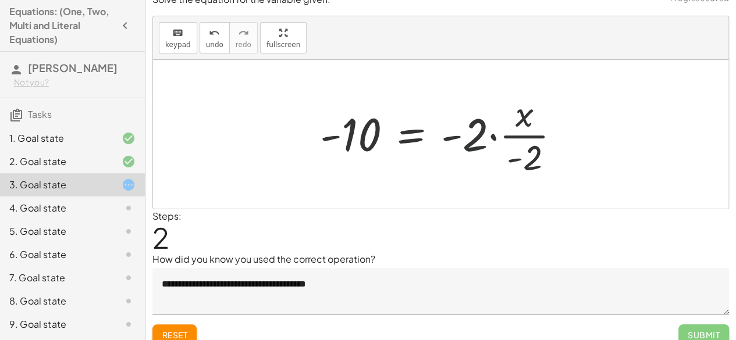
click at [474, 132] on div at bounding box center [444, 135] width 261 height 90
click at [506, 140] on div at bounding box center [444, 135] width 261 height 90
click at [498, 140] on div at bounding box center [444, 135] width 261 height 90
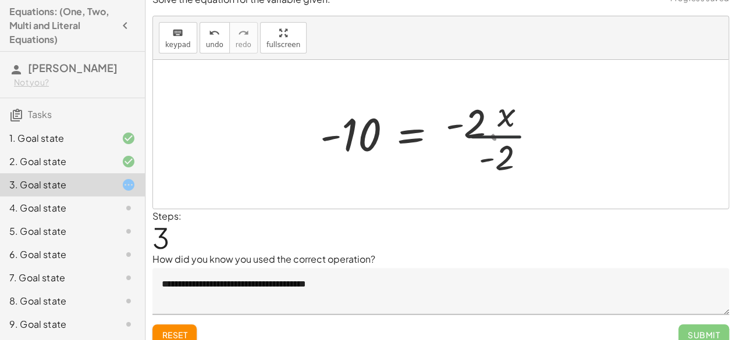
click at [489, 137] on div at bounding box center [425, 135] width 222 height 90
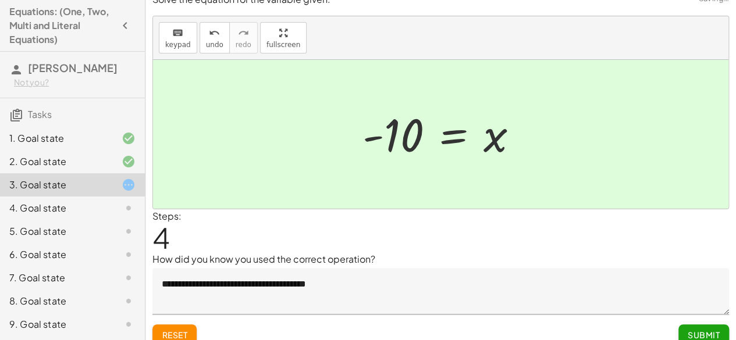
click at [708, 336] on span "Submit" at bounding box center [704, 335] width 32 height 10
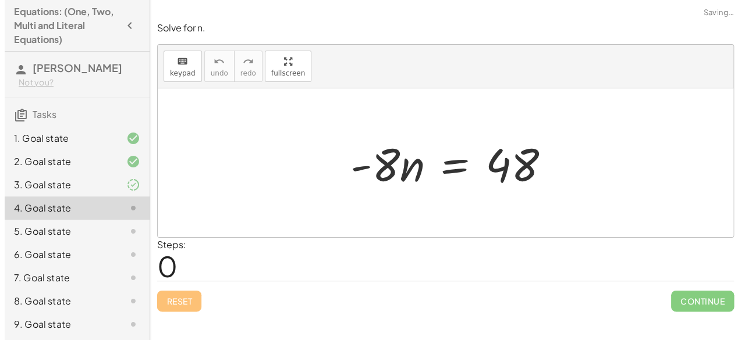
scroll to position [0, 0]
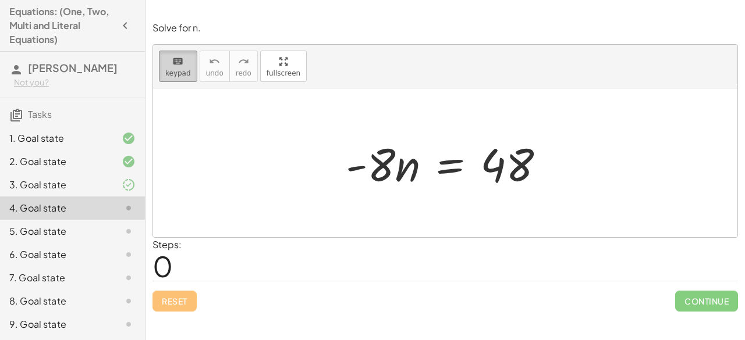
click at [180, 74] on span "keypad" at bounding box center [178, 73] width 26 height 8
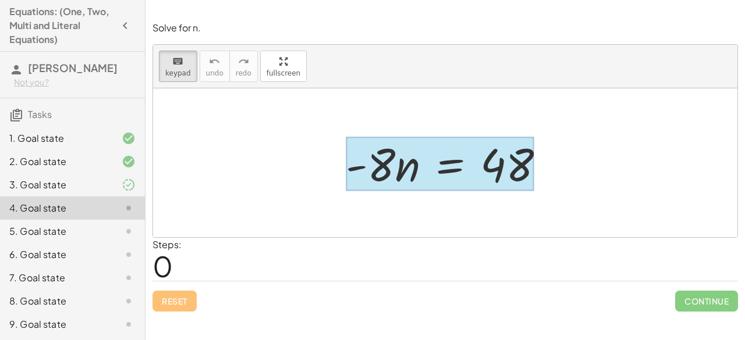
click at [435, 168] on div at bounding box center [440, 164] width 189 height 54
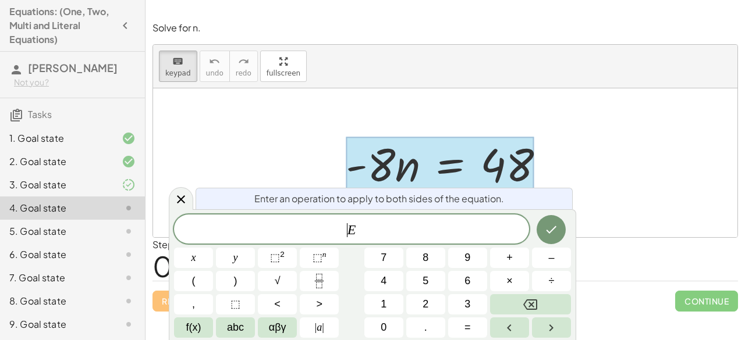
click at [339, 220] on div "​ E" at bounding box center [351, 229] width 355 height 29
click at [541, 273] on button "÷" at bounding box center [551, 281] width 39 height 20
click at [539, 255] on button "–" at bounding box center [551, 258] width 39 height 20
click at [424, 255] on span "8" at bounding box center [425, 258] width 6 height 16
click at [559, 226] on button "Done" at bounding box center [551, 229] width 29 height 29
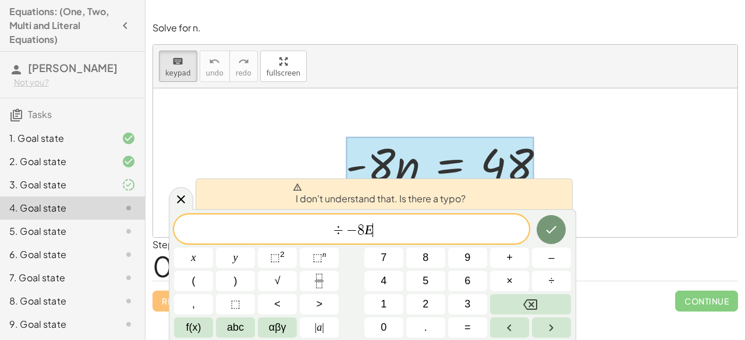
click at [416, 237] on span "÷ − 8 E ​" at bounding box center [351, 230] width 355 height 16
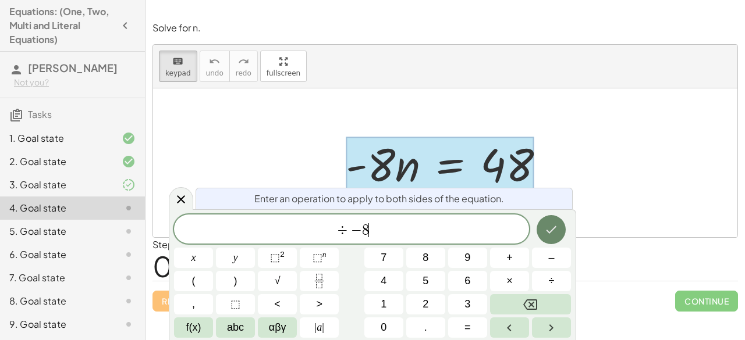
click at [550, 228] on icon "Done" at bounding box center [551, 230] width 14 height 14
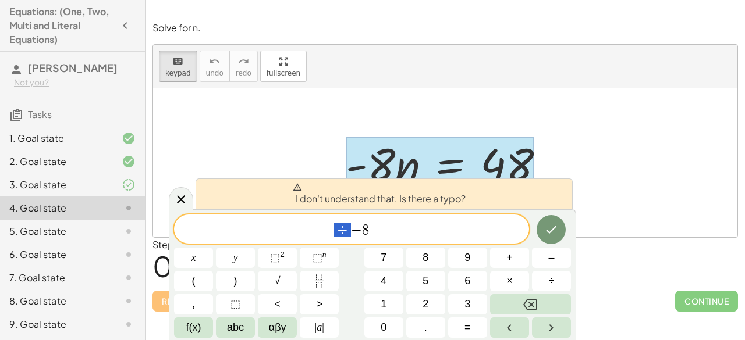
drag, startPoint x: 351, startPoint y: 228, endPoint x: 336, endPoint y: 228, distance: 15.7
click at [336, 228] on span "÷ − 8" at bounding box center [351, 230] width 355 height 16
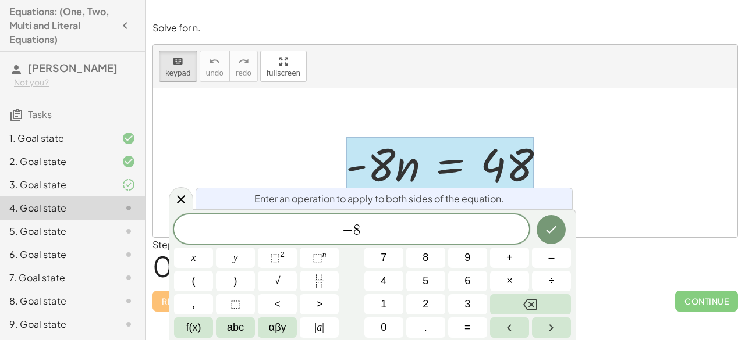
click at [213, 248] on div at bounding box center [193, 258] width 39 height 20
click at [541, 237] on button "Done" at bounding box center [551, 229] width 29 height 29
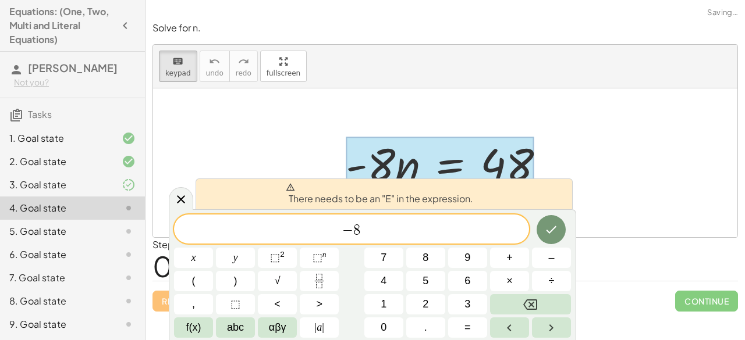
click at [459, 231] on span "​ − 8" at bounding box center [351, 230] width 355 height 16
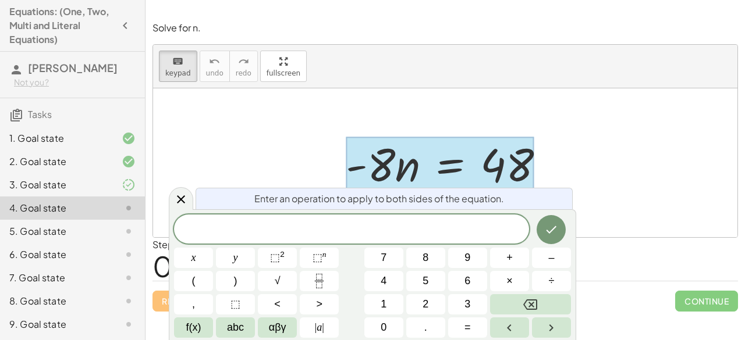
click at [604, 170] on div at bounding box center [445, 162] width 584 height 149
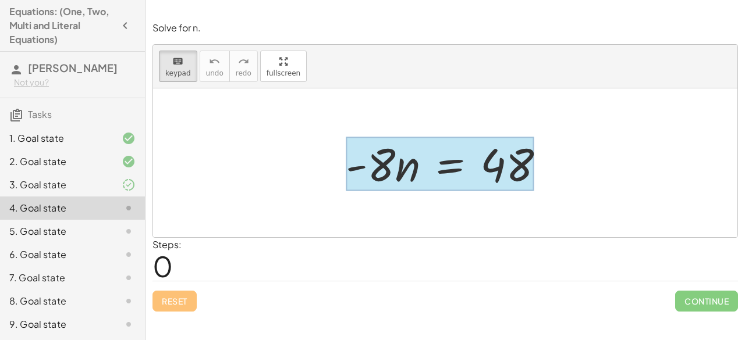
click at [449, 154] on div at bounding box center [440, 164] width 189 height 54
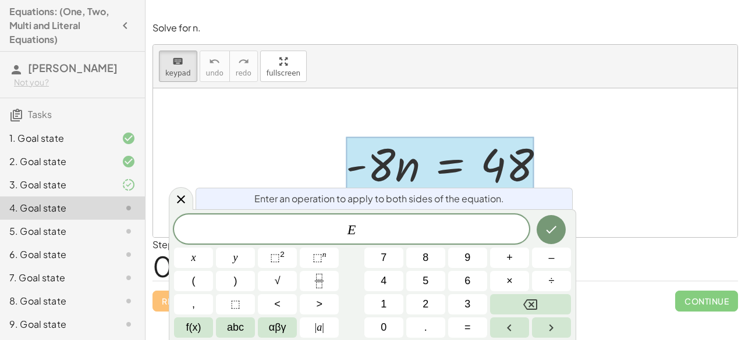
click at [375, 191] on div "Enter an operation to apply to both sides of the equation." at bounding box center [384, 199] width 377 height 22
click at [317, 154] on div at bounding box center [445, 162] width 584 height 149
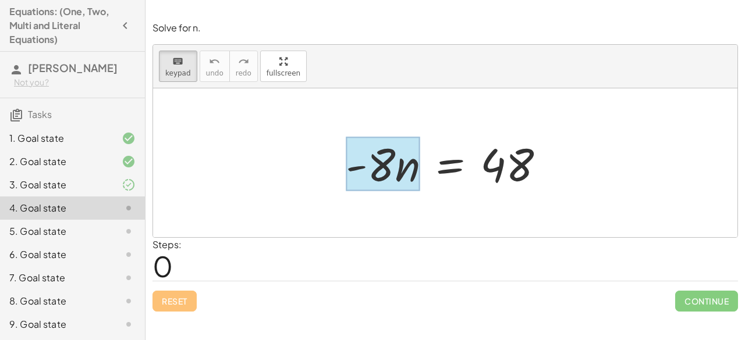
click at [406, 170] on div at bounding box center [383, 164] width 74 height 54
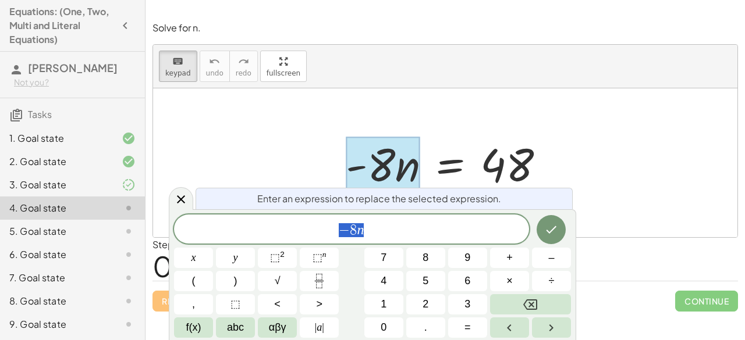
click at [397, 231] on span "− 8 n" at bounding box center [351, 230] width 355 height 16
click at [543, 287] on button "÷" at bounding box center [551, 281] width 39 height 20
click at [542, 259] on button "–" at bounding box center [551, 258] width 39 height 20
click at [438, 253] on button "8" at bounding box center [425, 258] width 39 height 20
click at [564, 235] on button "Done" at bounding box center [551, 229] width 29 height 29
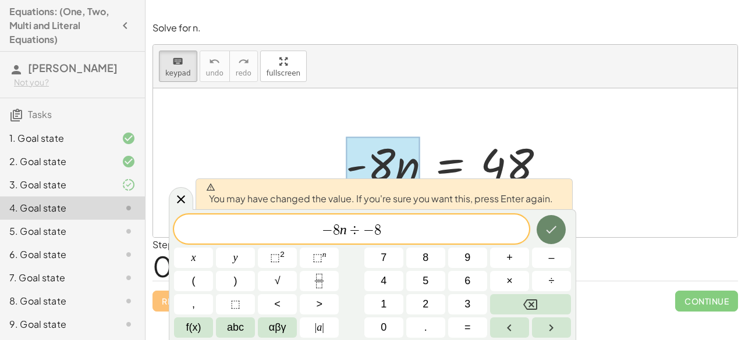
click at [564, 235] on button "Done" at bounding box center [551, 229] width 29 height 29
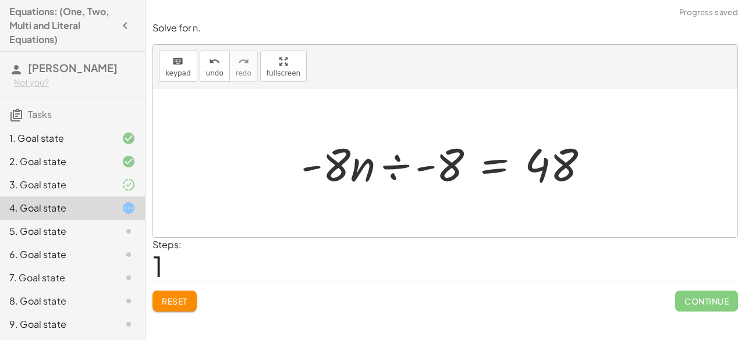
click at [568, 169] on div at bounding box center [449, 163] width 309 height 60
click at [429, 161] on div at bounding box center [449, 163] width 309 height 60
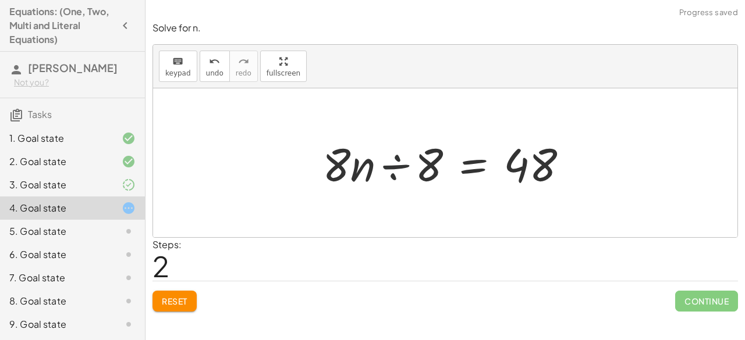
click at [402, 169] on div at bounding box center [450, 163] width 267 height 60
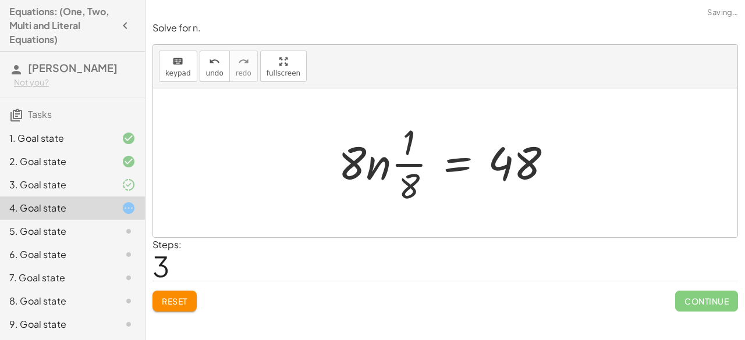
click at [390, 168] on div at bounding box center [449, 163] width 235 height 90
click at [406, 166] on div at bounding box center [449, 163] width 235 height 90
click at [525, 161] on div at bounding box center [449, 163] width 235 height 90
click at [172, 300] on span "Reset" at bounding box center [175, 301] width 26 height 10
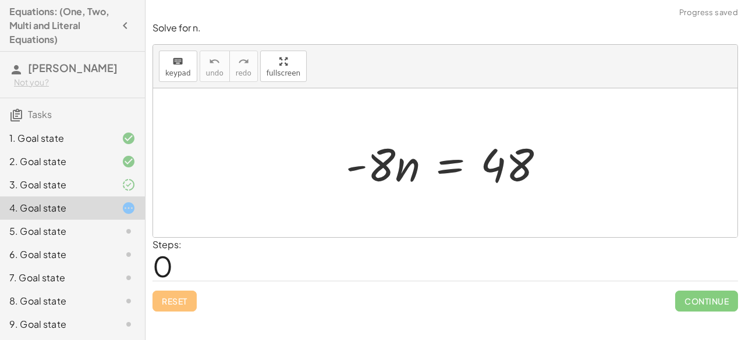
click at [502, 166] on div at bounding box center [450, 163] width 221 height 60
click at [178, 75] on span "keypad" at bounding box center [178, 73] width 26 height 8
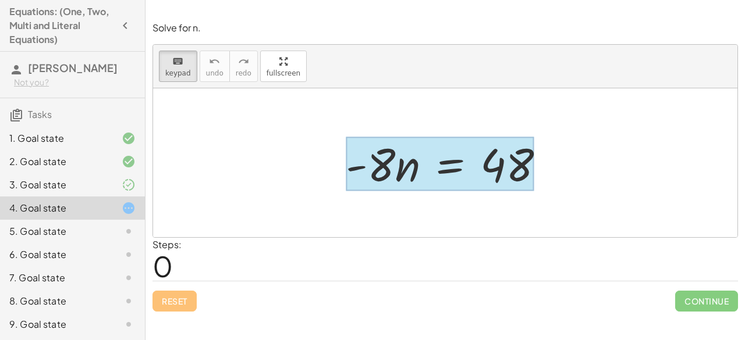
click at [443, 155] on div at bounding box center [440, 164] width 189 height 54
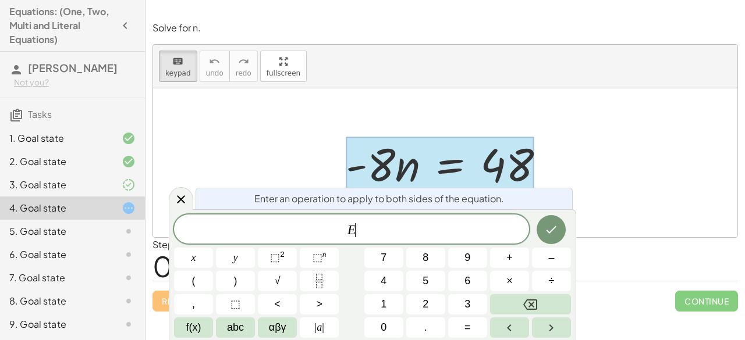
click at [325, 233] on span "E ​" at bounding box center [351, 230] width 355 height 16
click at [547, 283] on button "÷" at bounding box center [551, 281] width 39 height 20
click at [546, 237] on button "Done" at bounding box center [551, 229] width 29 height 29
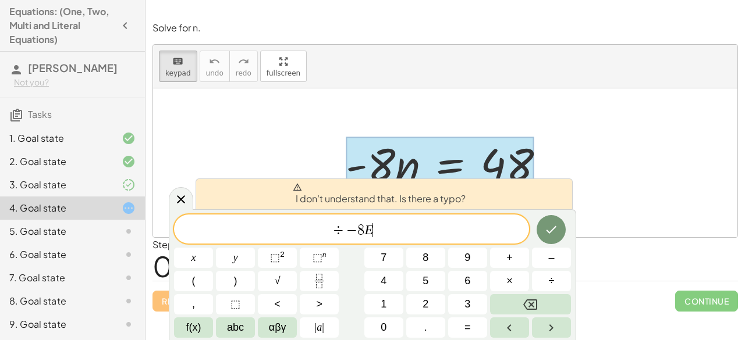
click at [481, 230] on span "÷ − 8 E ​" at bounding box center [351, 230] width 355 height 16
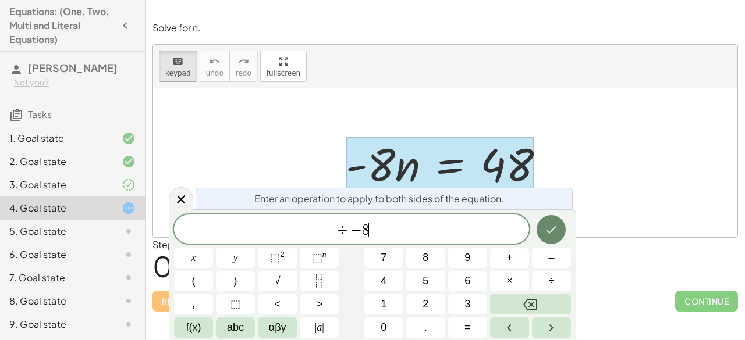
click at [557, 229] on button "Done" at bounding box center [551, 229] width 29 height 29
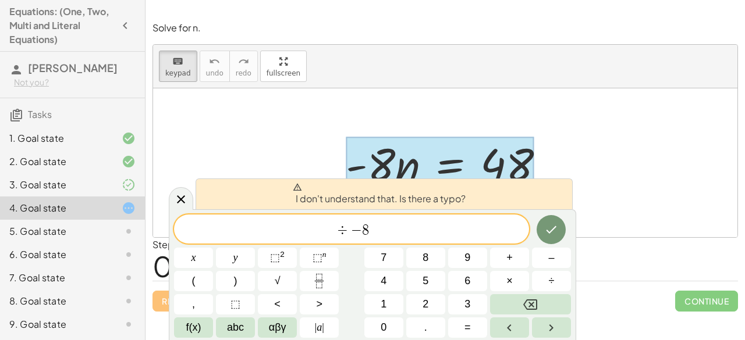
click at [360, 229] on span "−" at bounding box center [356, 230] width 11 height 14
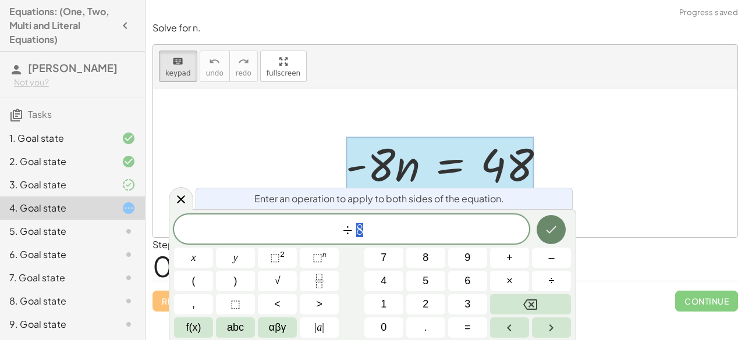
drag, startPoint x: 364, startPoint y: 230, endPoint x: 548, endPoint y: 237, distance: 183.5
click at [509, 261] on button "+" at bounding box center [509, 258] width 39 height 20
click at [563, 226] on button "Done" at bounding box center [551, 229] width 29 height 29
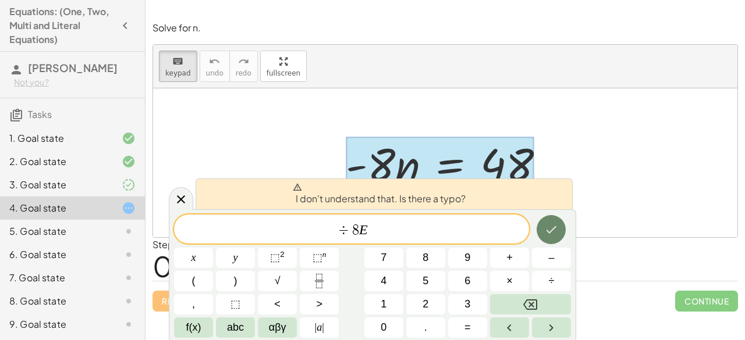
click at [556, 227] on icon "Done" at bounding box center [551, 230] width 10 height 8
click at [556, 226] on icon "Done" at bounding box center [551, 230] width 14 height 14
drag, startPoint x: 385, startPoint y: 223, endPoint x: 326, endPoint y: 228, distance: 59.0
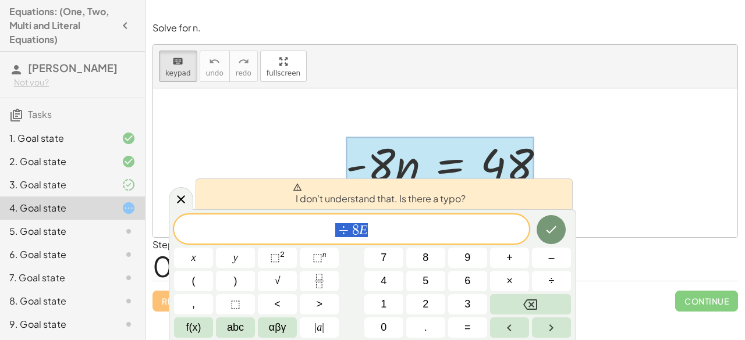
click at [326, 228] on span "÷ 8 E" at bounding box center [351, 230] width 355 height 16
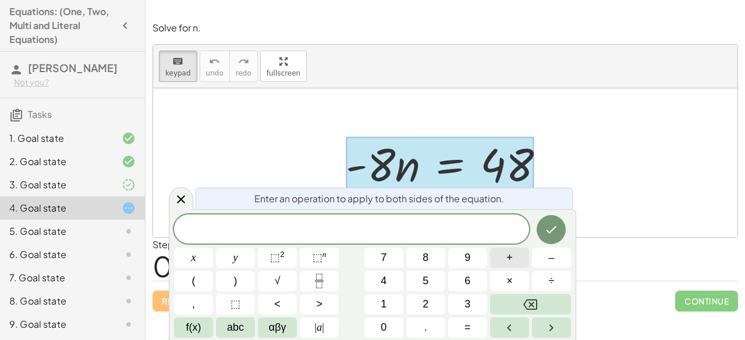
click at [513, 261] on button "+" at bounding box center [509, 258] width 39 height 20
click at [428, 261] on button "8" at bounding box center [425, 258] width 39 height 20
click at [553, 235] on icon "Done" at bounding box center [551, 230] width 14 height 14
click at [548, 237] on button "Done" at bounding box center [551, 229] width 29 height 29
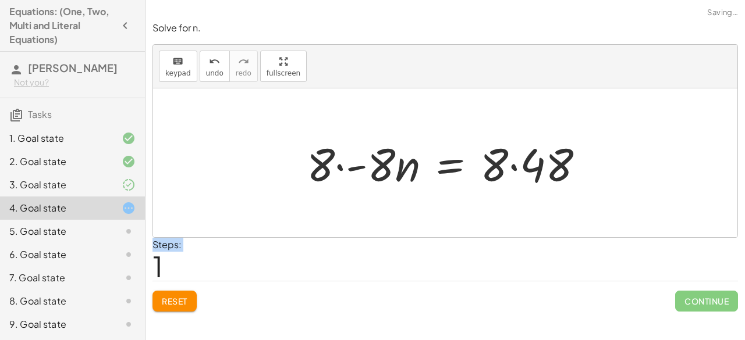
click at [548, 238] on div "Steps: 1" at bounding box center [444, 259] width 585 height 43
click at [175, 287] on div "Reset Continue" at bounding box center [444, 296] width 585 height 31
click at [176, 294] on button "Reset" at bounding box center [174, 301] width 44 height 21
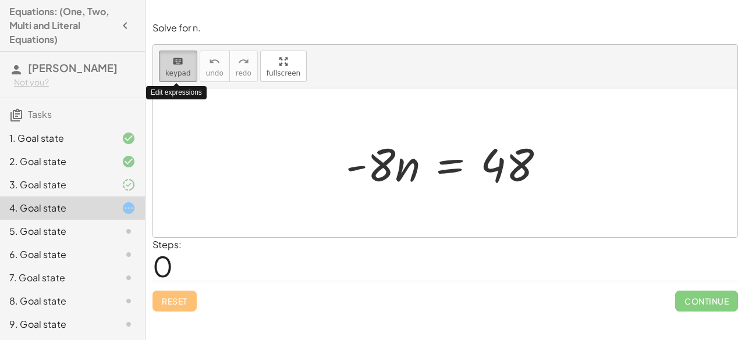
click at [182, 61] on icon "keyboard" at bounding box center [177, 62] width 11 height 14
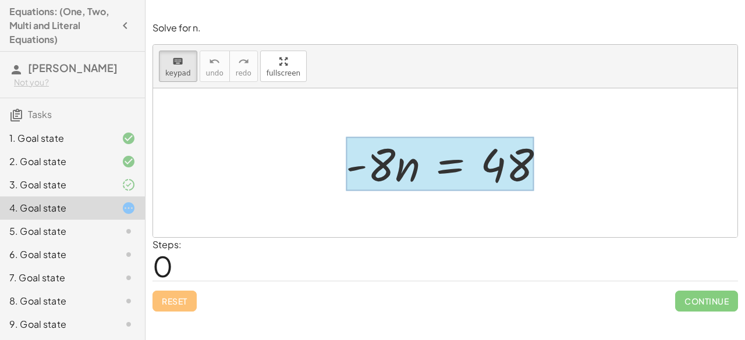
click at [450, 162] on div at bounding box center [440, 164] width 189 height 54
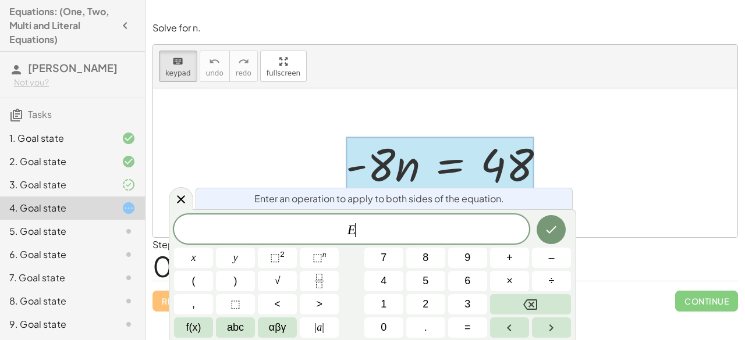
click at [339, 228] on span "E ​" at bounding box center [351, 230] width 355 height 16
click at [541, 260] on button "–" at bounding box center [551, 258] width 39 height 20
click at [427, 256] on span "8" at bounding box center [425, 258] width 6 height 16
click at [543, 227] on button "Done" at bounding box center [551, 229] width 29 height 29
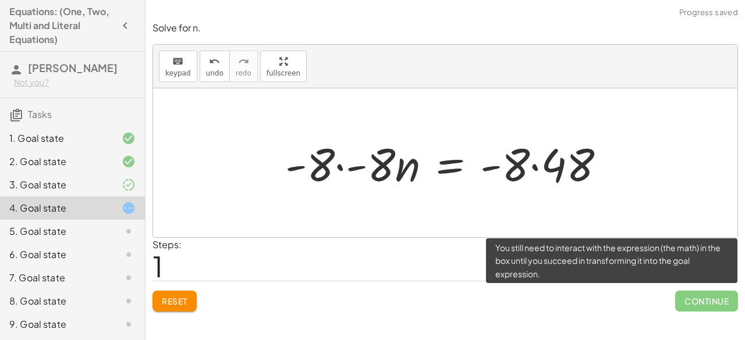
click at [693, 300] on span "Continue" at bounding box center [706, 301] width 63 height 21
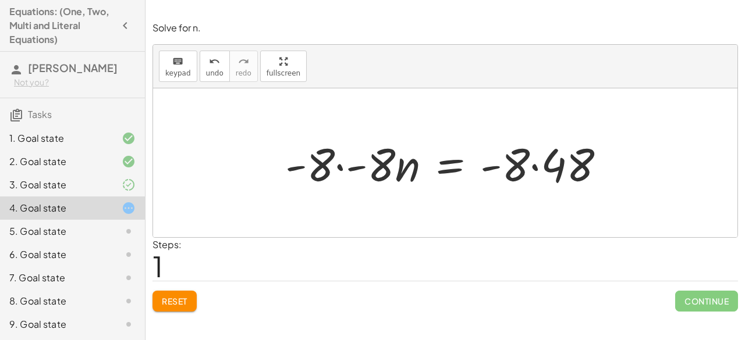
click at [395, 181] on div at bounding box center [449, 163] width 341 height 60
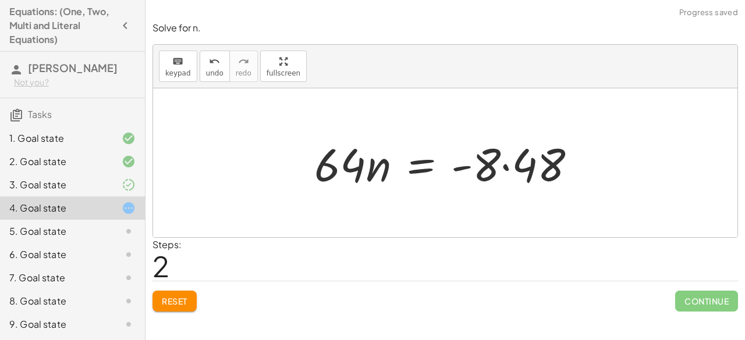
click at [532, 177] on div at bounding box center [449, 163] width 283 height 60
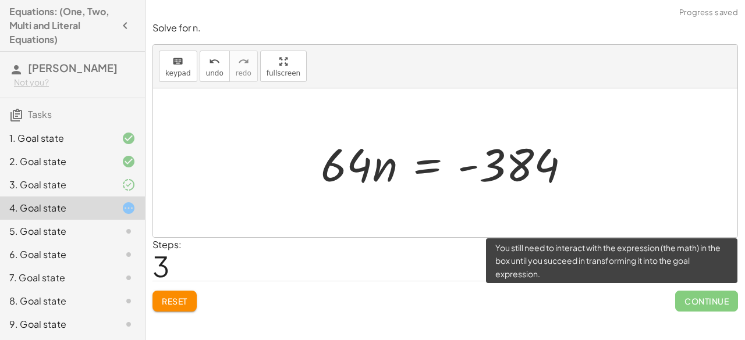
click at [705, 304] on span "Continue" at bounding box center [706, 301] width 63 height 21
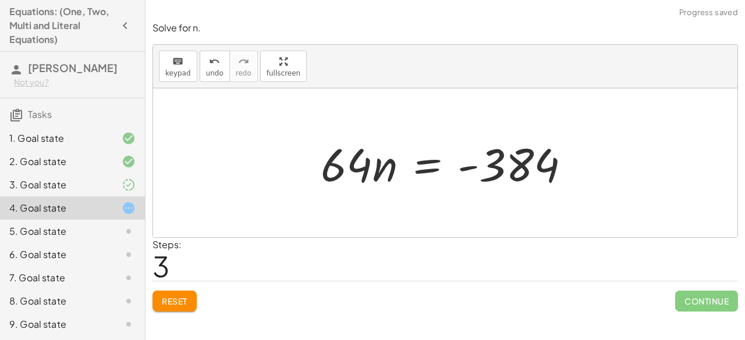
click at [160, 293] on button "Reset" at bounding box center [174, 301] width 44 height 21
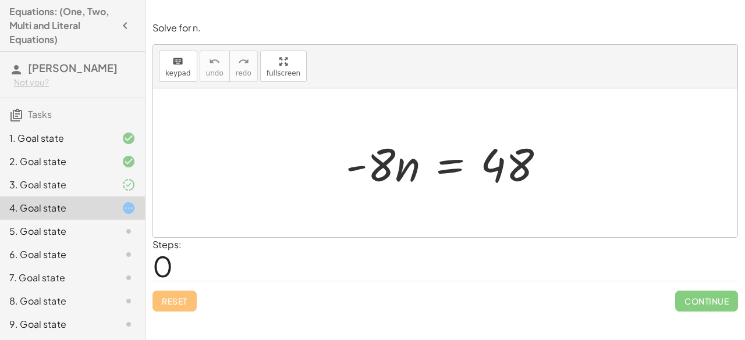
click at [515, 170] on div at bounding box center [450, 163] width 221 height 60
click at [186, 80] on button "keyboard keypad" at bounding box center [178, 66] width 38 height 31
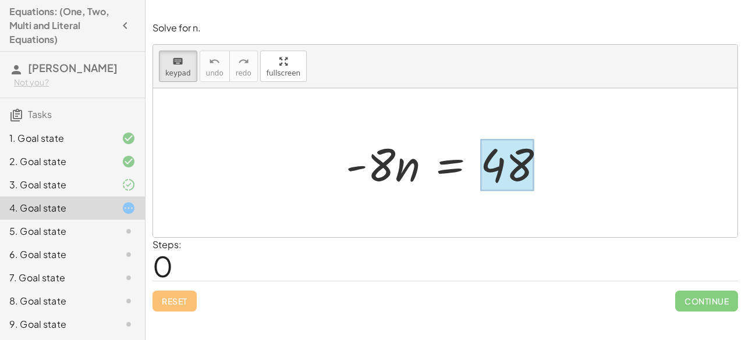
click at [499, 165] on div at bounding box center [507, 166] width 54 height 52
